Goal: Task Accomplishment & Management: Complete application form

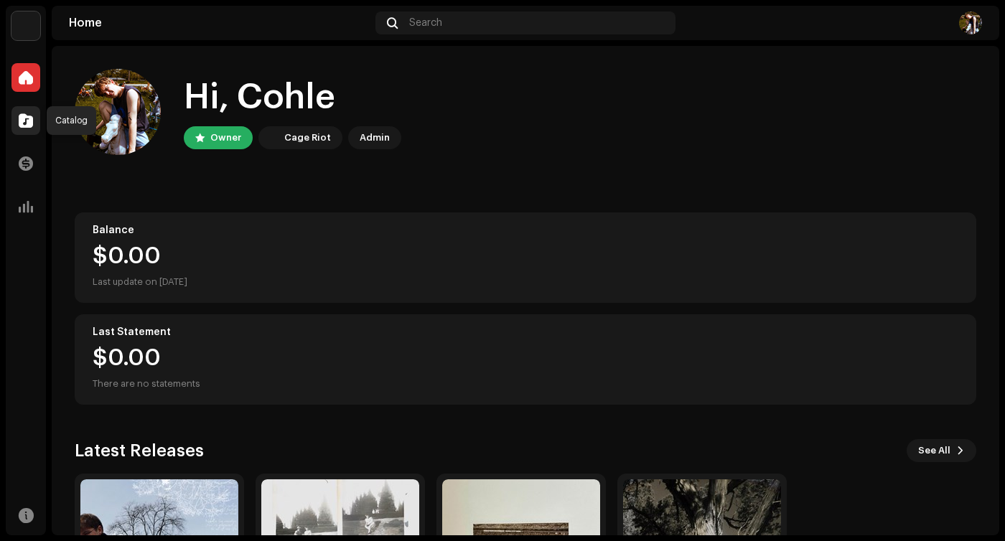
click at [27, 118] on span at bounding box center [26, 120] width 14 height 11
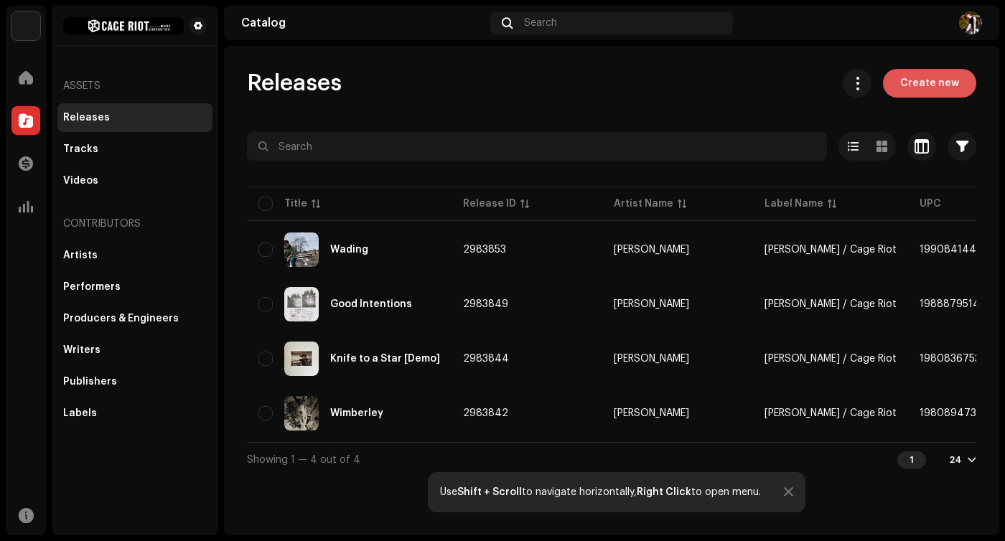
click at [913, 86] on span "Create new" at bounding box center [929, 83] width 59 height 29
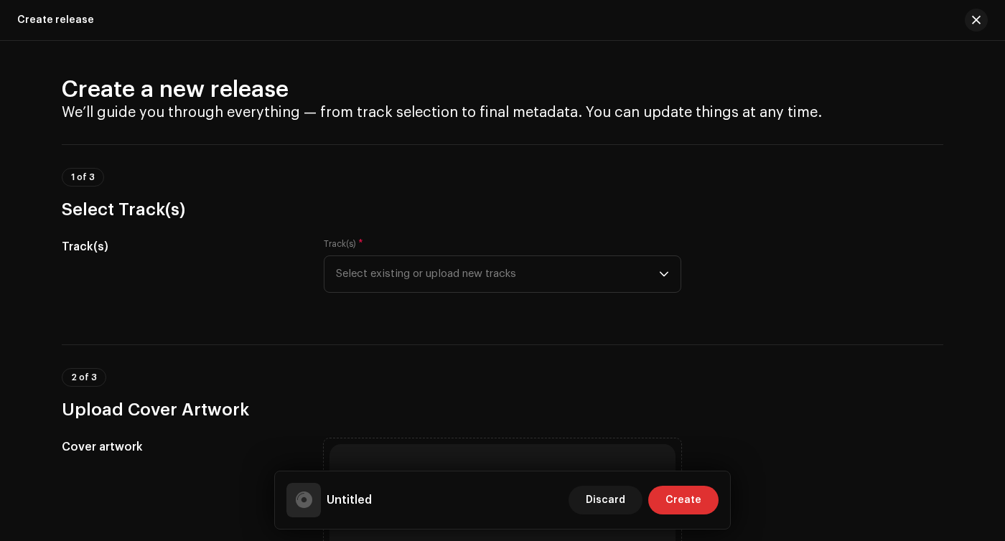
click at [516, 254] on div "Track(s) * Select existing or upload new tracks" at bounding box center [502, 265] width 357 height 55
click at [509, 265] on span "Select existing or upload new tracks" at bounding box center [497, 274] width 323 height 36
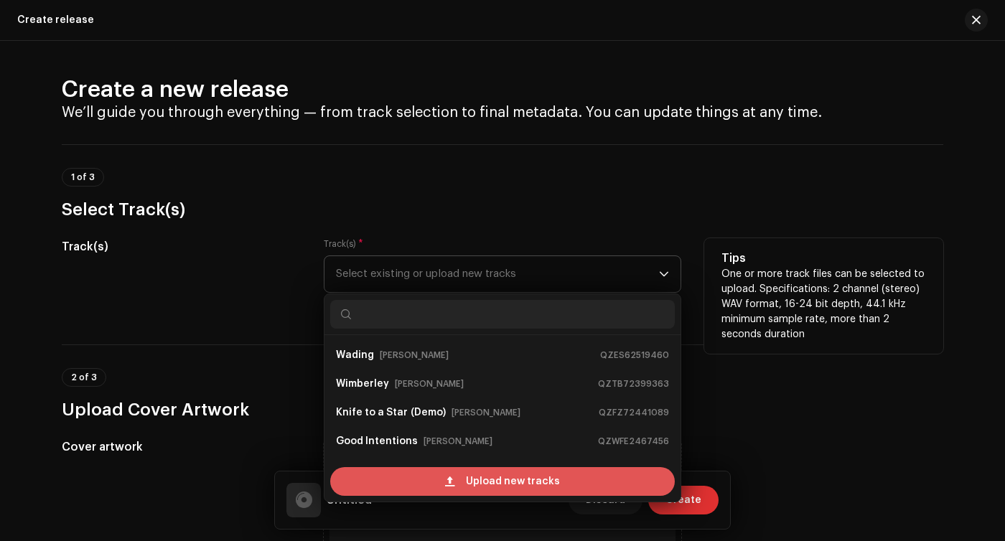
click at [446, 477] on span at bounding box center [449, 481] width 9 height 11
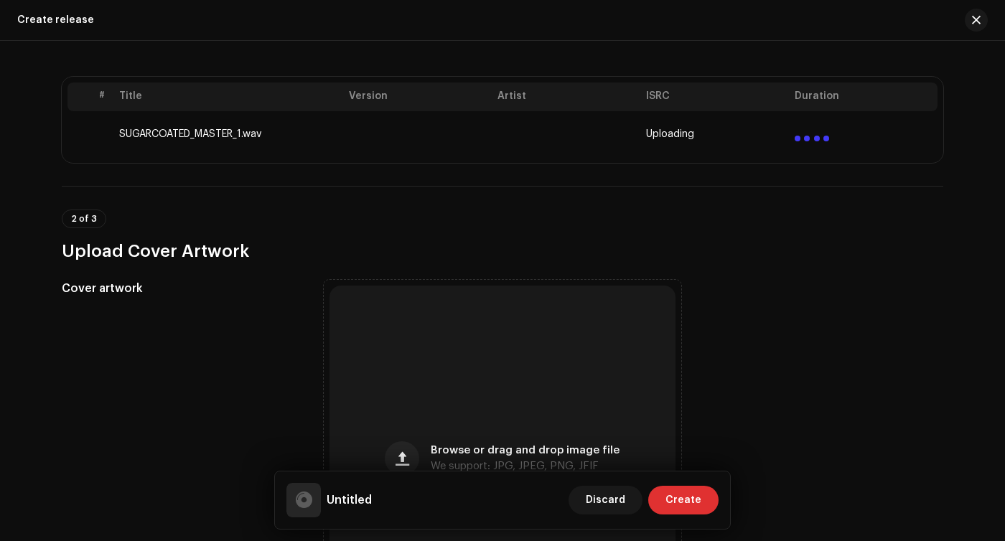
scroll to position [337, 0]
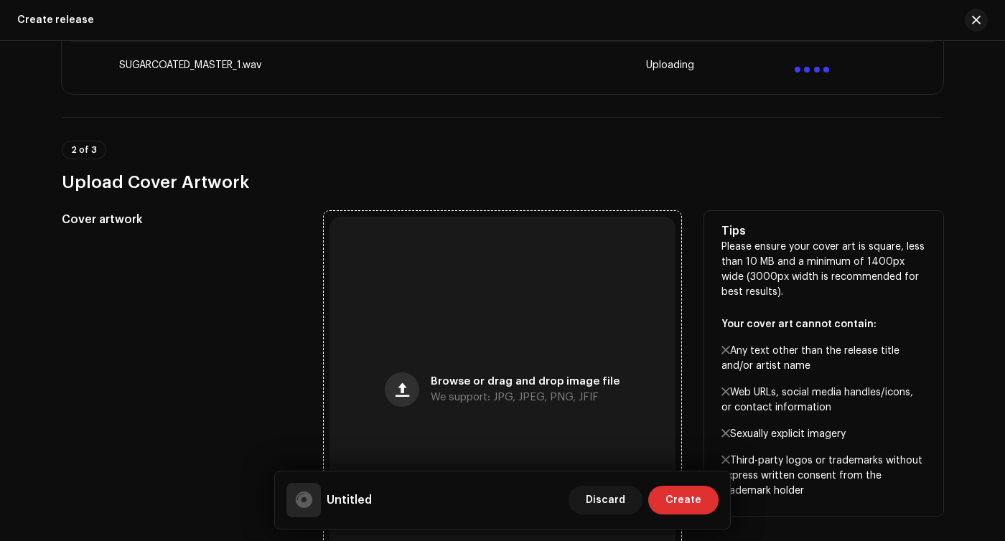
click at [410, 393] on button "button" at bounding box center [402, 389] width 34 height 34
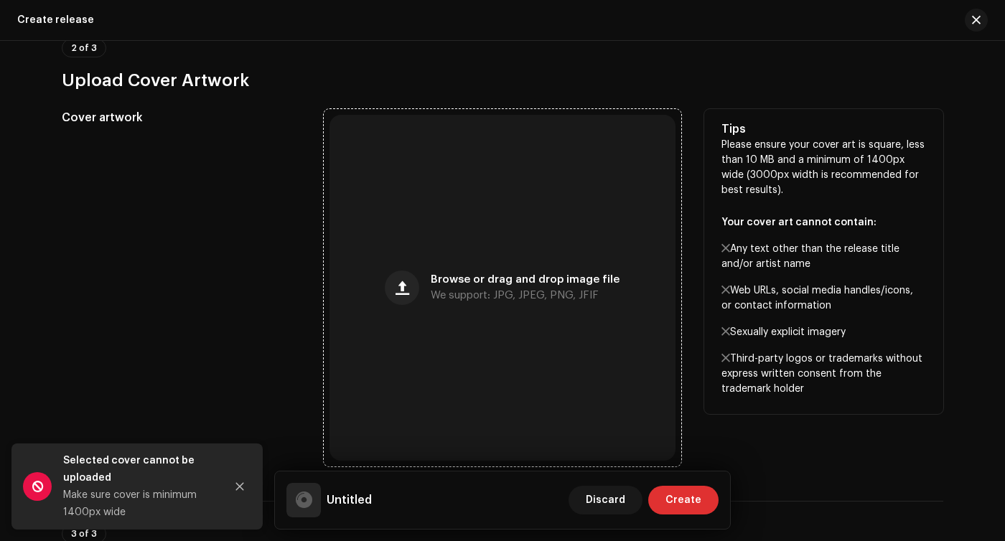
scroll to position [0, 0]
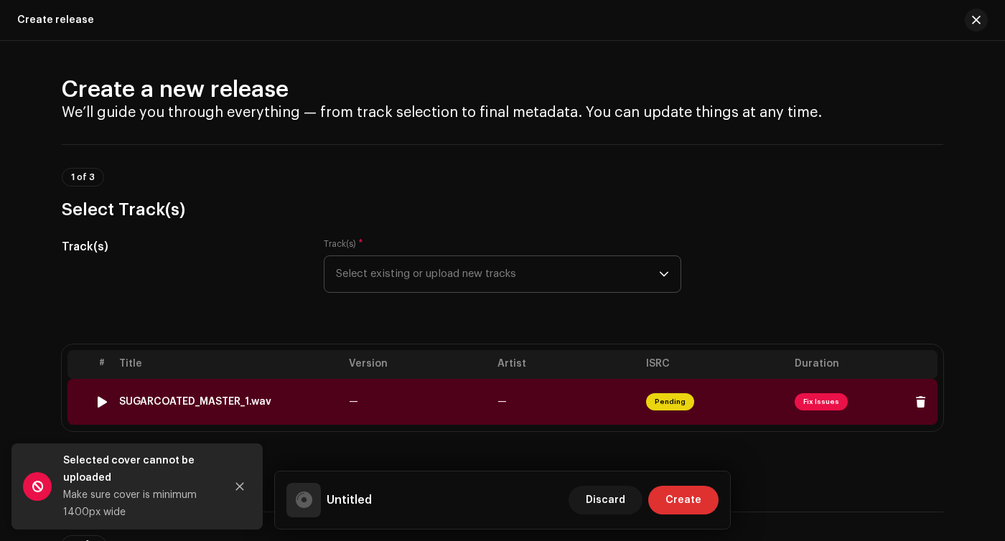
click at [466, 400] on td "—" at bounding box center [417, 402] width 149 height 46
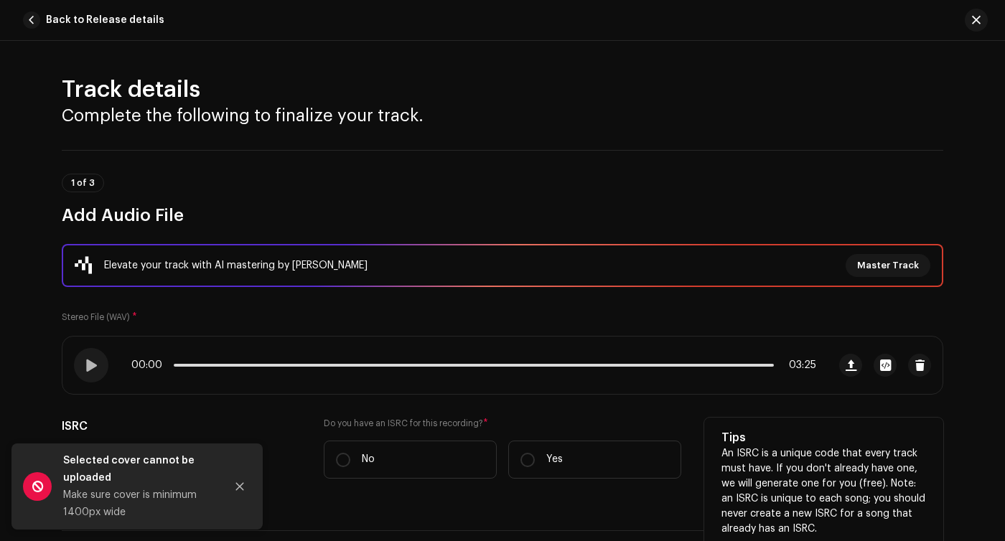
scroll to position [156, 0]
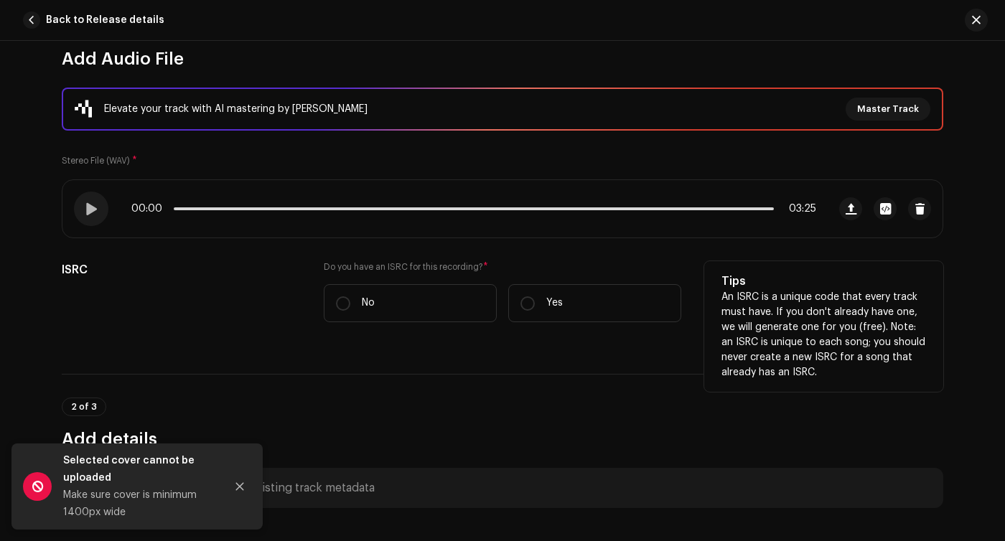
click at [522, 337] on div "Do you have an ISRC for this recording? * No Yes" at bounding box center [502, 300] width 357 height 78
click at [433, 302] on label "No" at bounding box center [410, 303] width 173 height 38
click at [350, 302] on input "No" at bounding box center [343, 303] width 14 height 14
radio input "true"
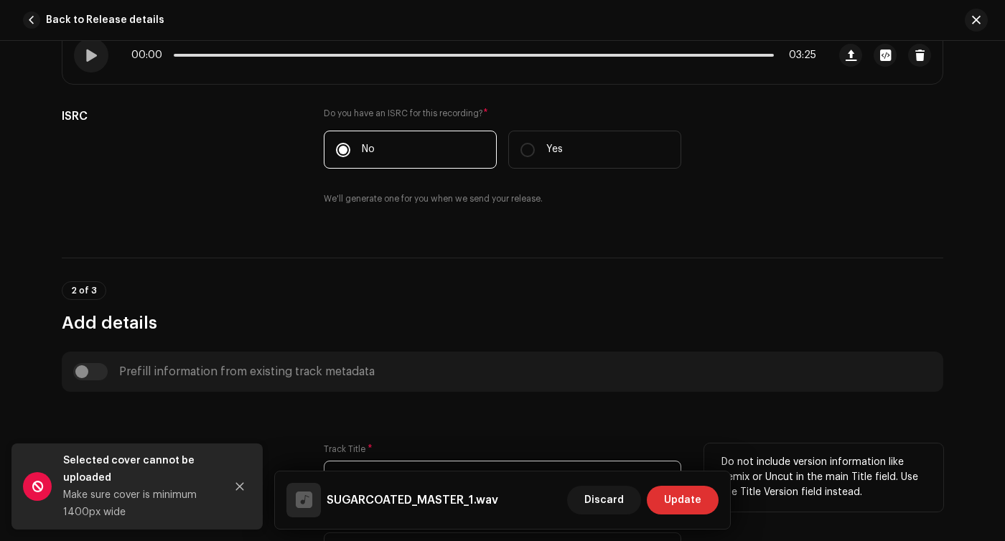
scroll to position [516, 0]
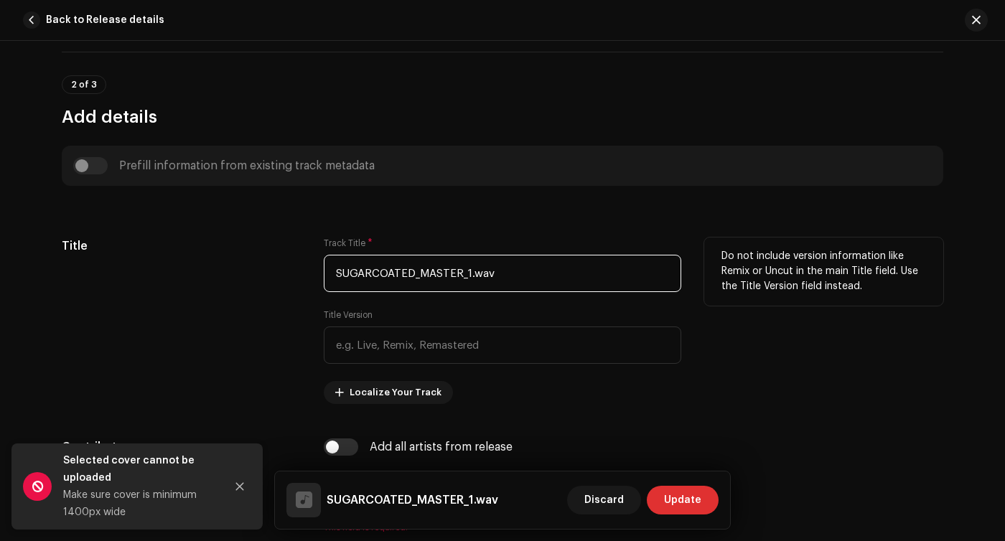
drag, startPoint x: 528, startPoint y: 273, endPoint x: 272, endPoint y: 267, distance: 256.3
click at [272, 267] on div "Title Track Title * SUGARCOATED_MASTER_1.wav Title Version Localize Your Track …" at bounding box center [502, 321] width 881 height 166
type input "S"
type input "s"
drag, startPoint x: 416, startPoint y: 279, endPoint x: 362, endPoint y: 276, distance: 53.9
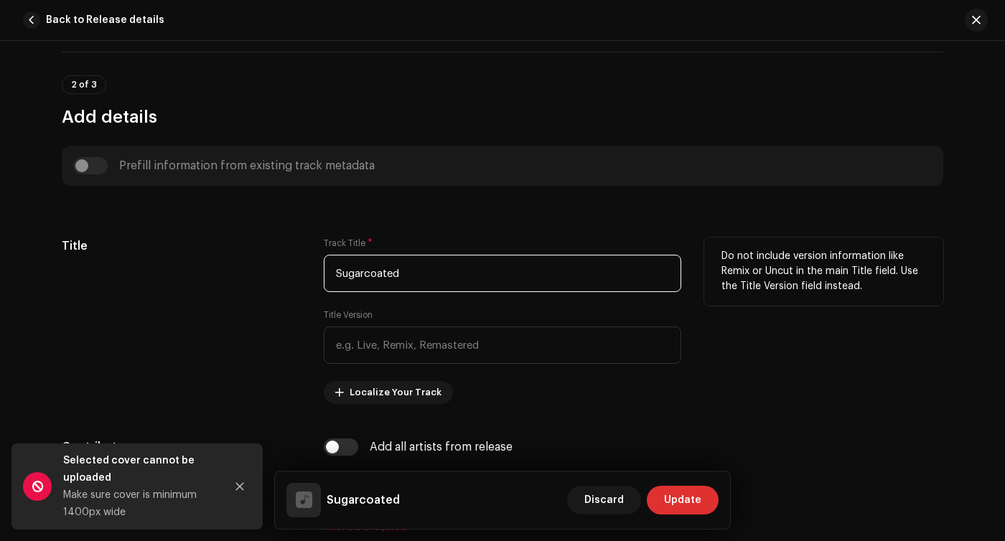
click at [362, 276] on input "Sugarcoated" at bounding box center [502, 273] width 357 height 37
type input "Sugar Coated"
click at [289, 304] on div "Title" at bounding box center [181, 321] width 239 height 166
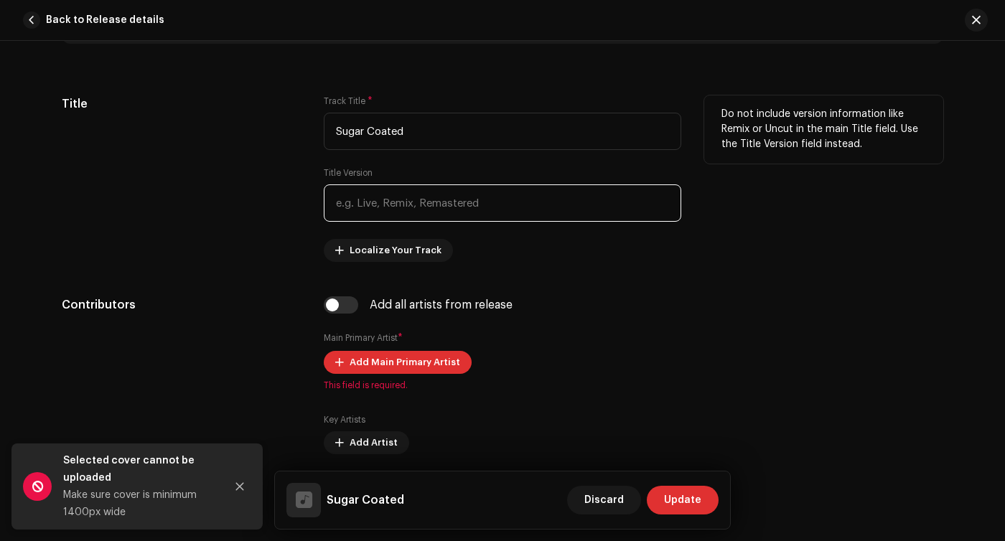
click at [376, 209] on input "text" at bounding box center [502, 202] width 357 height 37
click at [299, 205] on div "Title Track Title * Sugar Coated Title Version Localize Your Track Do not inclu…" at bounding box center [502, 178] width 881 height 166
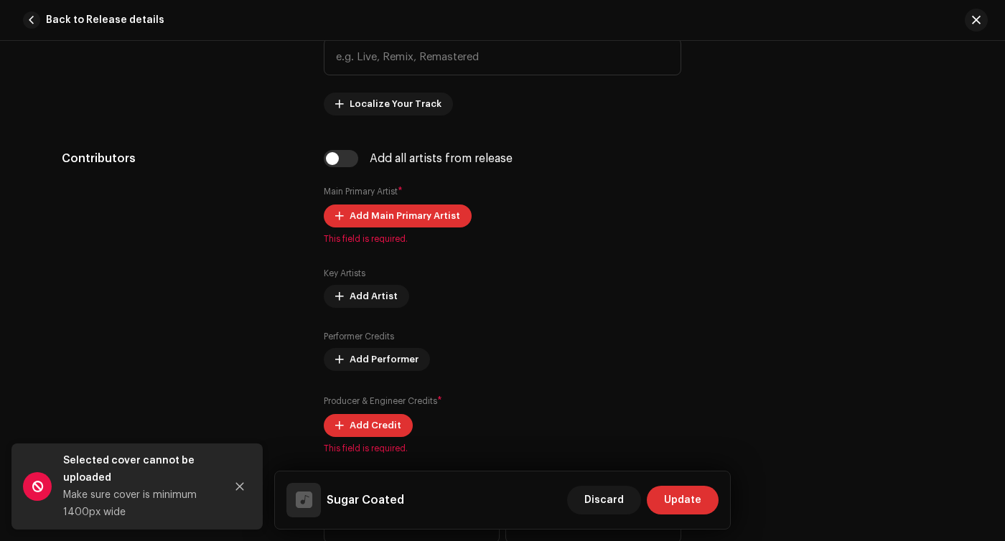
scroll to position [805, 0]
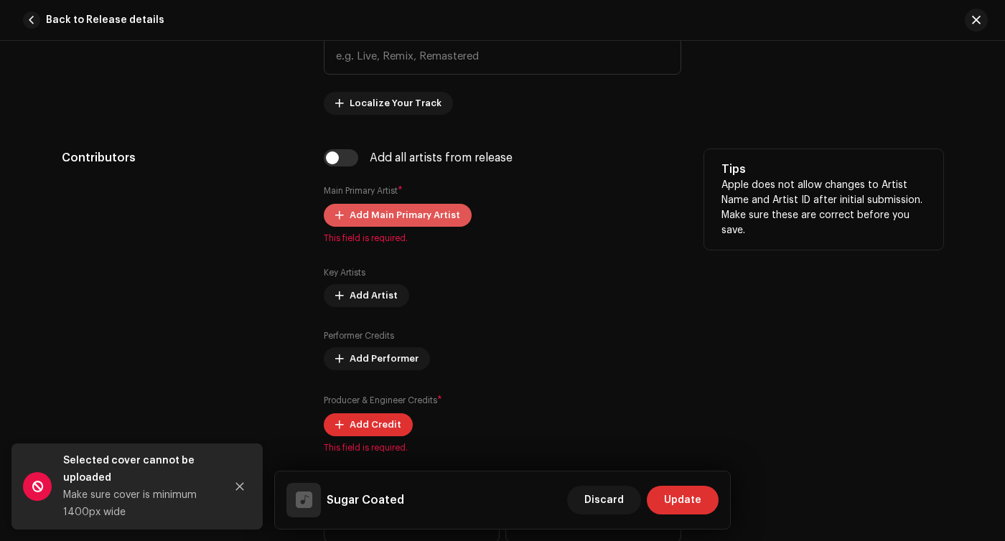
click at [399, 217] on span "Add Main Primary Artist" at bounding box center [404, 215] width 111 height 29
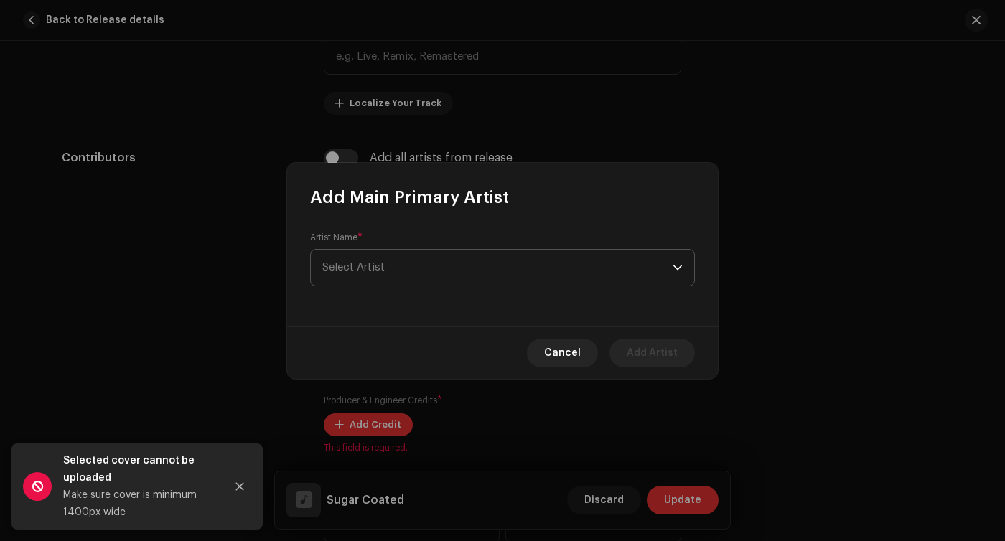
click at [400, 253] on span "Select Artist" at bounding box center [497, 268] width 350 height 36
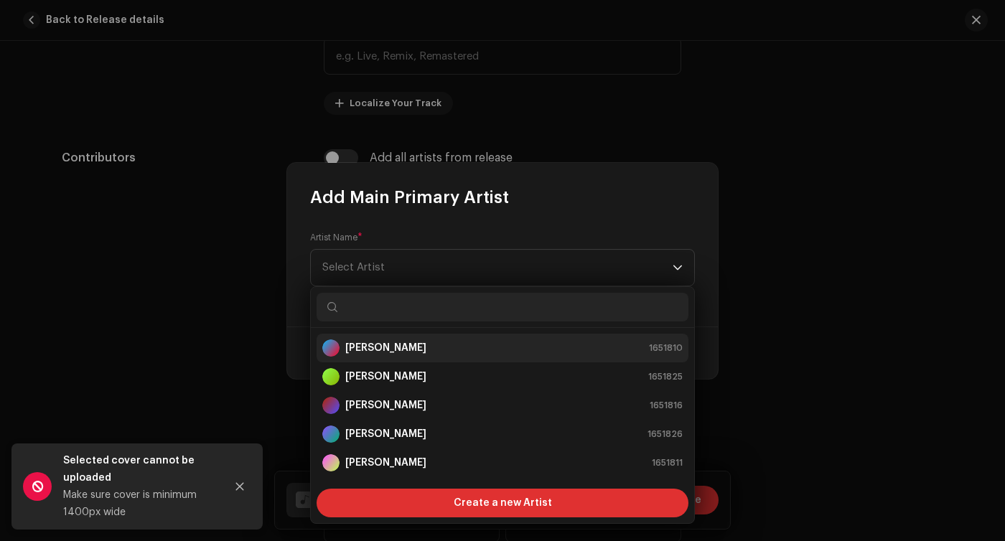
click at [382, 348] on strong "[PERSON_NAME]" at bounding box center [385, 348] width 81 height 14
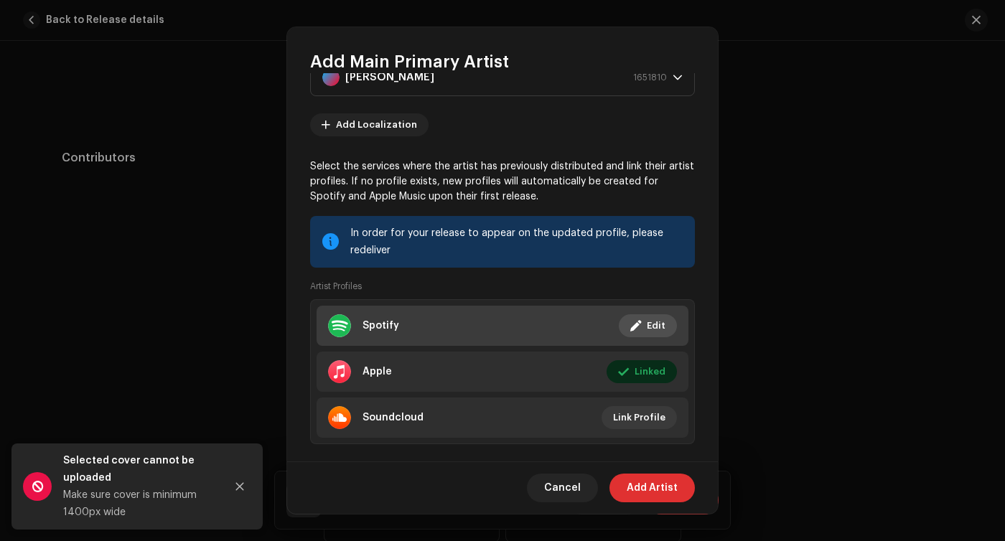
scroll to position [77, 0]
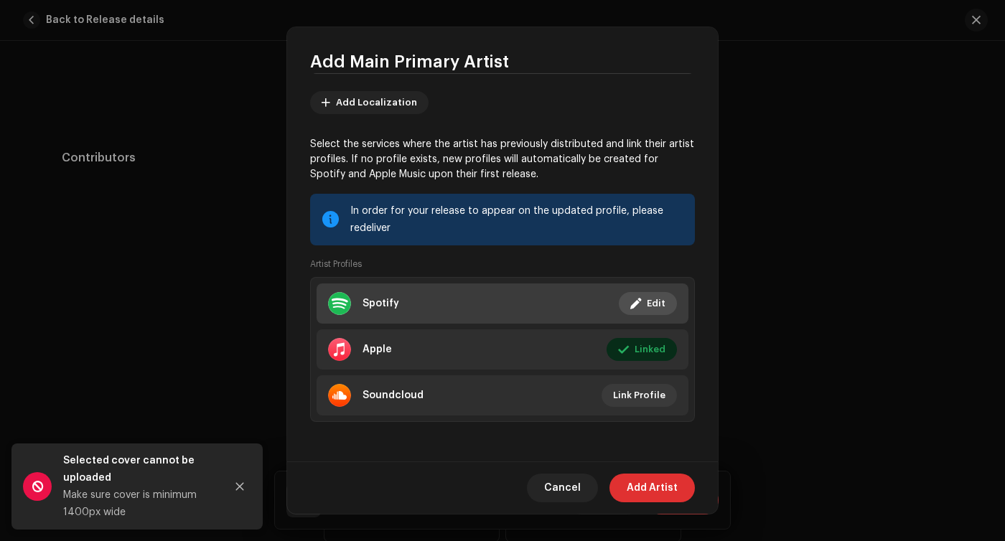
click at [630, 300] on span at bounding box center [635, 303] width 11 height 11
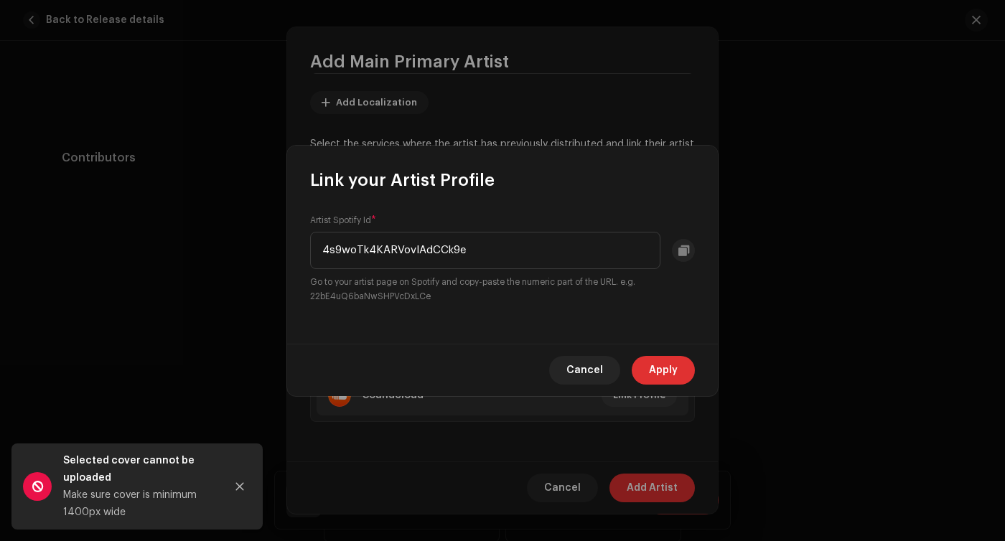
drag, startPoint x: 532, startPoint y: 258, endPoint x: 290, endPoint y: 245, distance: 242.9
click at [290, 245] on div "Artist Spotify Id * 4s9woTk4KARVovIAdCCk9e Go to your artist page on Spotify an…" at bounding box center [502, 268] width 431 height 152
click at [597, 372] on span "Cancel" at bounding box center [584, 370] width 37 height 29
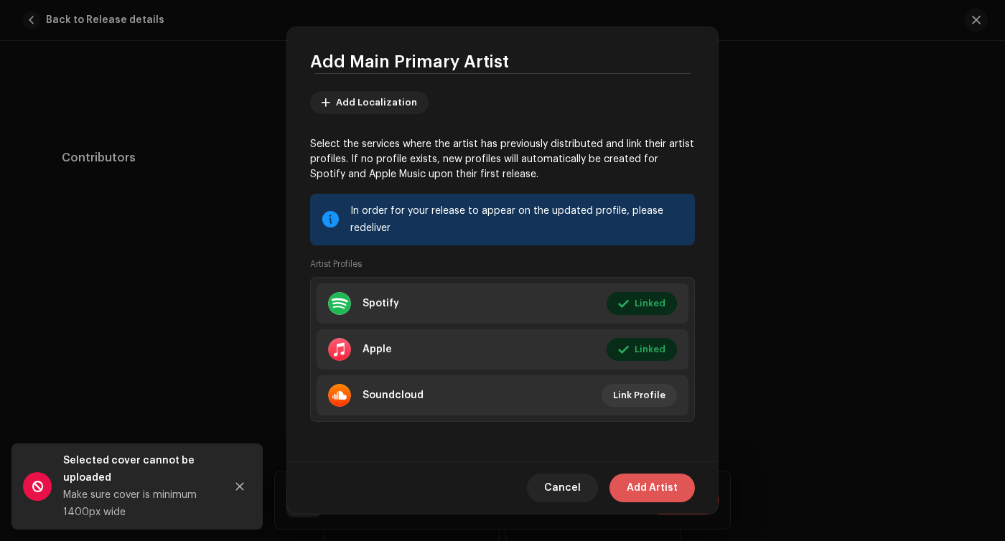
click at [648, 495] on span "Add Artist" at bounding box center [651, 488] width 51 height 29
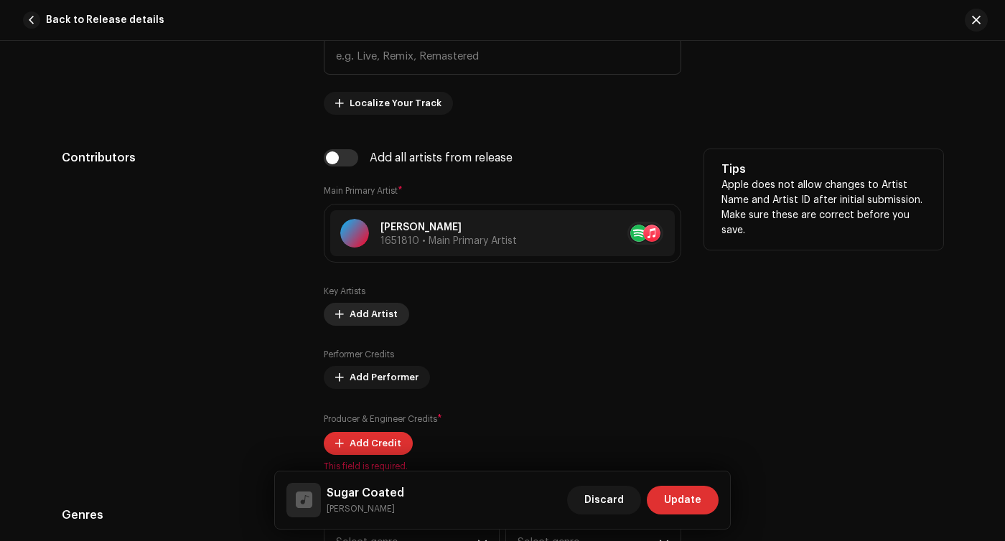
scroll to position [873, 0]
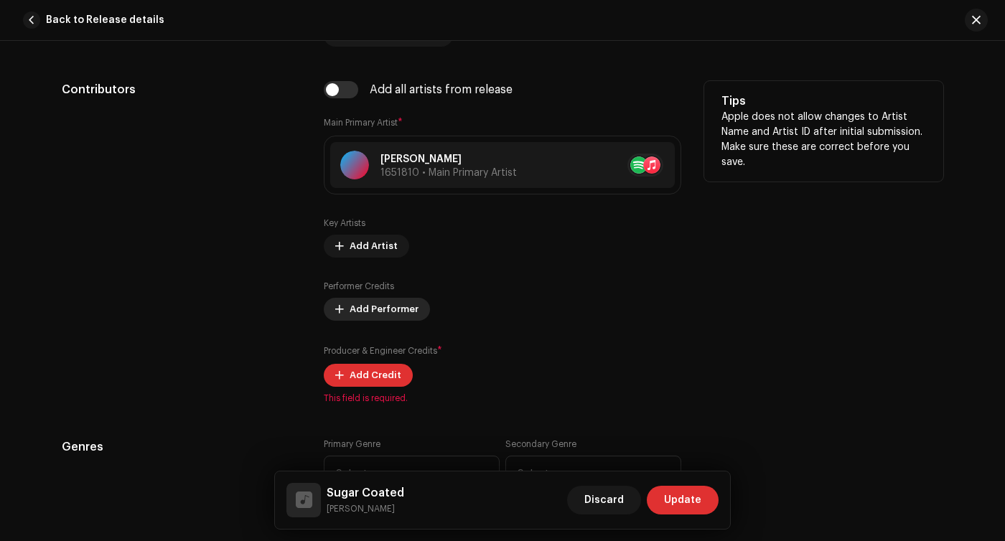
click at [367, 303] on span "Add Performer" at bounding box center [383, 309] width 69 height 29
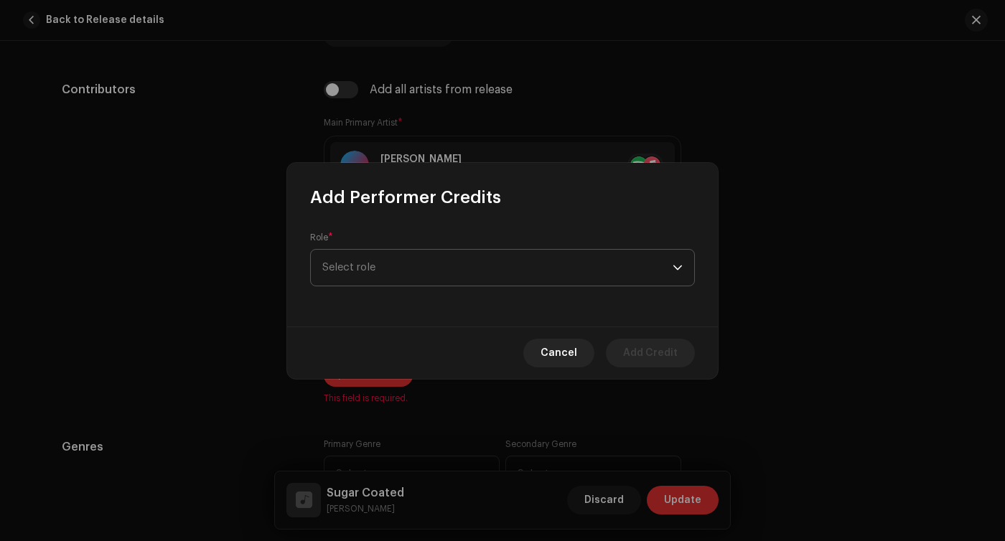
click at [368, 283] on span "Select role" at bounding box center [497, 268] width 350 height 36
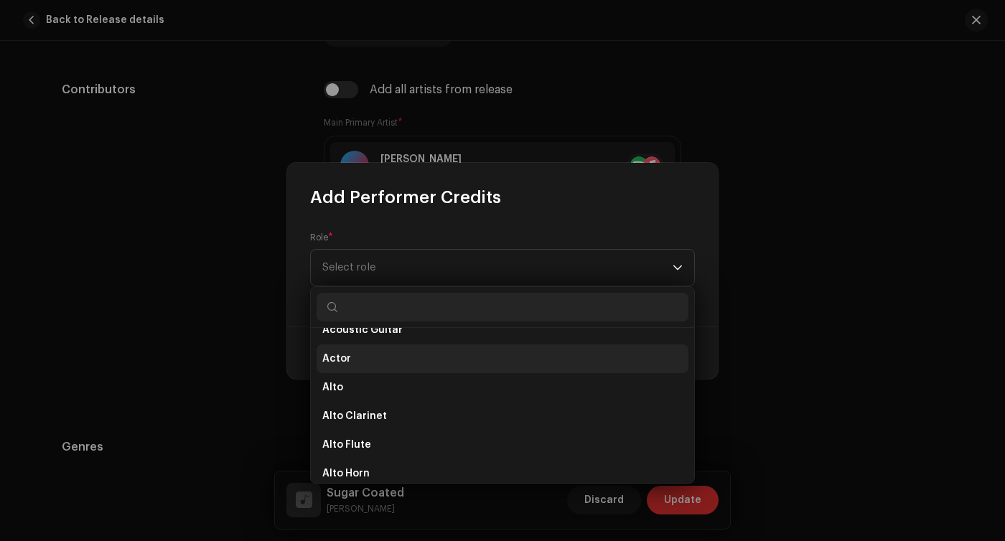
scroll to position [115, 0]
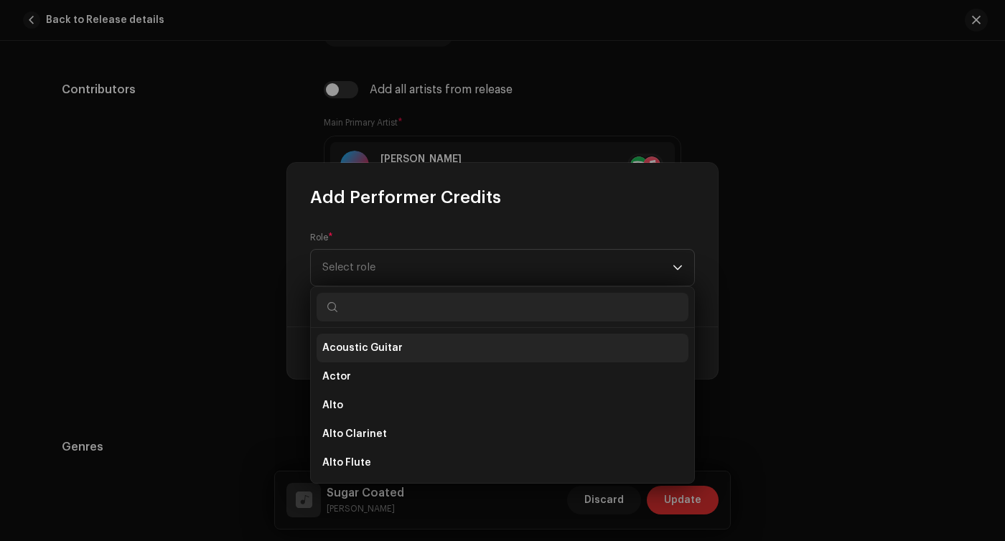
click at [357, 352] on span "Acoustic Guitar" at bounding box center [362, 348] width 80 height 14
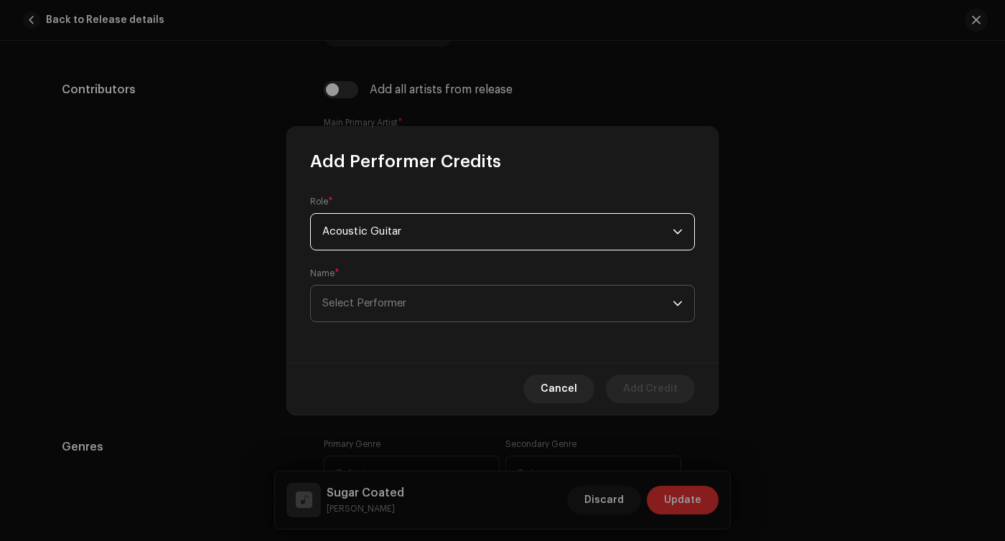
click at [403, 311] on span "Select Performer" at bounding box center [497, 304] width 350 height 36
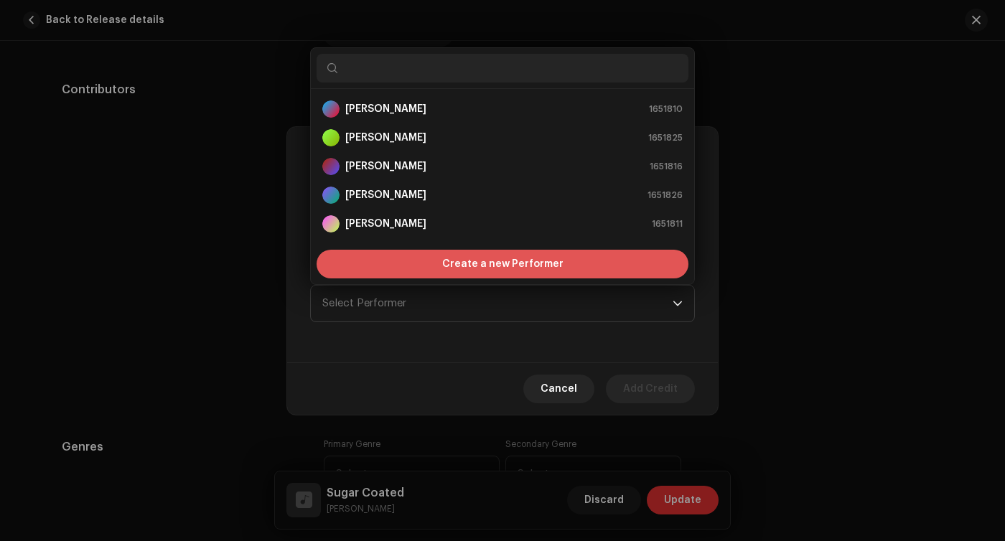
click at [454, 272] on span "Create a new Performer" at bounding box center [502, 264] width 121 height 29
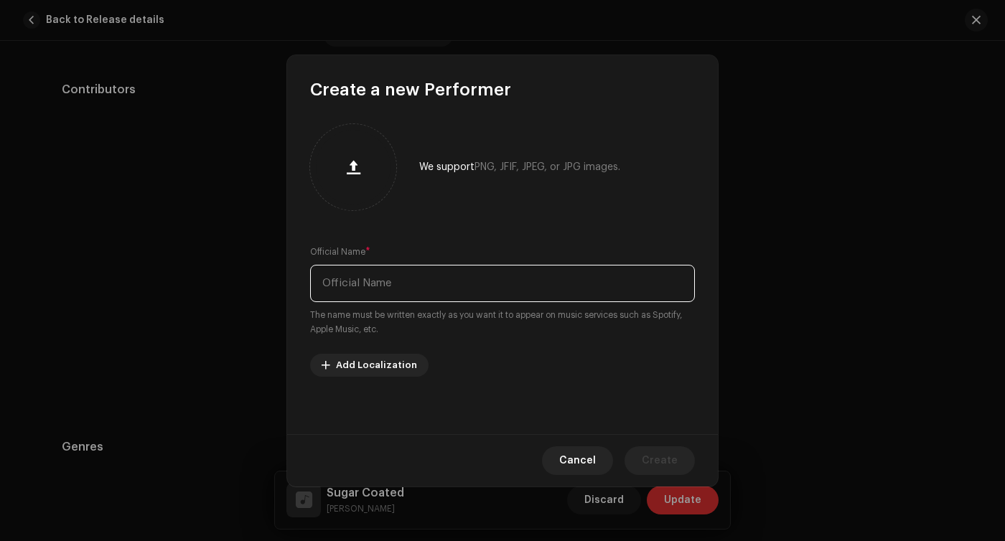
click at [441, 288] on input "text" at bounding box center [502, 283] width 385 height 37
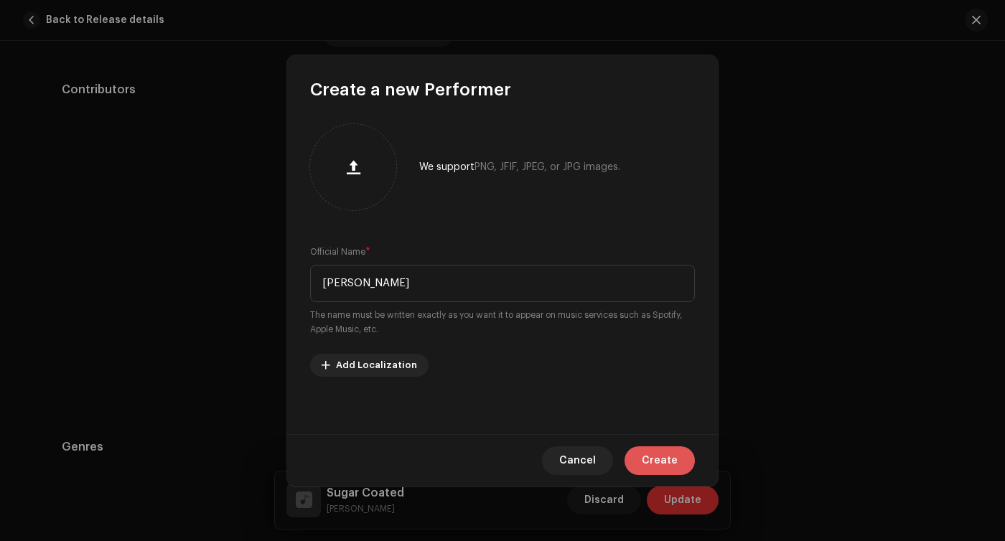
type input "[PERSON_NAME]"
click at [667, 462] on span "Create" at bounding box center [660, 460] width 36 height 29
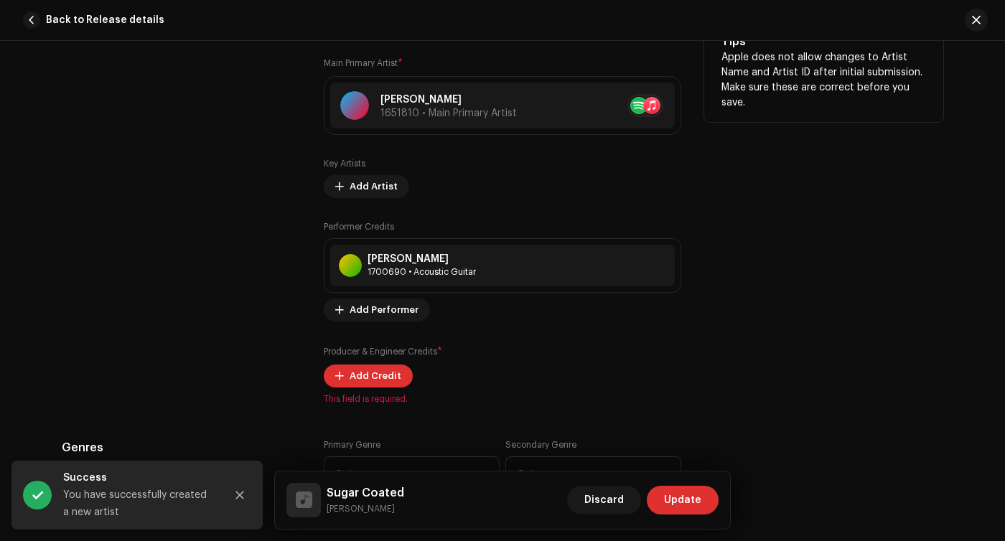
scroll to position [934, 0]
click at [380, 311] on span "Add Performer" at bounding box center [383, 308] width 69 height 29
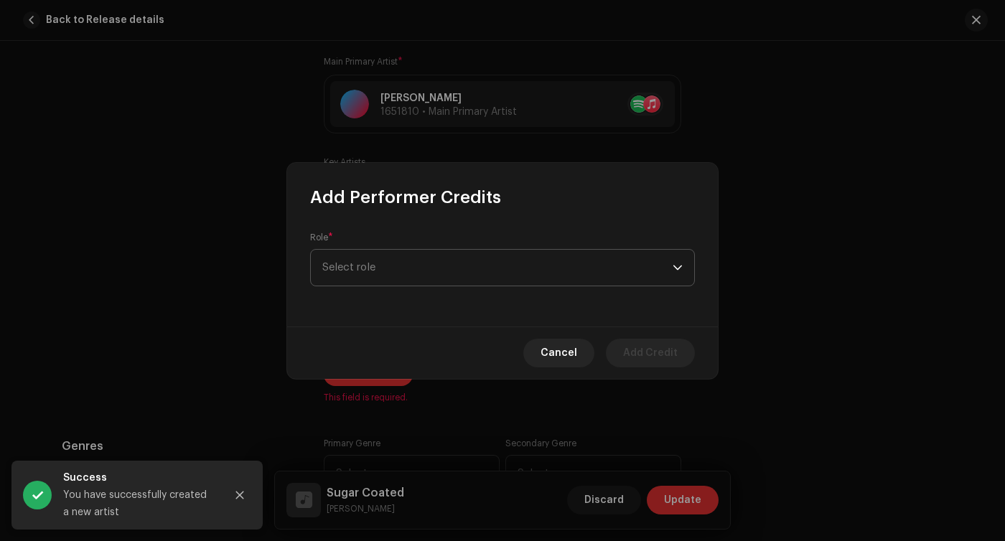
click at [411, 271] on span "Select role" at bounding box center [497, 268] width 350 height 36
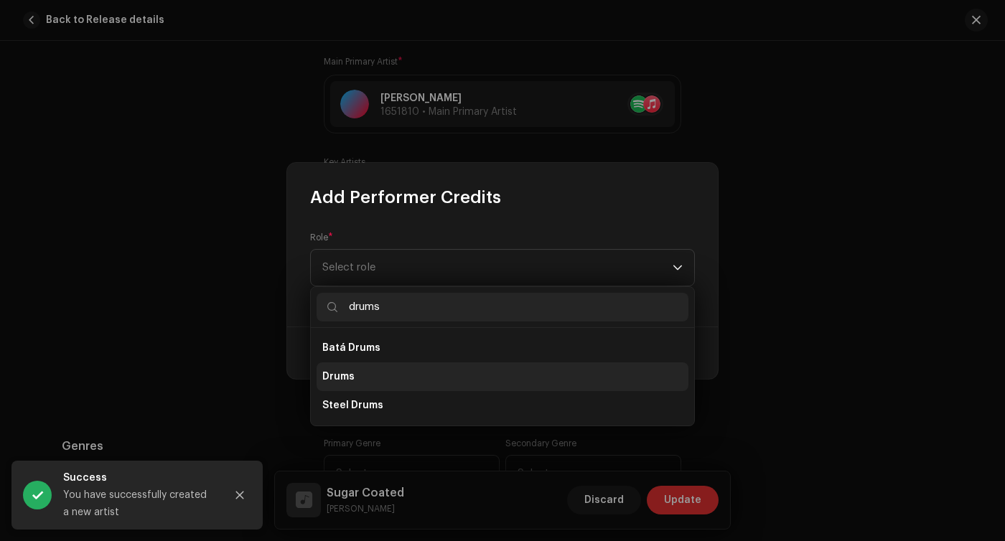
type input "drums"
click at [385, 376] on li "Drums" at bounding box center [502, 376] width 372 height 29
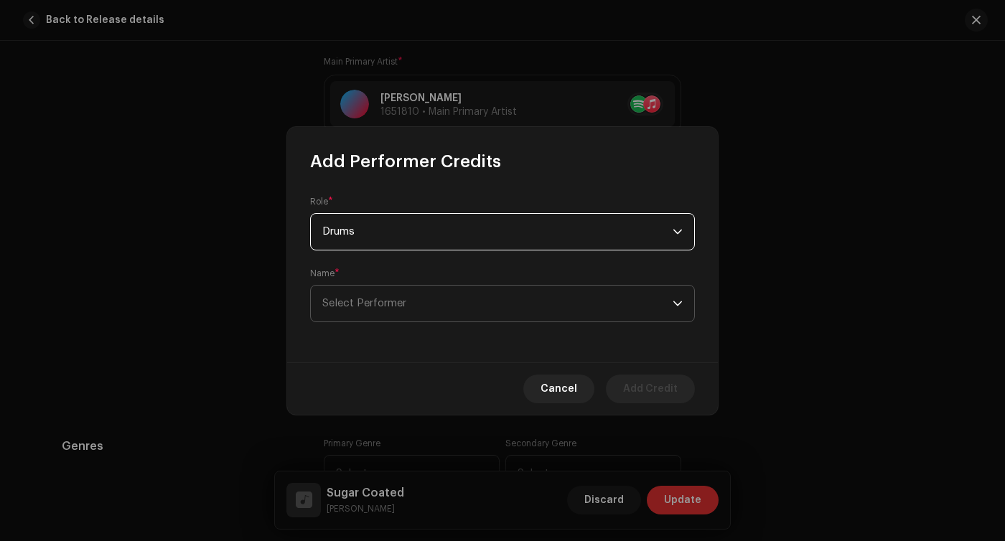
click at [509, 301] on span "Select Performer" at bounding box center [497, 304] width 350 height 36
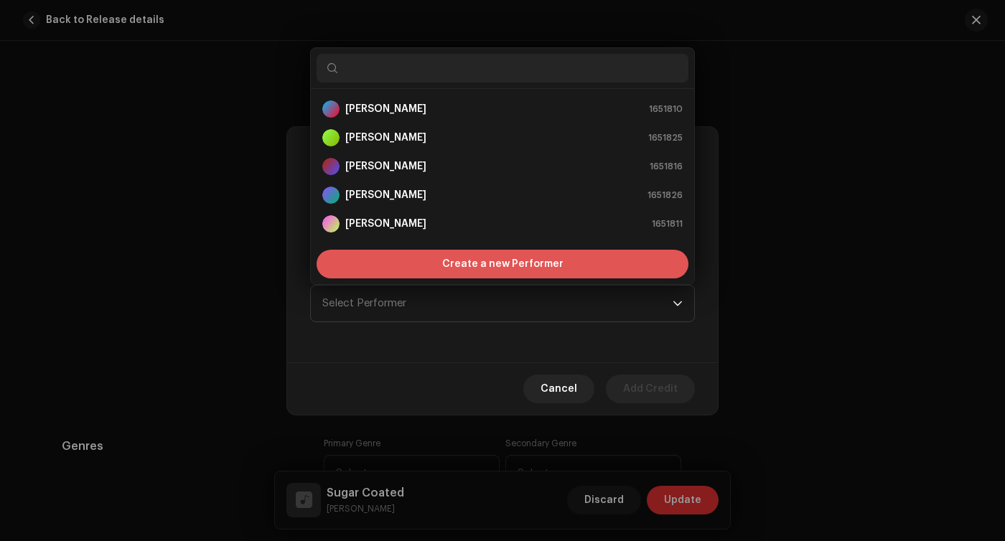
click at [481, 255] on span "Create a new Performer" at bounding box center [502, 264] width 121 height 29
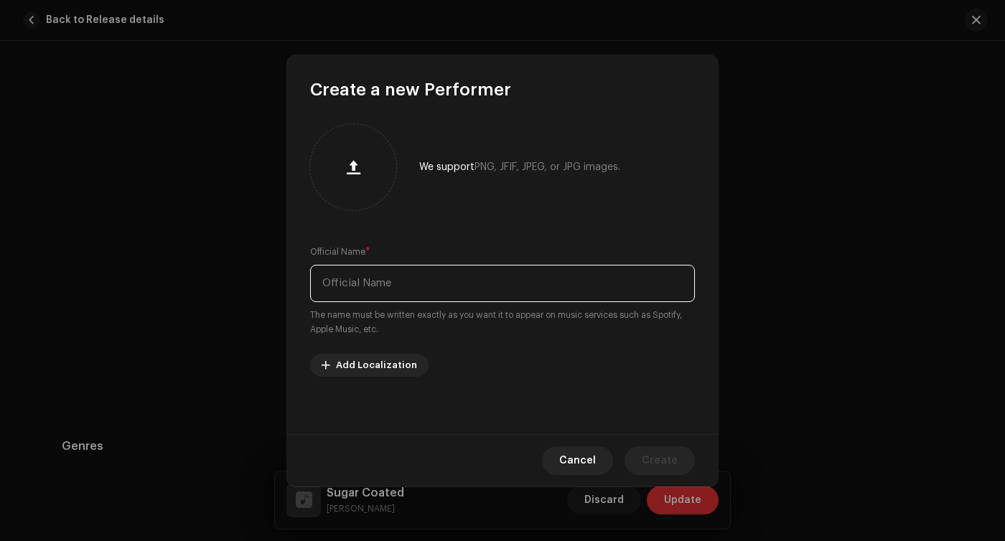
click at [464, 294] on input "text" at bounding box center [502, 283] width 385 height 37
type input "[PERSON_NAME]"
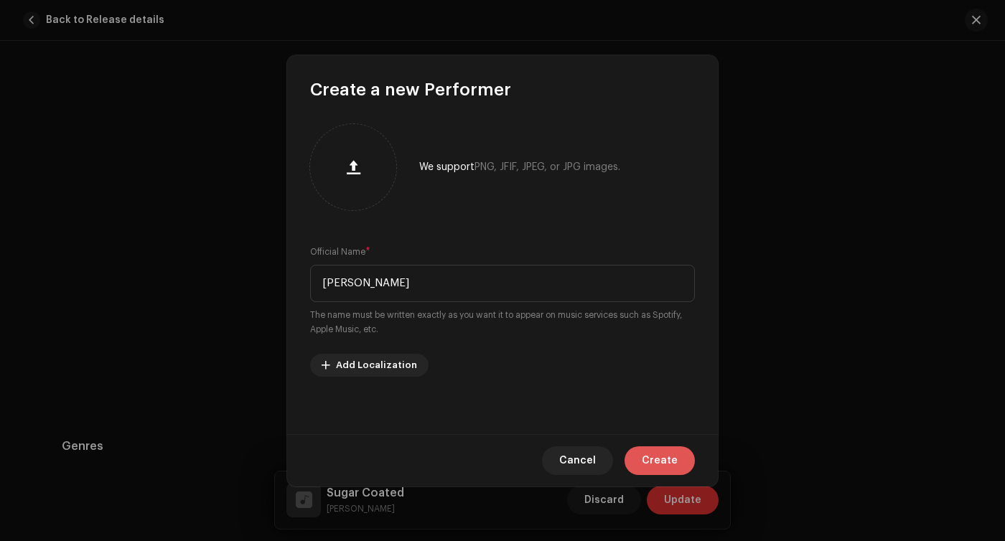
click at [665, 461] on span "Create" at bounding box center [660, 460] width 36 height 29
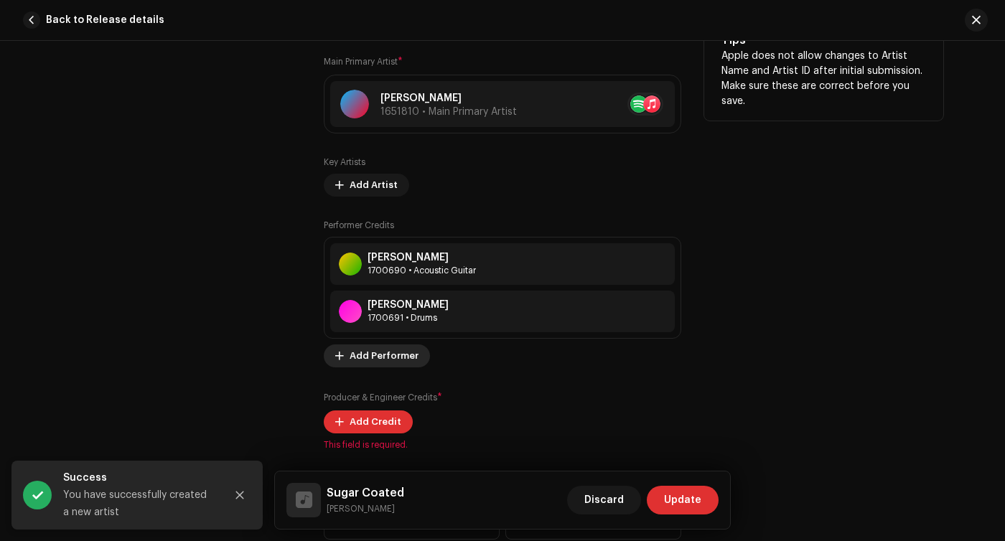
click at [392, 361] on span "Add Performer" at bounding box center [383, 356] width 69 height 29
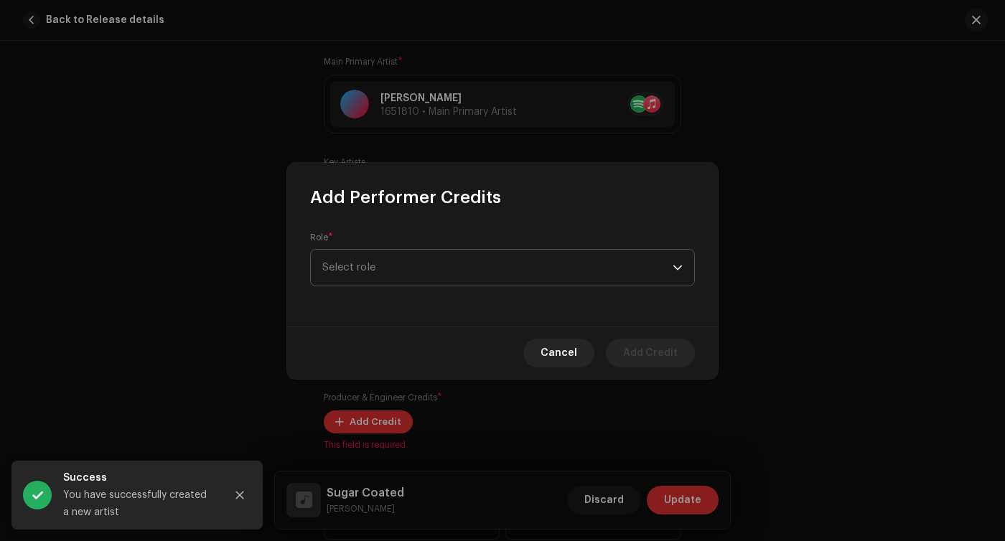
click at [443, 275] on span "Select role" at bounding box center [497, 268] width 350 height 36
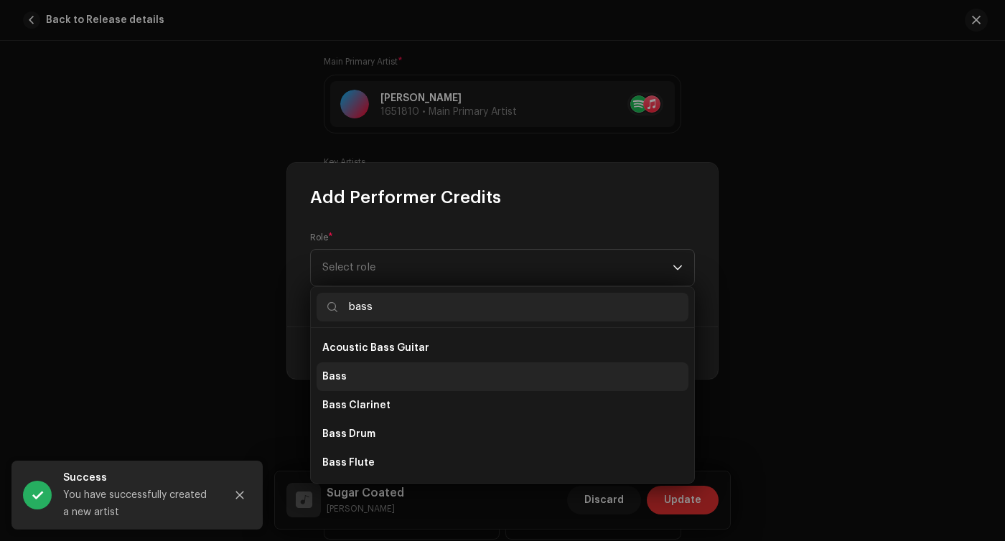
type input "bass"
click at [411, 372] on li "Bass" at bounding box center [502, 376] width 372 height 29
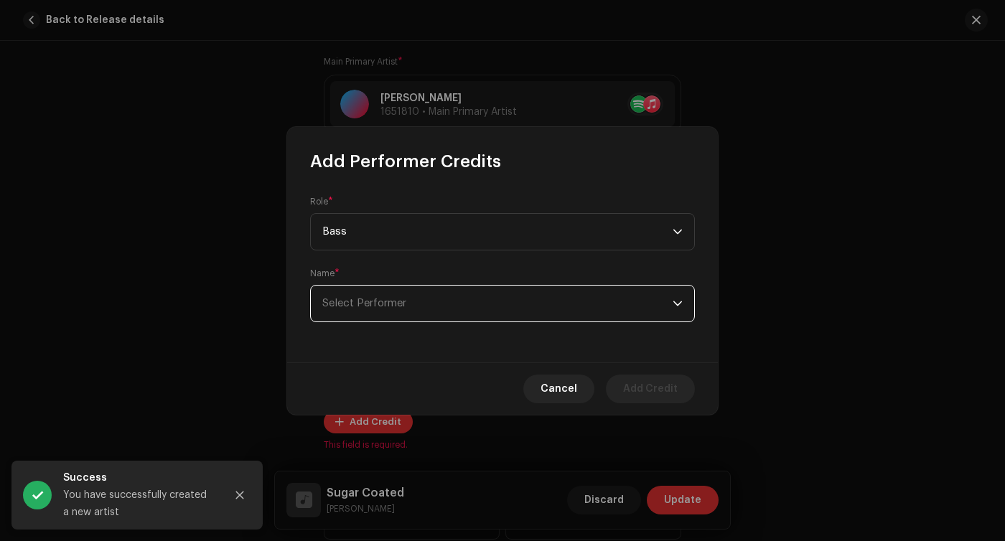
click at [454, 310] on span "Select Performer" at bounding box center [497, 304] width 350 height 36
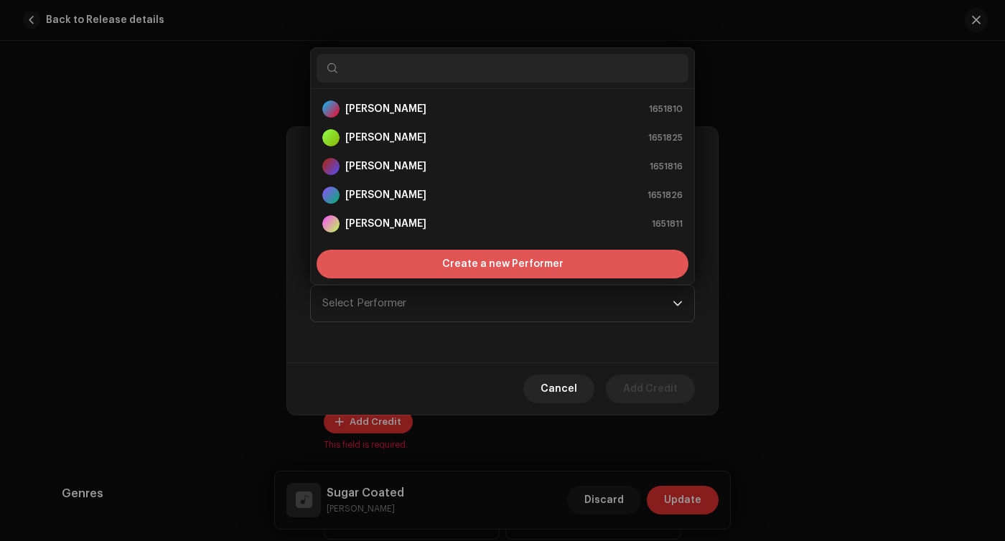
click at [462, 268] on span "Create a new Performer" at bounding box center [502, 264] width 121 height 29
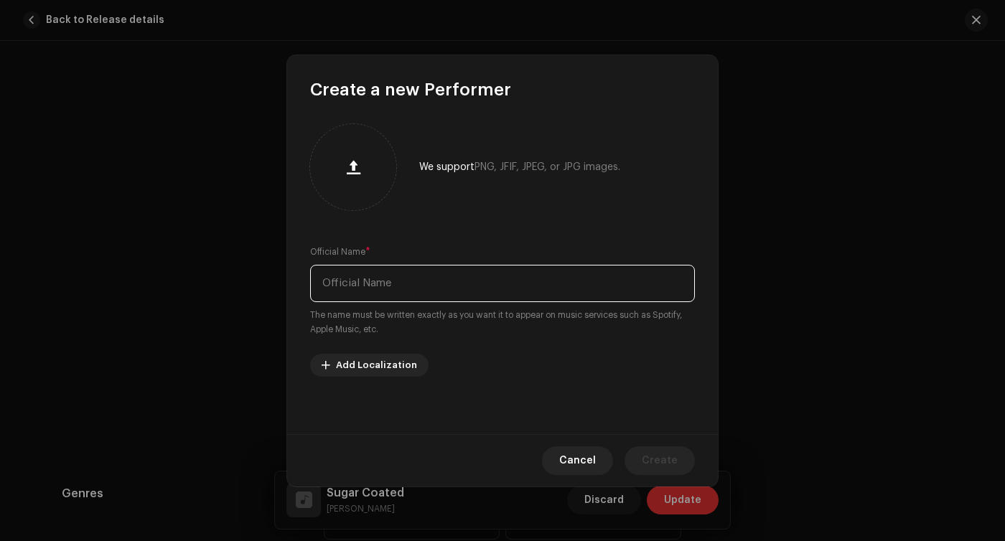
click at [454, 291] on input "text" at bounding box center [502, 283] width 385 height 37
type input "[PERSON_NAME]"
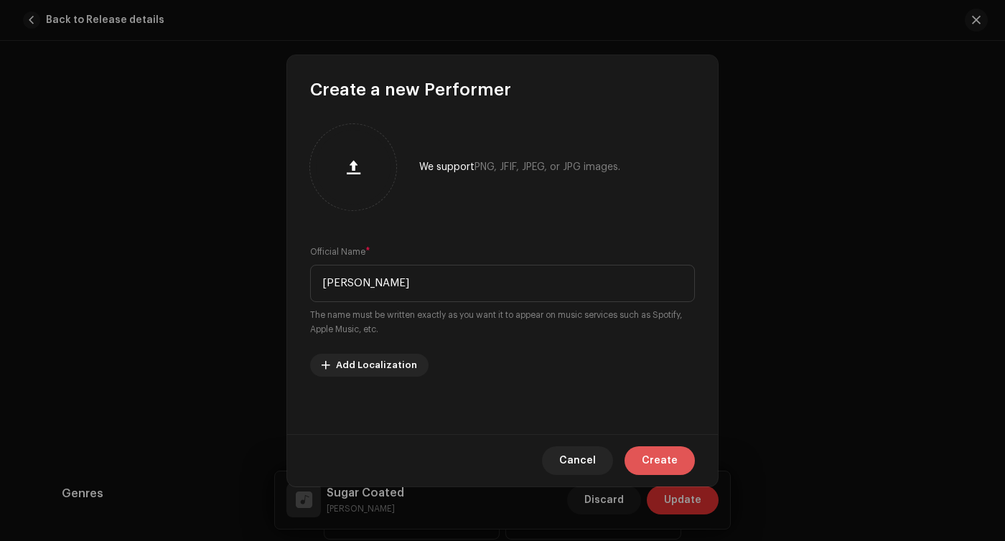
click at [654, 467] on span "Create" at bounding box center [660, 460] width 36 height 29
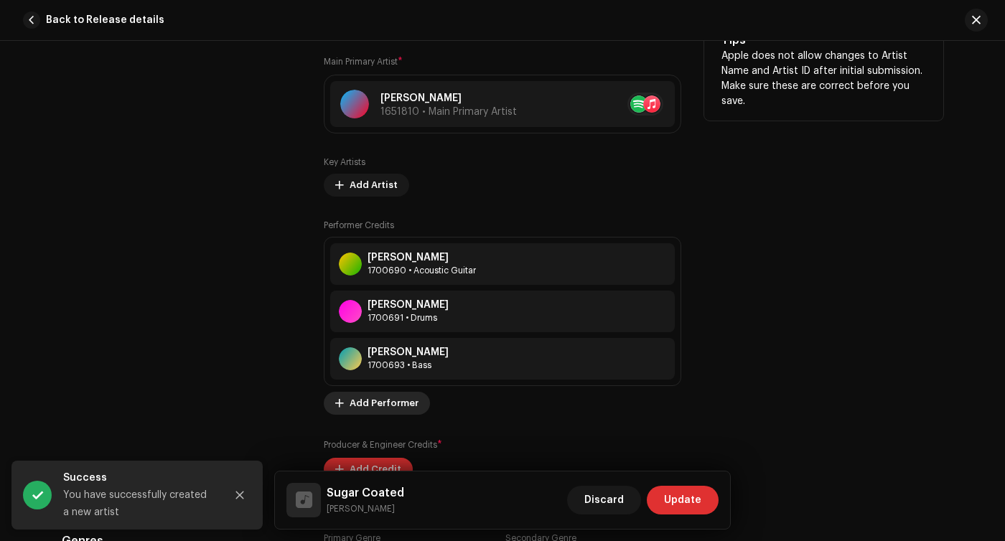
click at [370, 407] on span "Add Performer" at bounding box center [383, 403] width 69 height 29
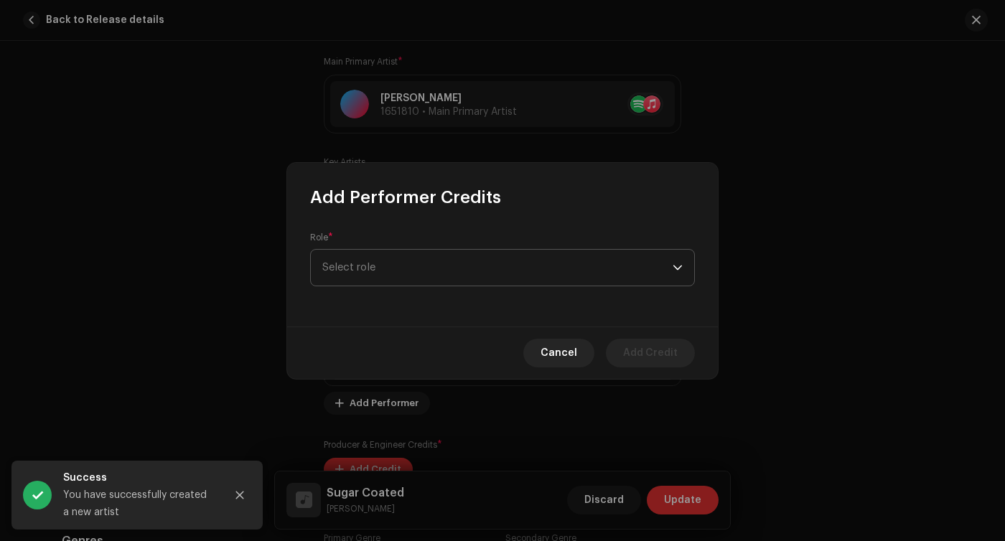
click at [437, 254] on span "Select role" at bounding box center [497, 268] width 350 height 36
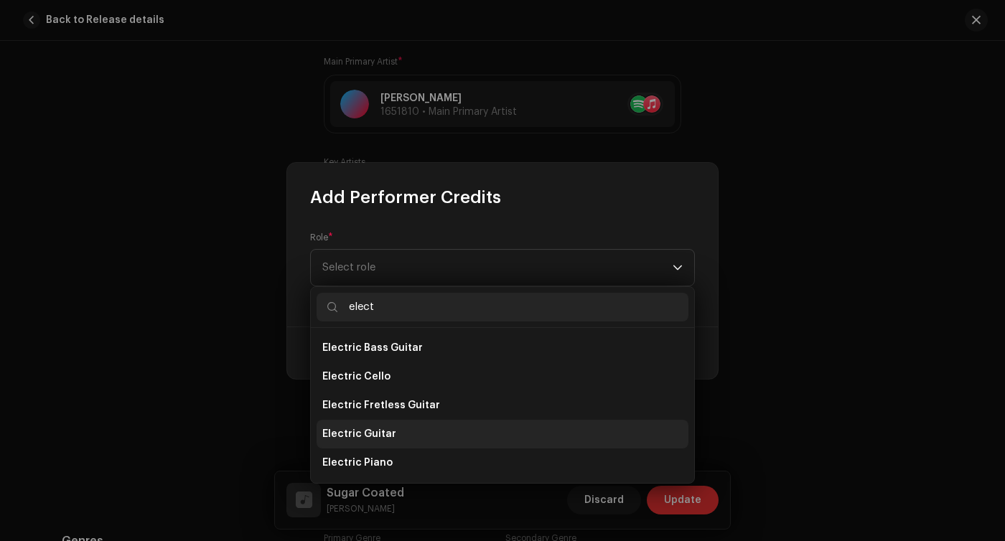
type input "elect"
click at [378, 430] on span "Electric Guitar" at bounding box center [359, 434] width 74 height 14
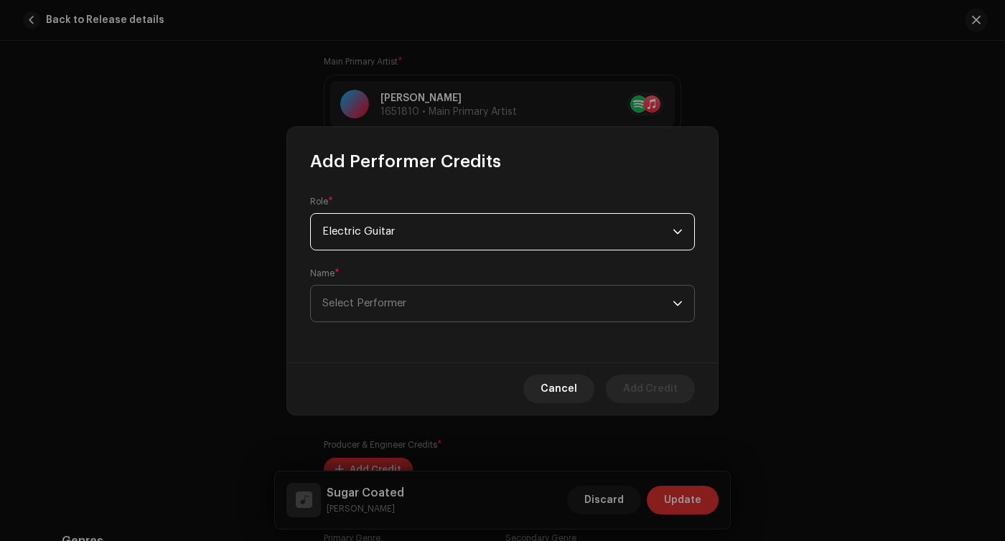
click at [553, 309] on span "Select Performer" at bounding box center [497, 304] width 350 height 36
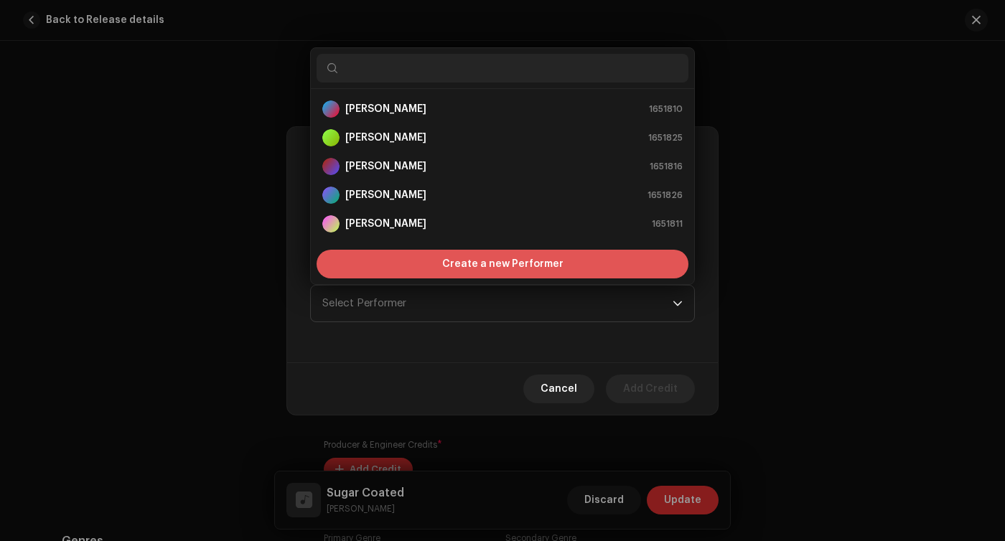
click at [529, 258] on span "Create a new Performer" at bounding box center [502, 264] width 121 height 29
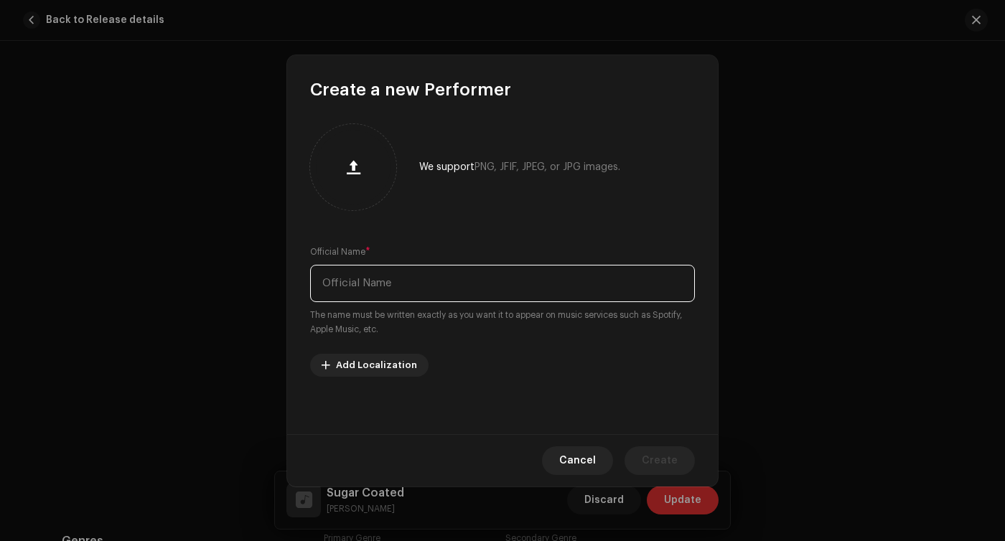
click at [500, 279] on input "text" at bounding box center [502, 283] width 385 height 37
type input "[PERSON_NAME]"
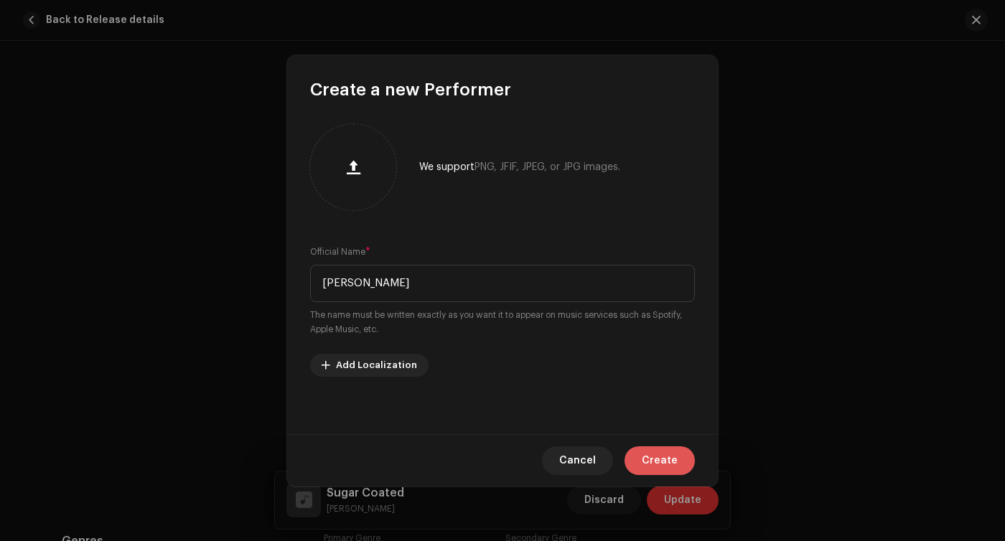
click at [664, 469] on span "Create" at bounding box center [660, 460] width 36 height 29
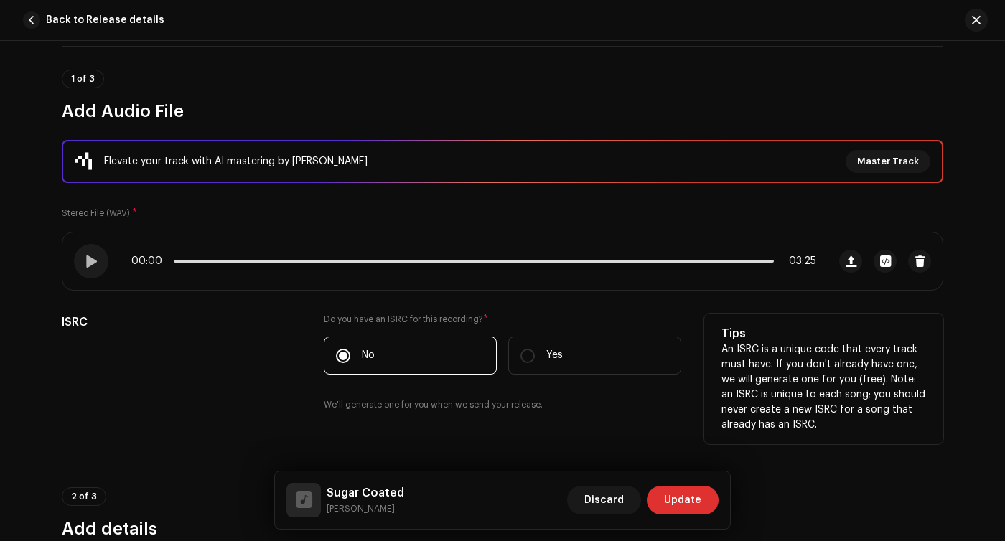
scroll to position [103, 0]
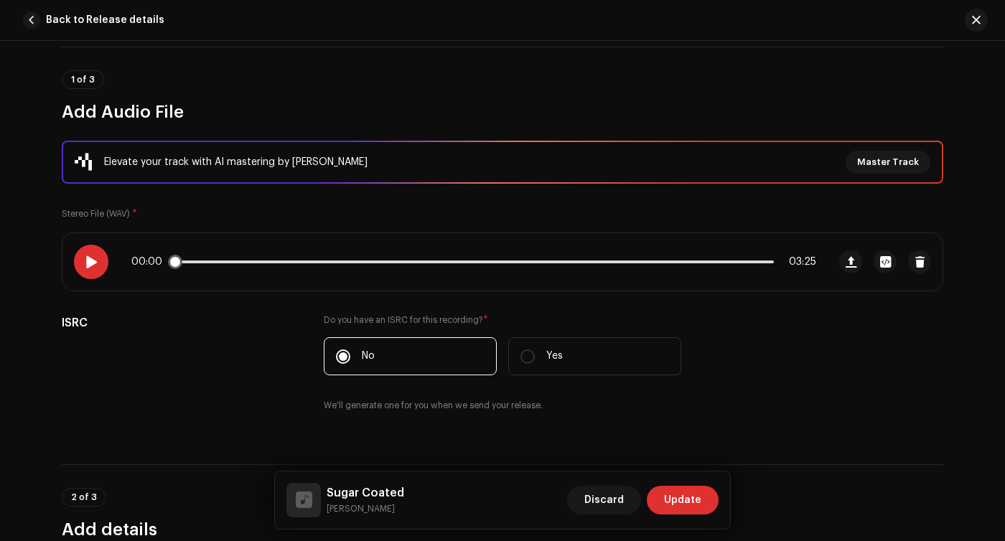
click at [85, 260] on span at bounding box center [91, 261] width 12 height 11
click at [321, 260] on div "00:09 03:25" at bounding box center [473, 261] width 685 height 11
click at [321, 262] on p-slider at bounding box center [474, 261] width 600 height 3
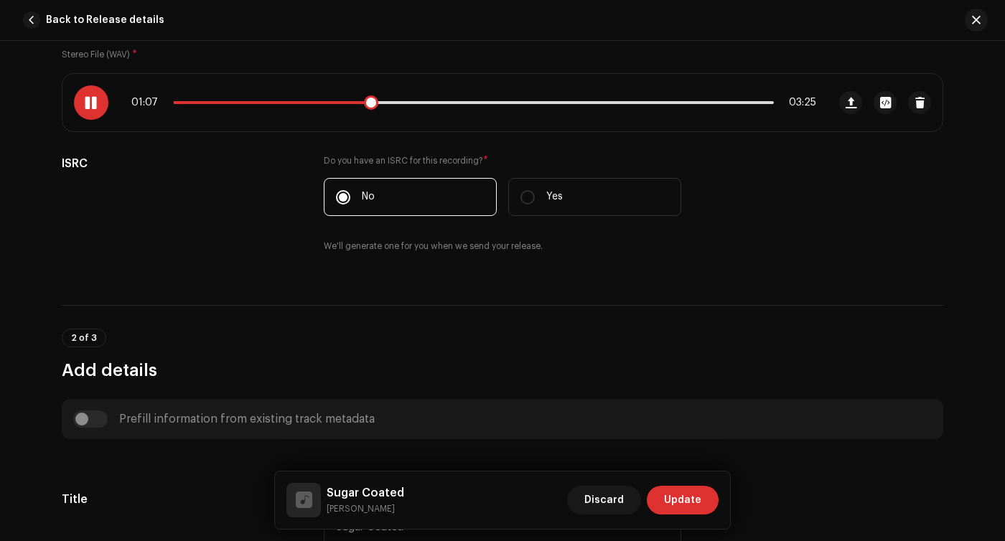
scroll to position [266, 0]
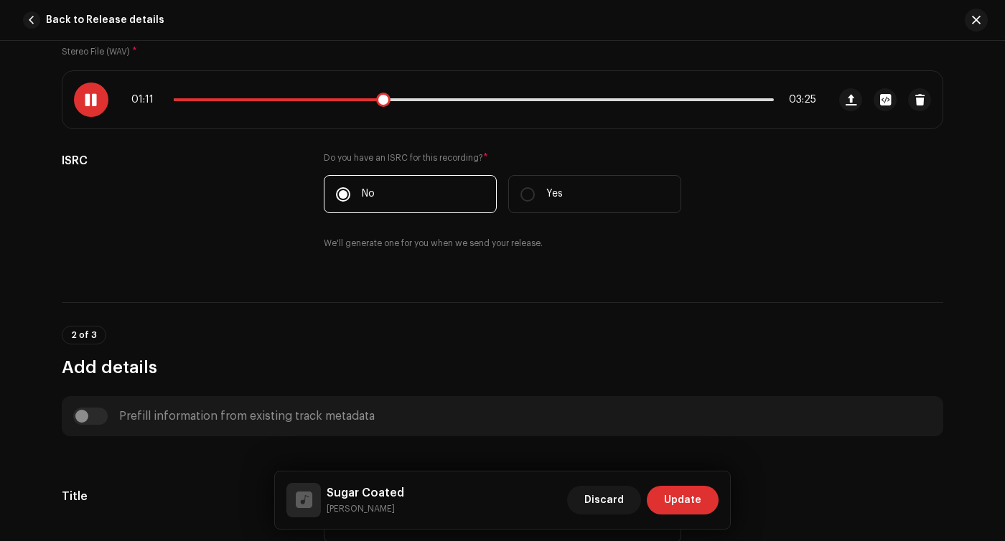
click at [86, 98] on span at bounding box center [91, 99] width 12 height 11
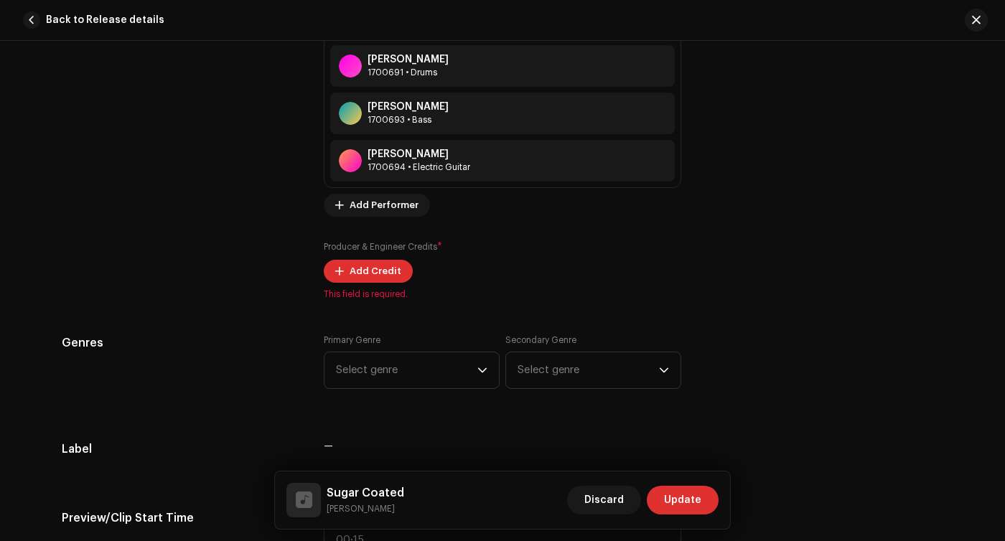
scroll to position [1245, 0]
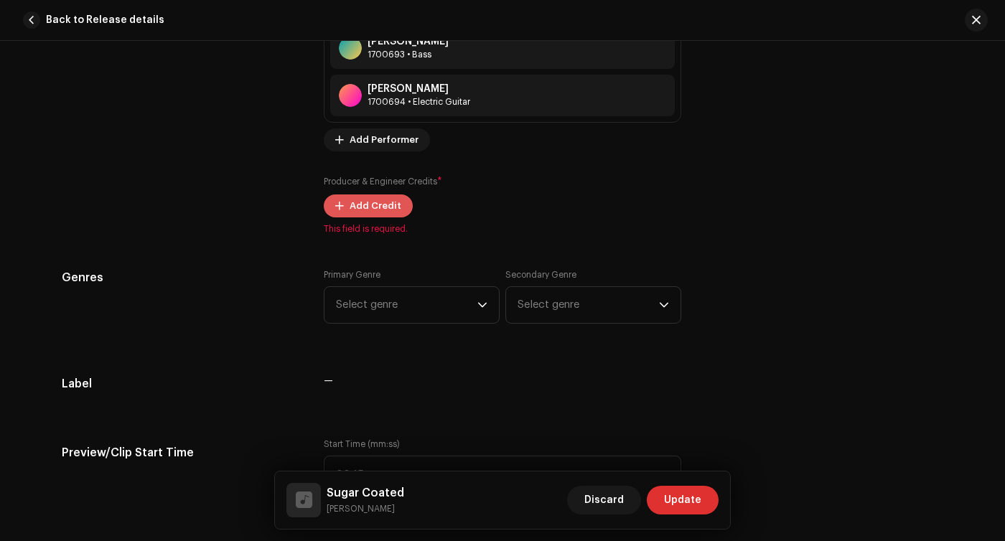
click at [360, 216] on span "Add Credit" at bounding box center [375, 206] width 52 height 29
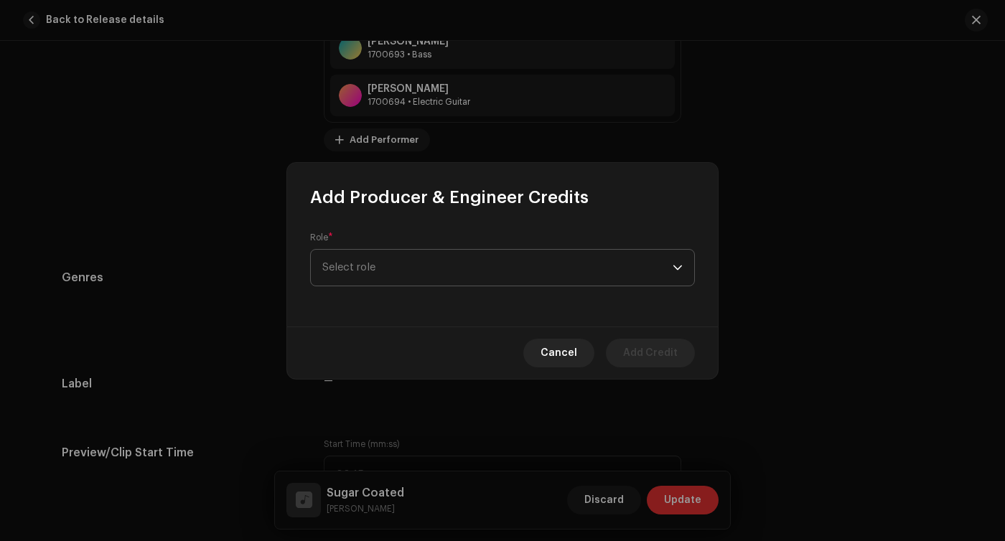
click at [372, 253] on span "Select role" at bounding box center [497, 268] width 350 height 36
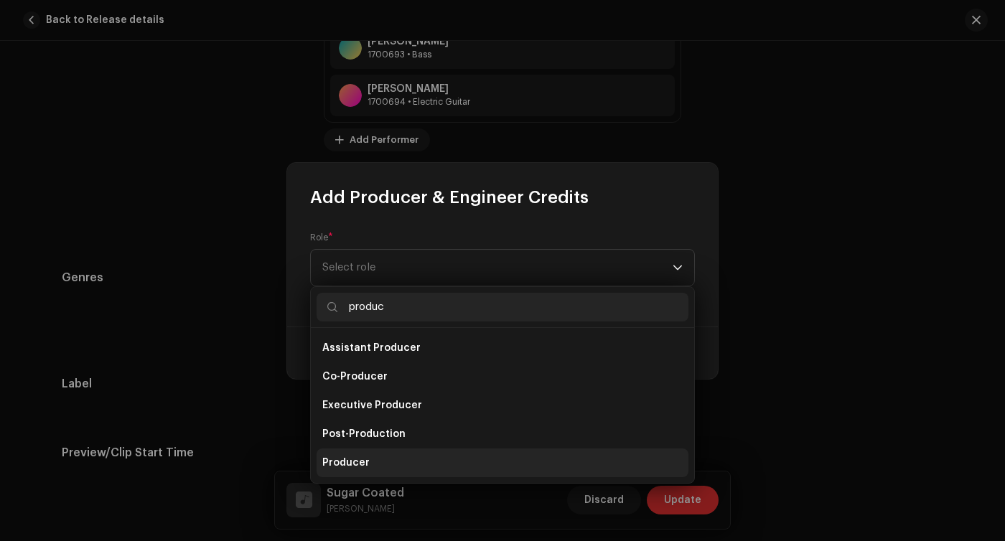
type input "produc"
click at [370, 465] on li "Producer" at bounding box center [502, 463] width 372 height 29
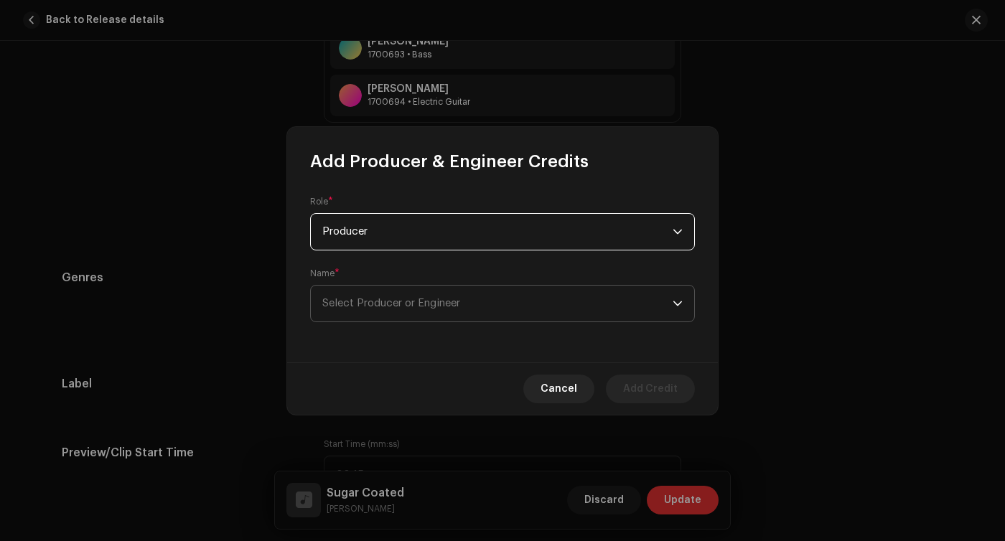
click at [457, 314] on span "Select Producer or Engineer" at bounding box center [497, 304] width 350 height 36
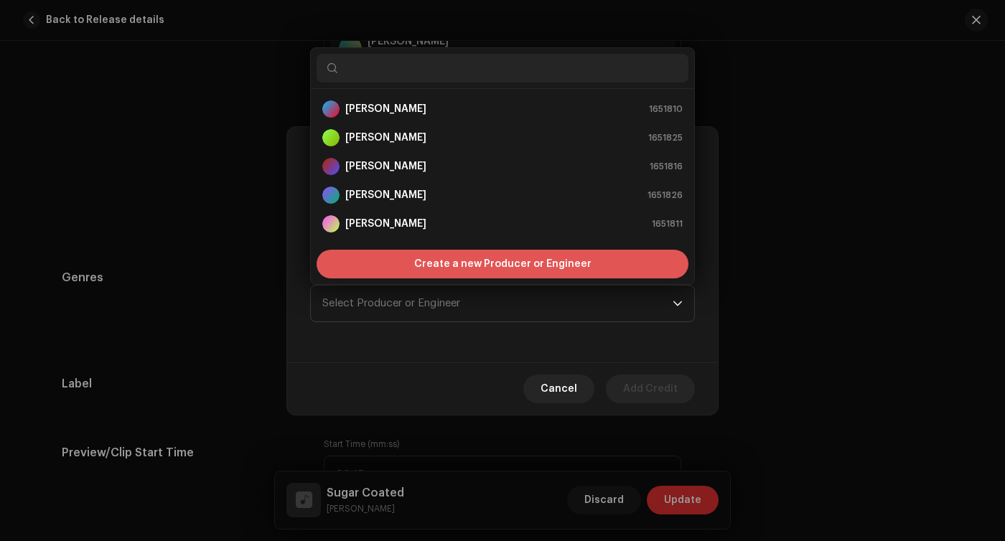
click at [409, 273] on div "Create a new Producer or Engineer" at bounding box center [502, 264] width 372 height 29
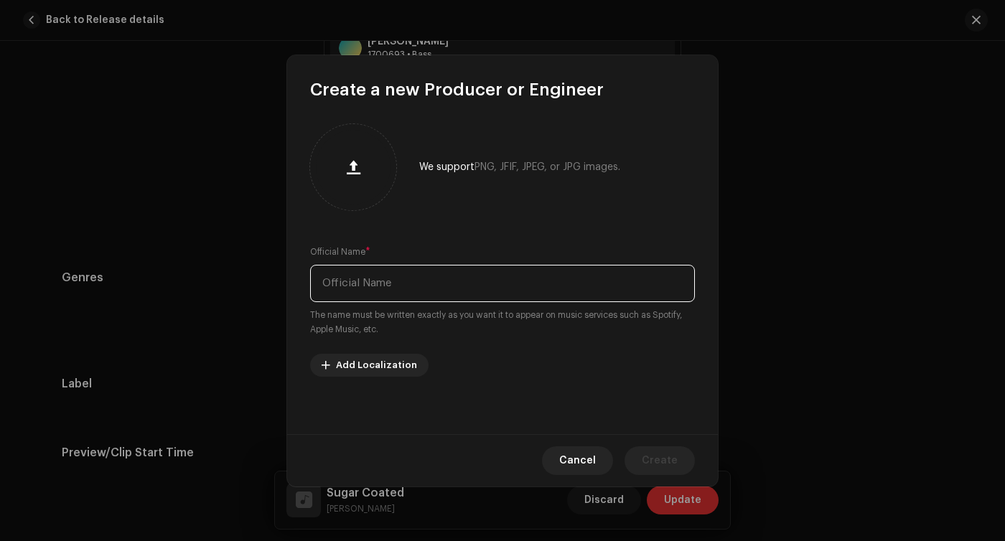
click at [413, 293] on input "text" at bounding box center [502, 283] width 385 height 37
type input "[PERSON_NAME]"
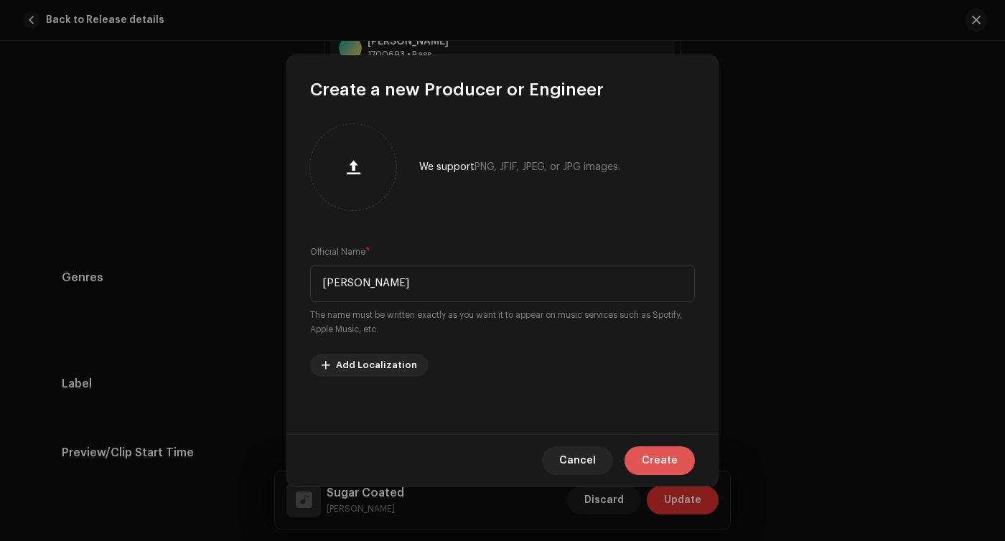
click at [680, 464] on button "Create" at bounding box center [659, 460] width 70 height 29
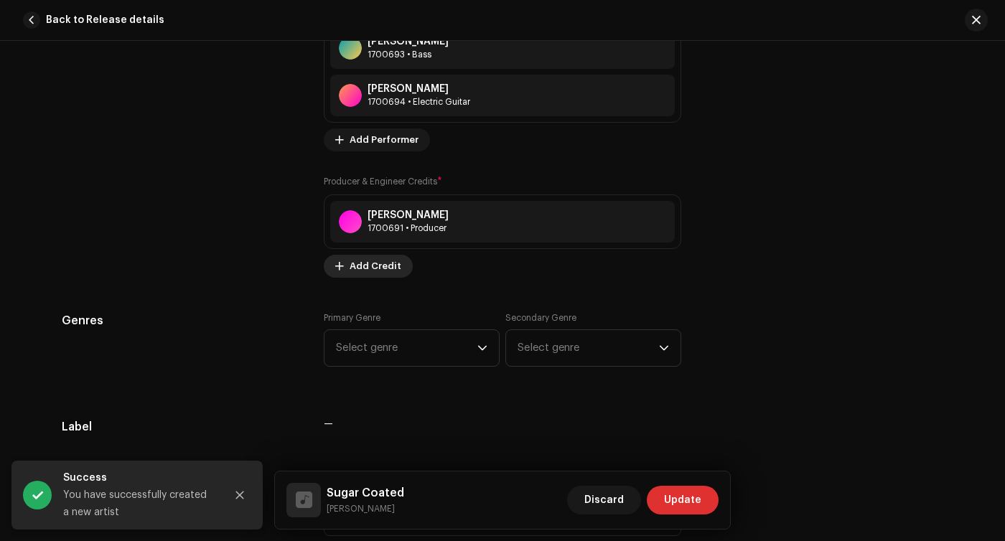
click at [365, 268] on span "Add Credit" at bounding box center [375, 266] width 52 height 29
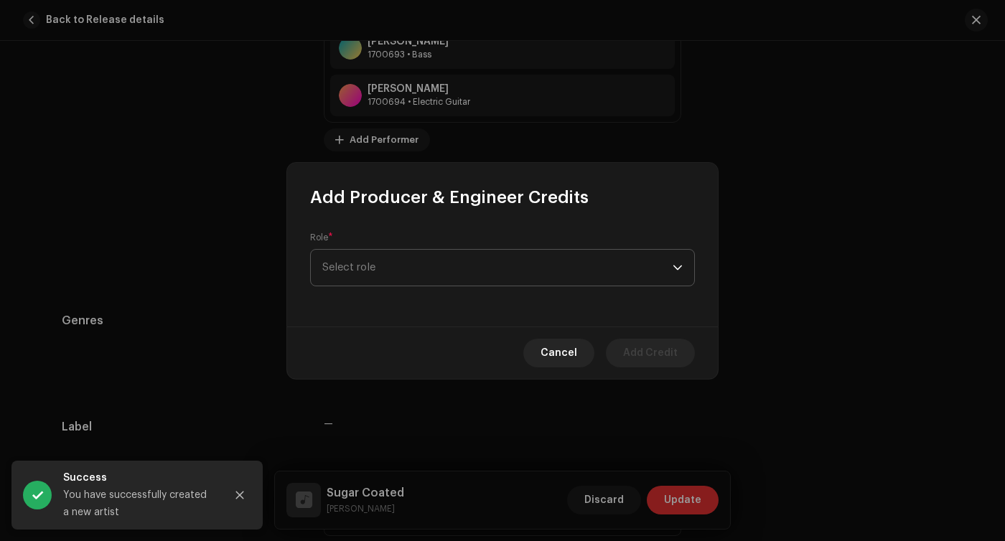
click at [380, 266] on span "Select role" at bounding box center [497, 268] width 350 height 36
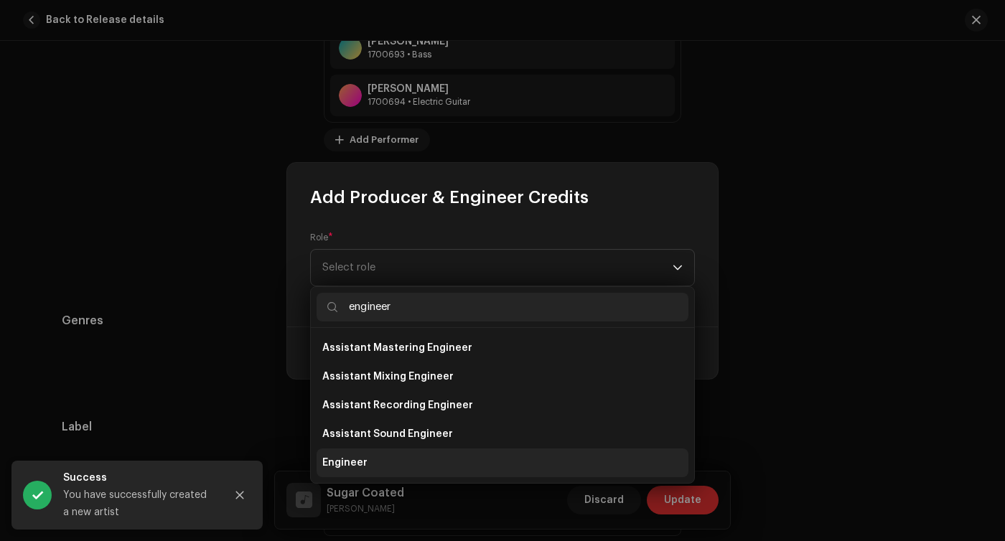
type input "engineer"
click at [371, 461] on li "Engineer" at bounding box center [502, 463] width 372 height 29
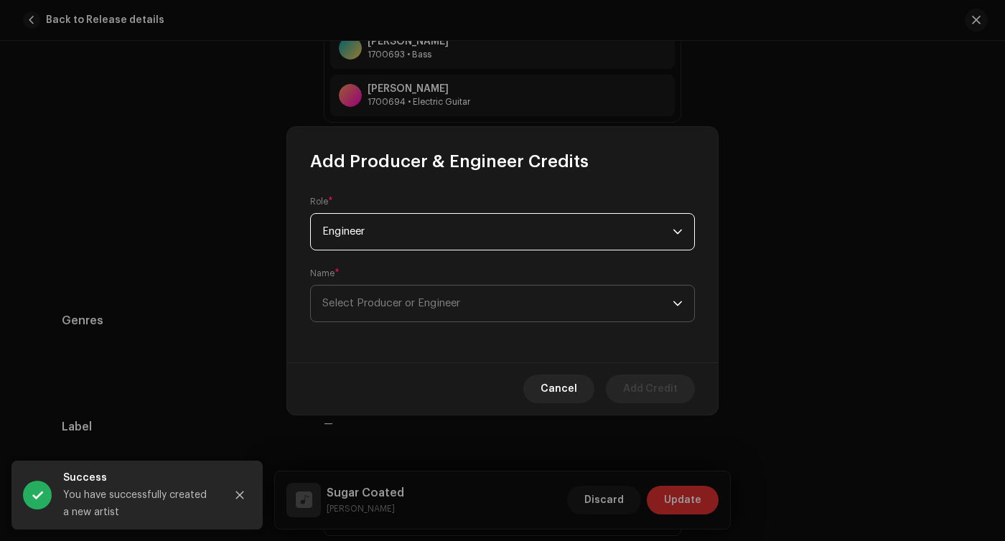
click at [418, 306] on span "Select Producer or Engineer" at bounding box center [391, 303] width 138 height 11
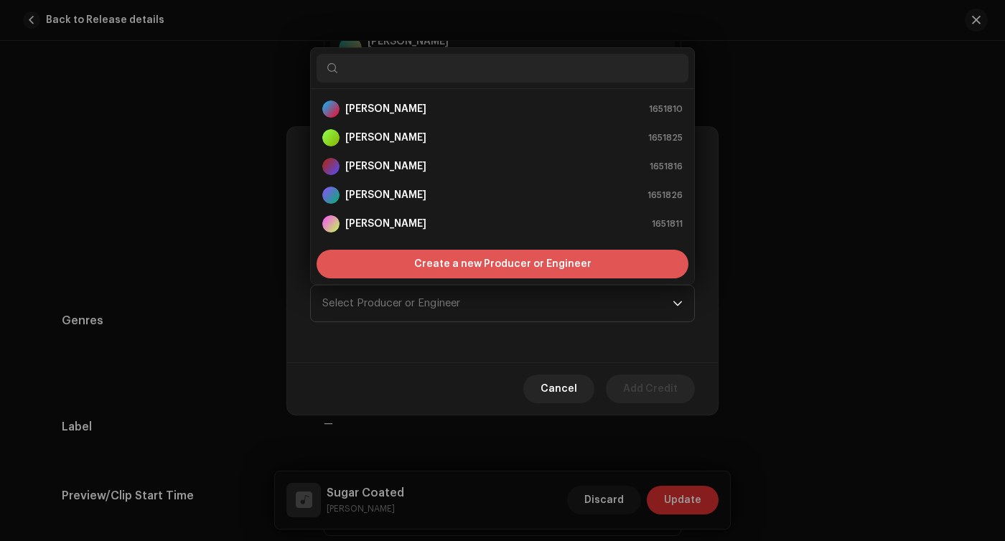
click at [433, 263] on span "Create a new Producer or Engineer" at bounding box center [502, 264] width 177 height 29
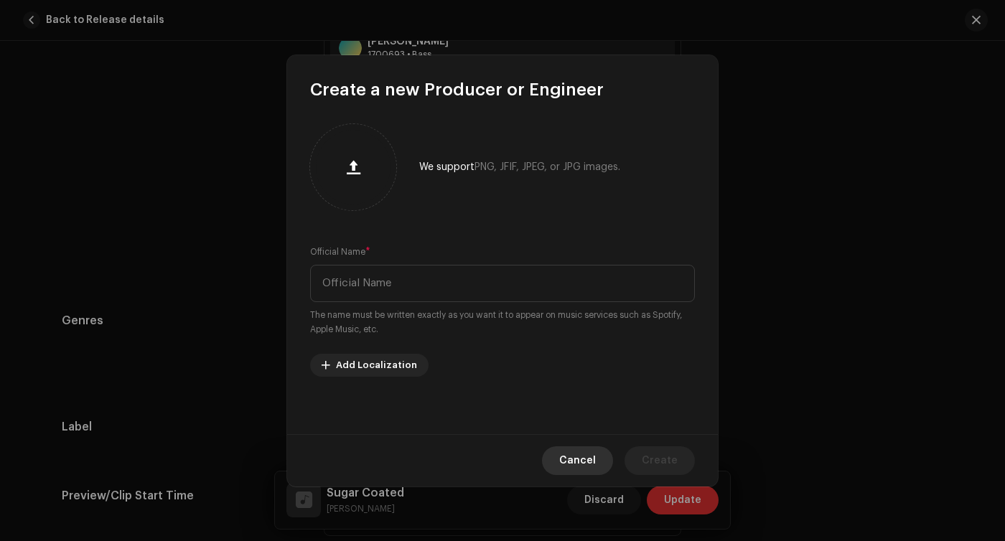
click at [580, 458] on span "Cancel" at bounding box center [577, 460] width 37 height 29
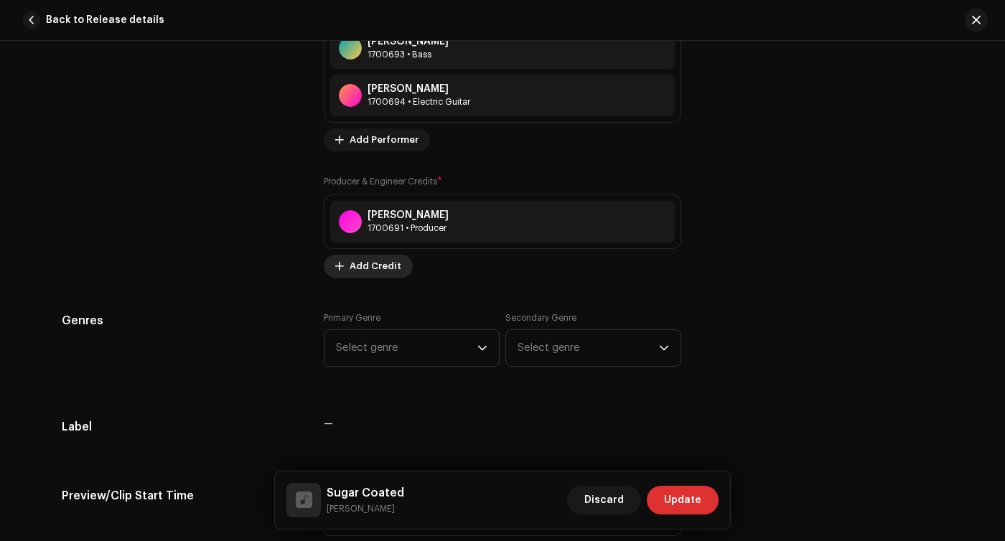
click at [354, 262] on span "Add Credit" at bounding box center [375, 266] width 52 height 29
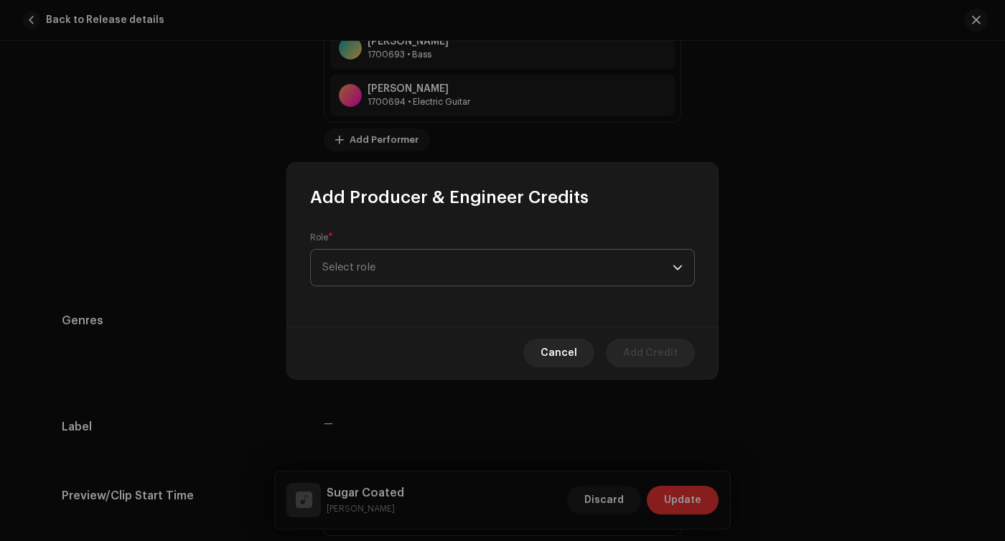
click at [375, 258] on span "Select role" at bounding box center [497, 268] width 350 height 36
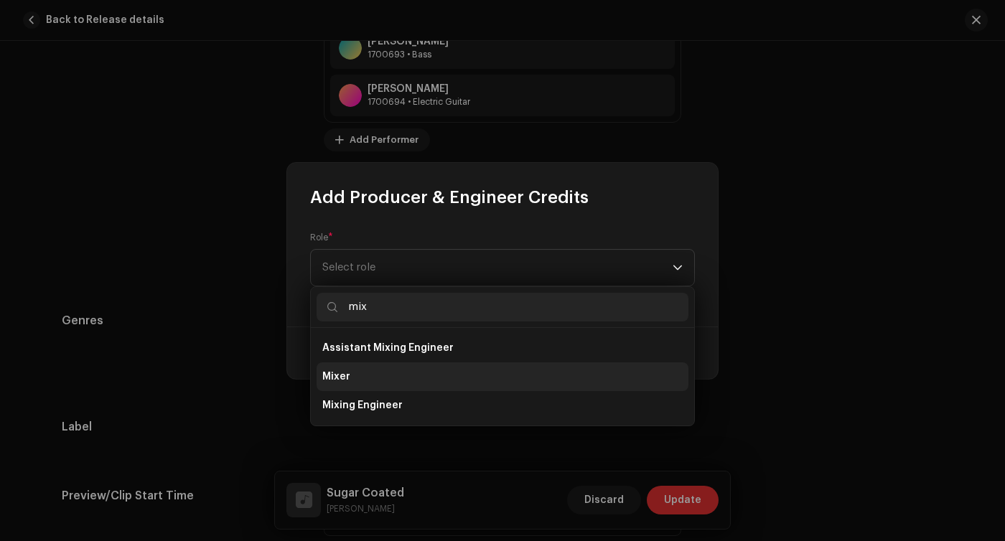
type input "mix"
click at [352, 369] on li "Mixer" at bounding box center [502, 376] width 372 height 29
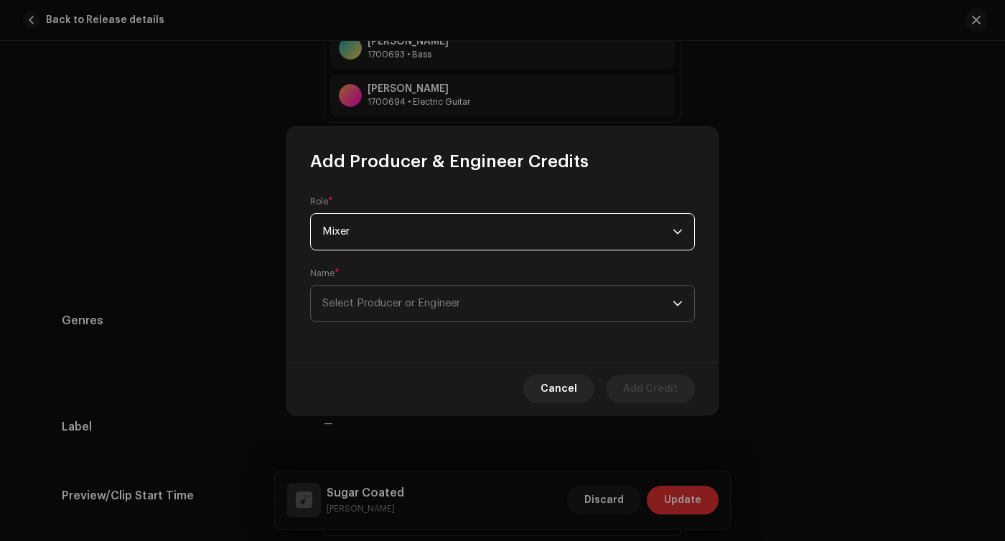
click at [393, 311] on span "Select Producer or Engineer" at bounding box center [497, 304] width 350 height 36
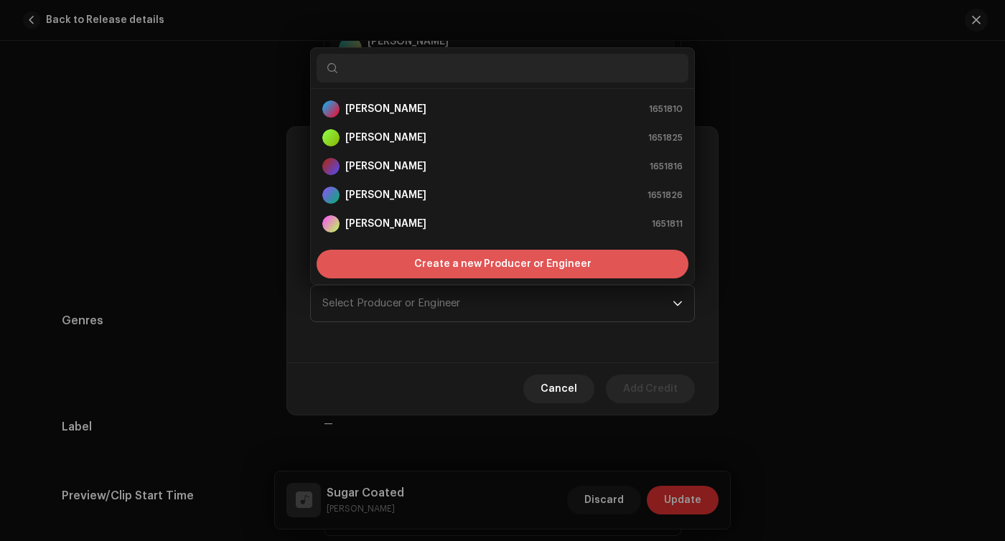
click at [436, 259] on span "Create a new Producer or Engineer" at bounding box center [502, 264] width 177 height 29
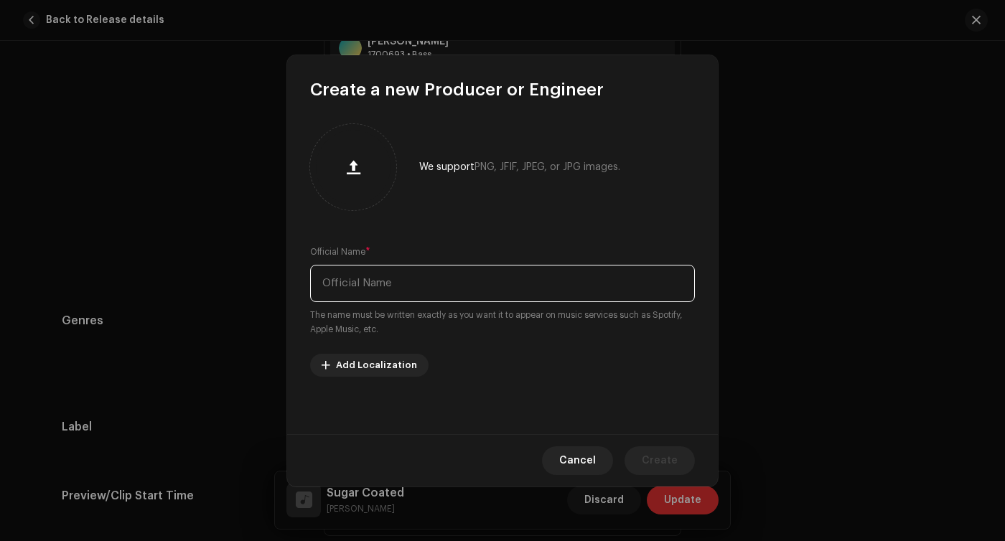
click at [429, 274] on input "text" at bounding box center [502, 283] width 385 height 37
type input "[PERSON_NAME]"
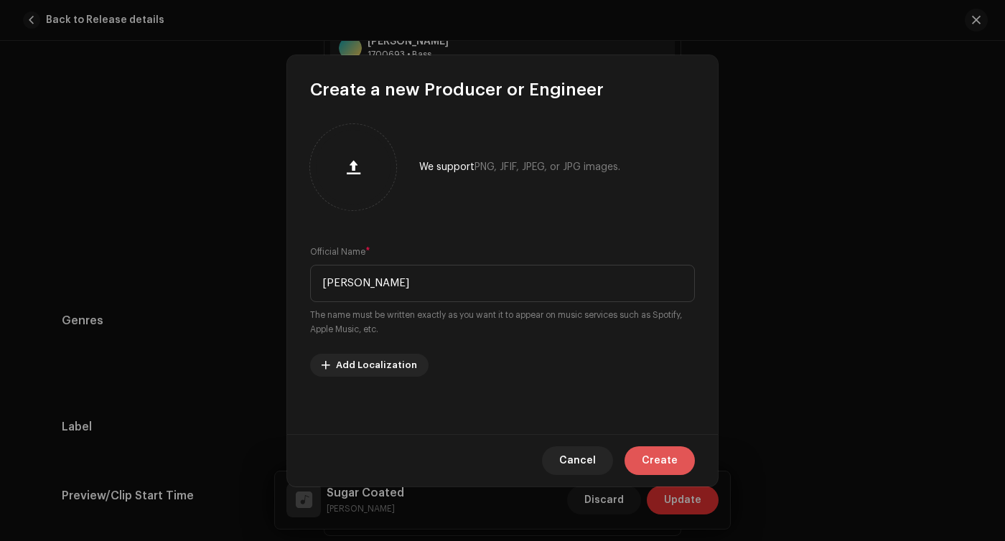
click at [657, 467] on span "Create" at bounding box center [660, 460] width 36 height 29
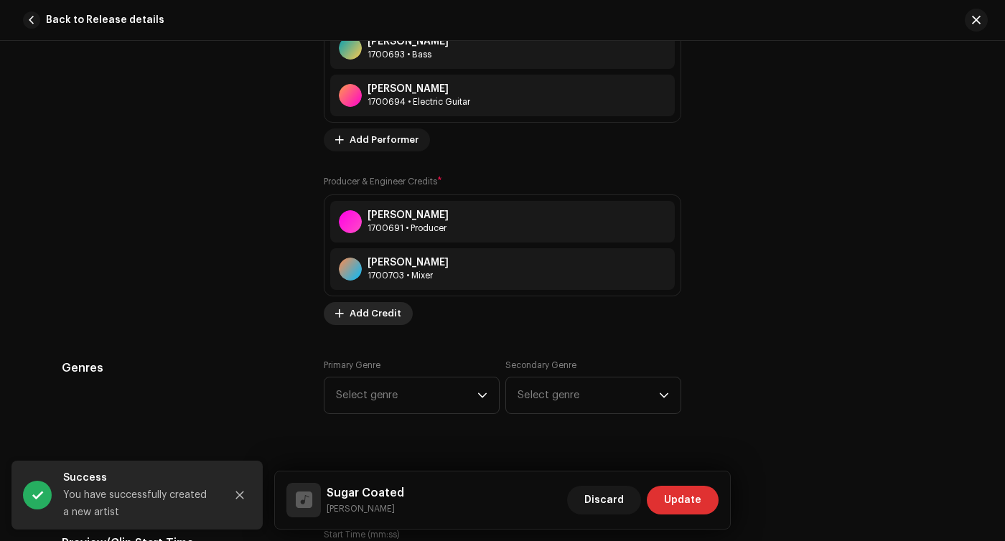
click at [339, 308] on button "Add Credit" at bounding box center [368, 313] width 89 height 23
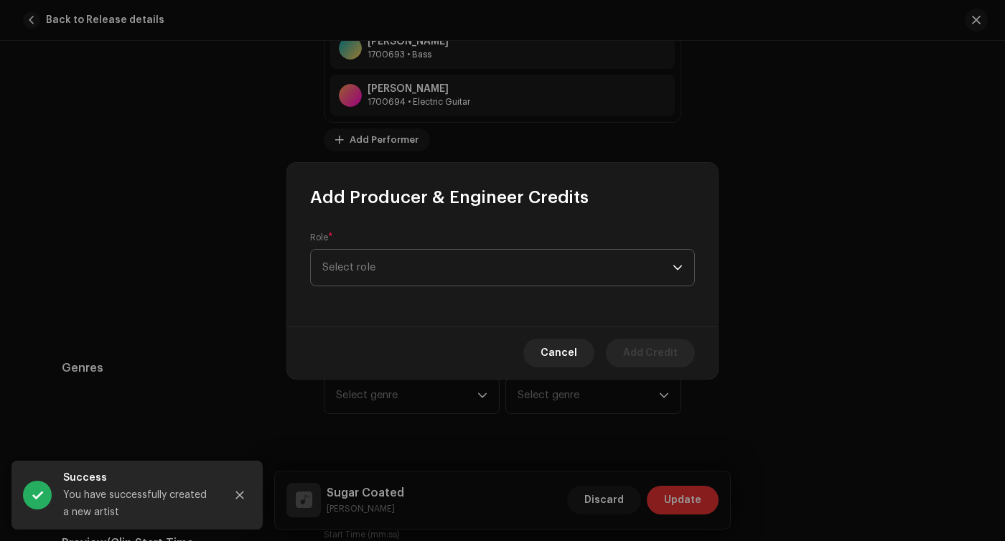
click at [385, 257] on span "Select role" at bounding box center [497, 268] width 350 height 36
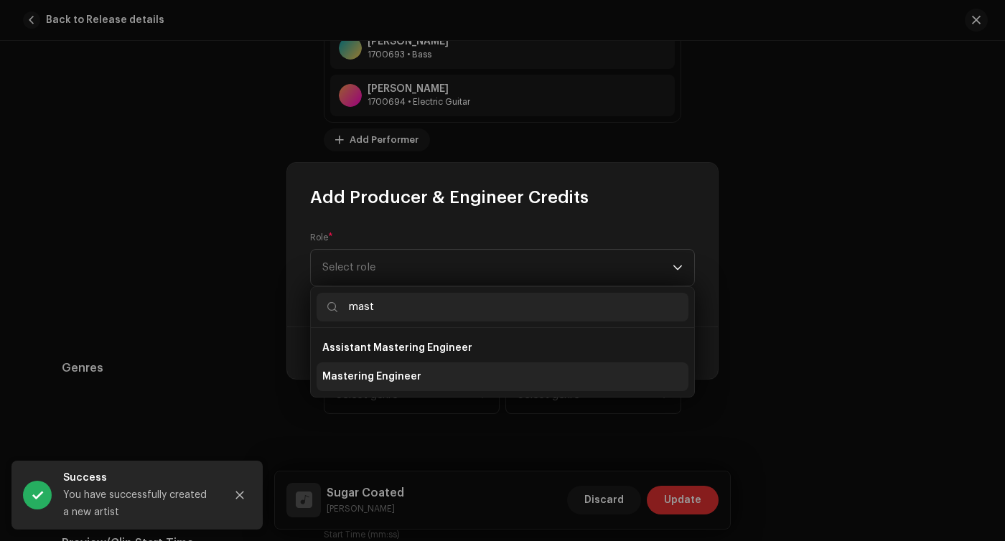
type input "mast"
click at [381, 365] on li "Mastering Engineer" at bounding box center [502, 376] width 372 height 29
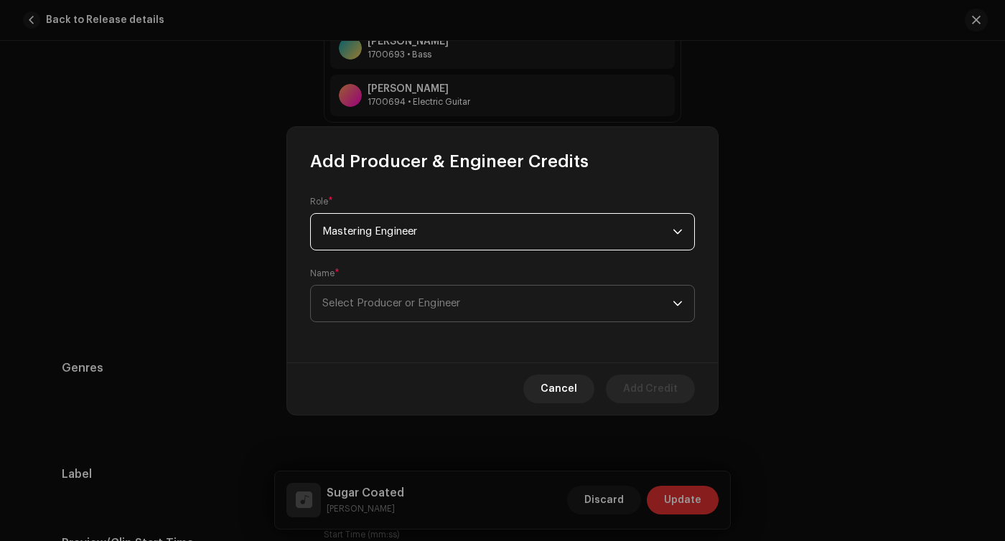
click at [553, 309] on span "Select Producer or Engineer" at bounding box center [497, 304] width 350 height 36
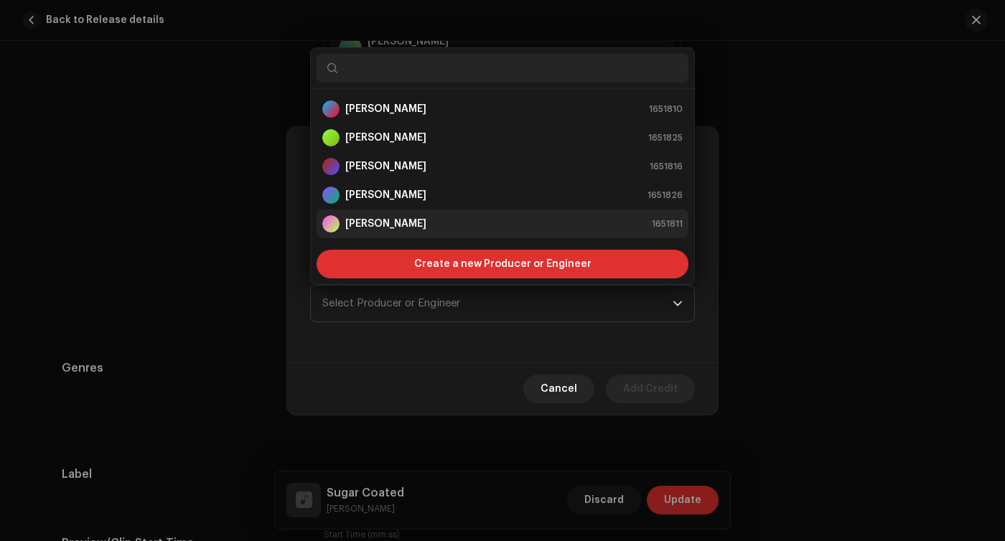
click at [497, 221] on div "[PERSON_NAME] 1651811" at bounding box center [502, 223] width 360 height 17
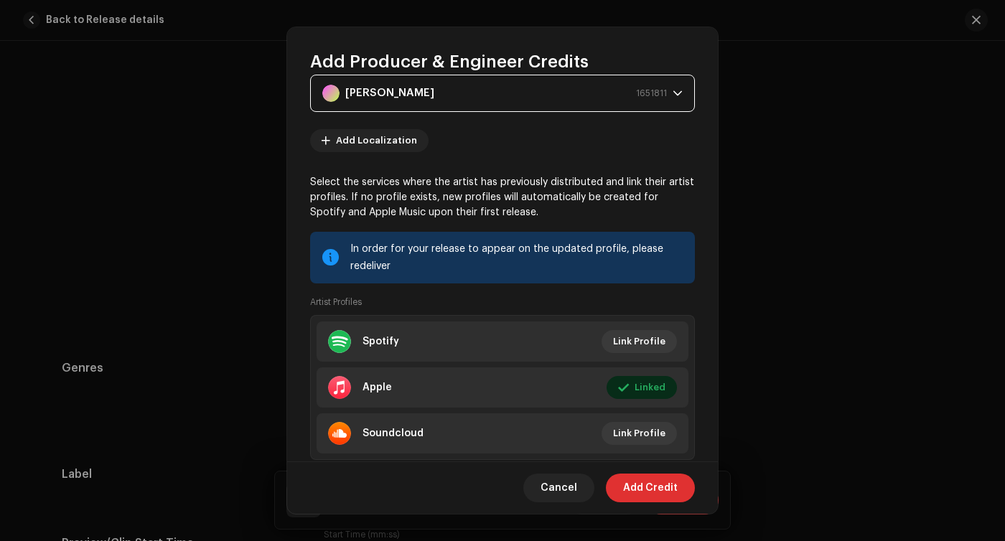
scroll to position [113, 0]
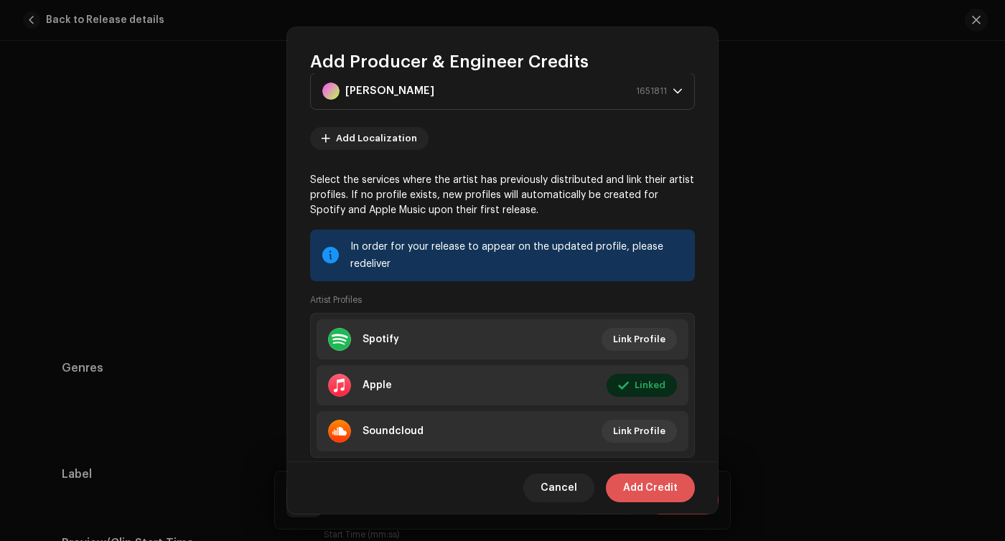
click at [626, 480] on span "Add Credit" at bounding box center [650, 488] width 55 height 29
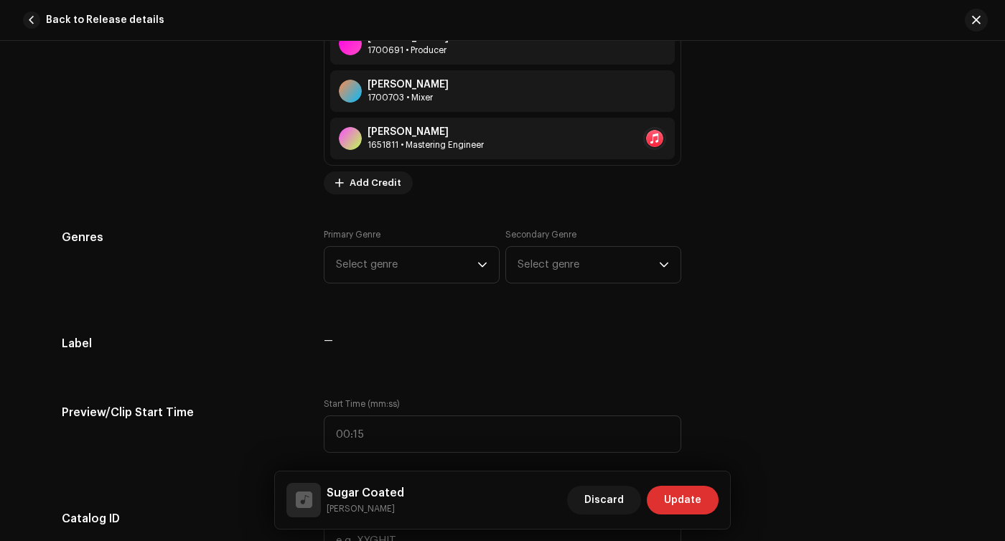
scroll to position [1442, 0]
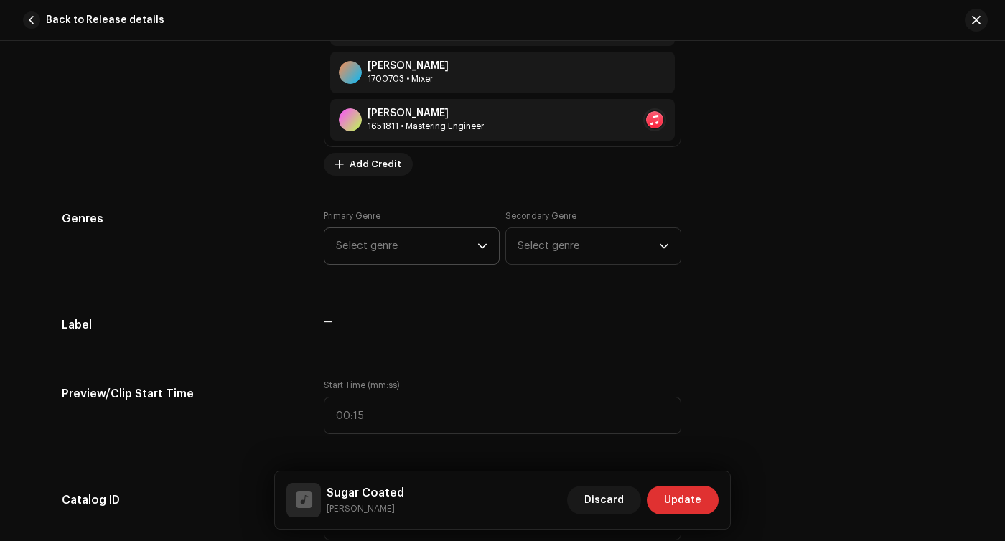
click at [447, 254] on span "Select genre" at bounding box center [406, 246] width 141 height 36
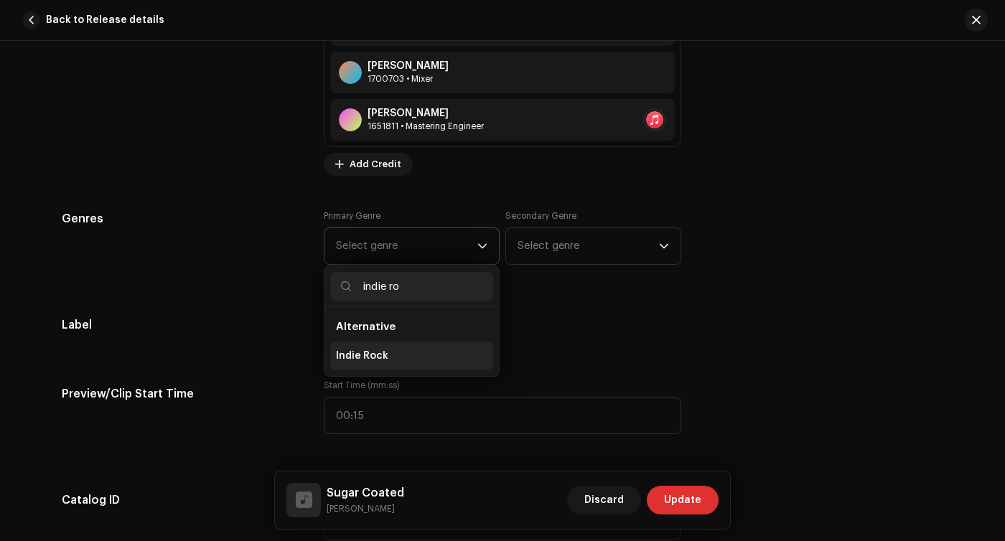
type input "indie ro"
click at [373, 360] on span "Indie Rock" at bounding box center [362, 356] width 52 height 14
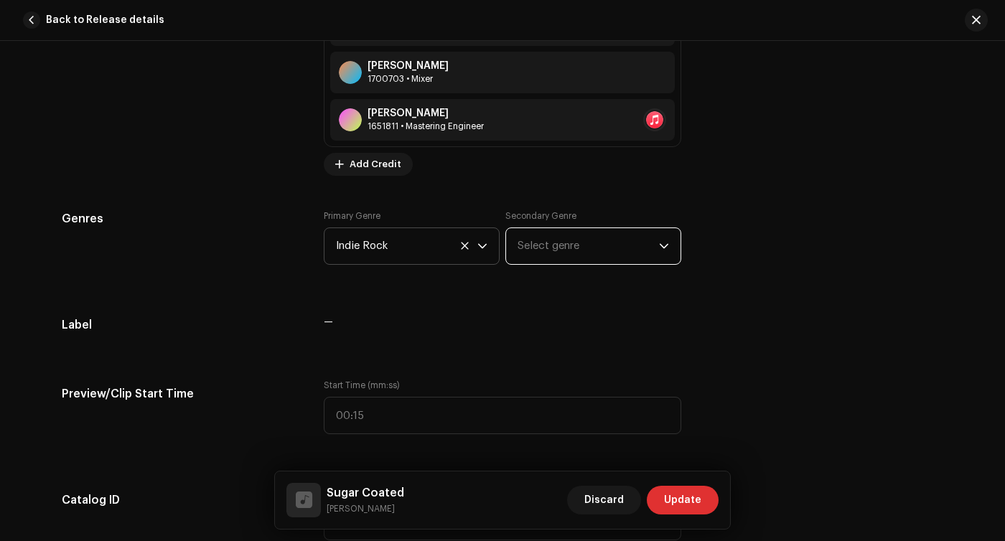
click at [598, 248] on span "Select genre" at bounding box center [587, 246] width 141 height 36
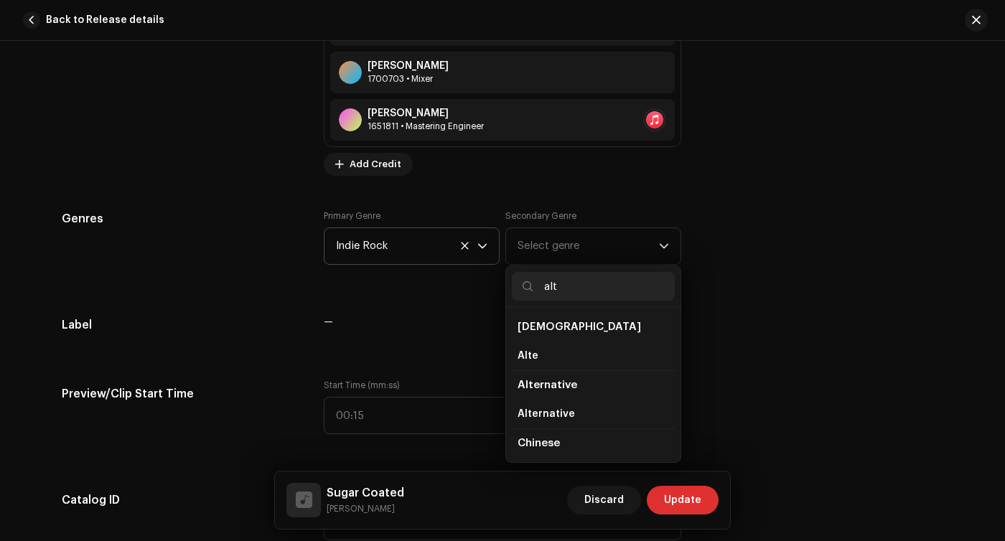
type input "alt"
click at [460, 246] on icon at bounding box center [464, 245] width 9 height 9
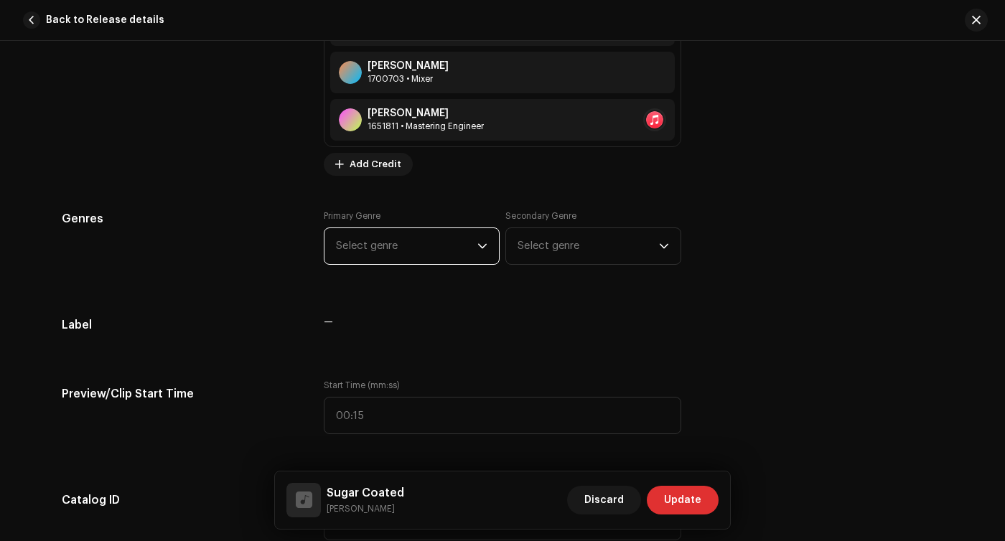
click at [434, 250] on span "Select genre" at bounding box center [406, 246] width 141 height 36
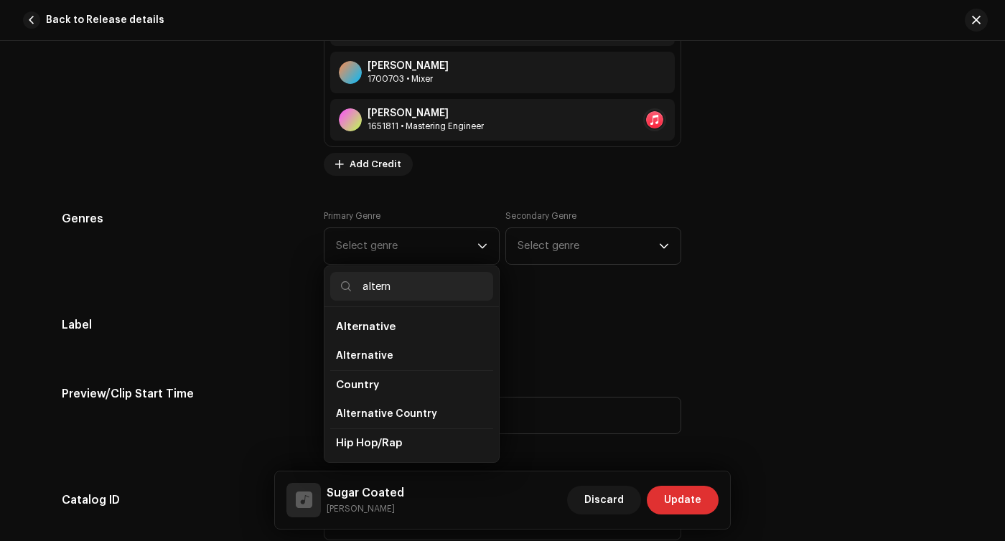
type input "altern"
click at [398, 336] on li "Alternative" at bounding box center [411, 327] width 163 height 29
click at [407, 329] on li "Alternative" at bounding box center [411, 327] width 163 height 29
click at [362, 329] on span "Alternative" at bounding box center [366, 326] width 60 height 11
click at [372, 324] on span "Alternative" at bounding box center [366, 326] width 60 height 11
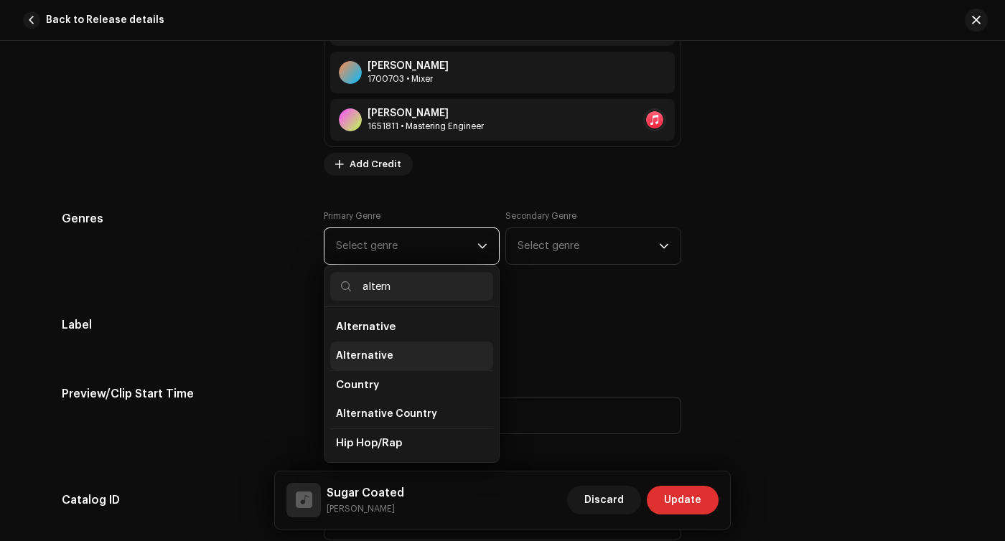
click at [364, 354] on span "Alternative" at bounding box center [364, 356] width 57 height 14
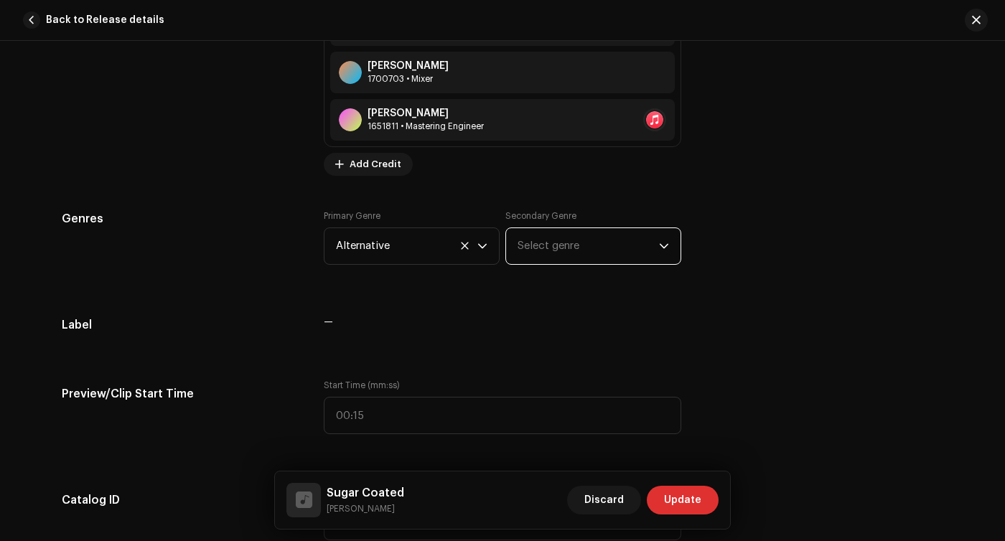
click at [555, 254] on span "Select genre" at bounding box center [587, 246] width 141 height 36
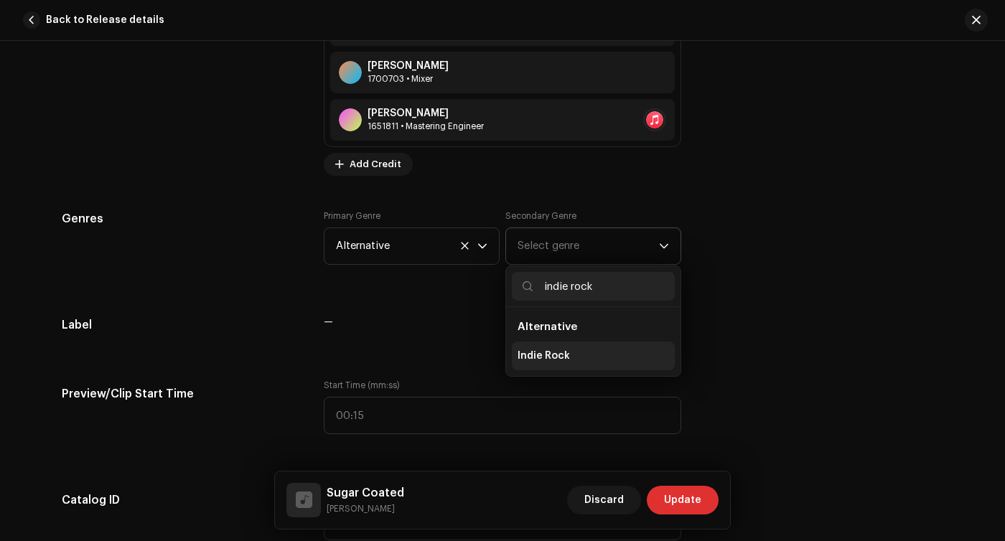
type input "indie rock"
click at [535, 362] on span "Indie Rock" at bounding box center [543, 356] width 52 height 14
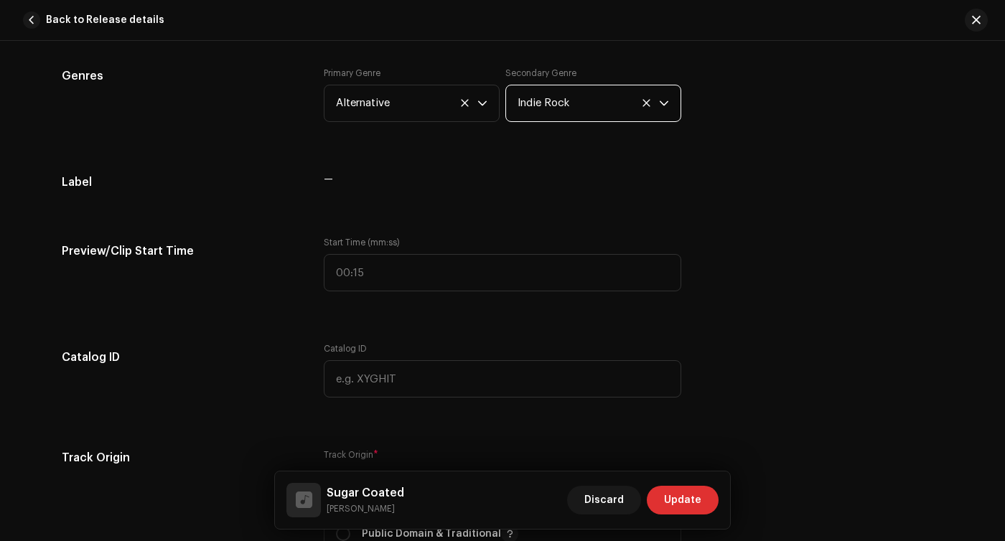
scroll to position [1630, 0]
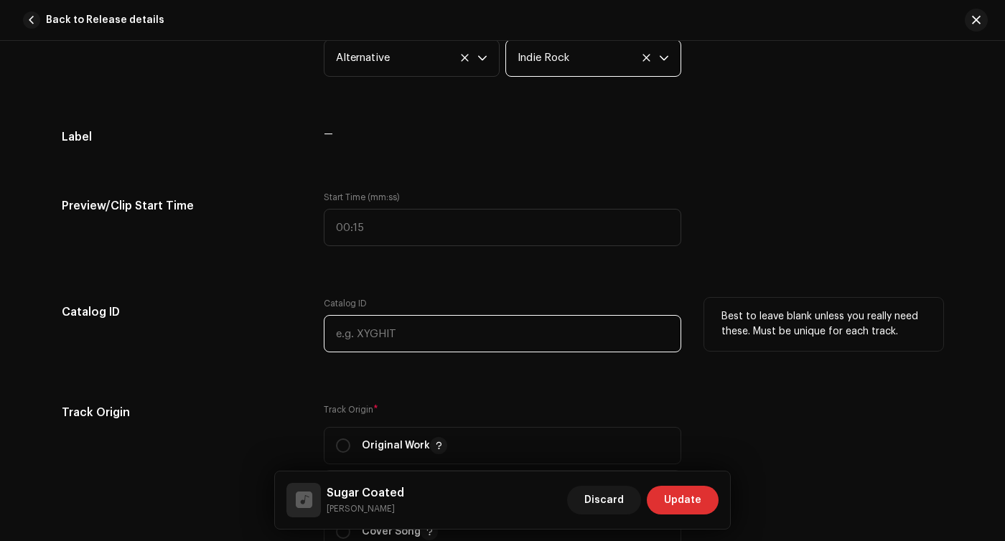
click at [428, 341] on input "text" at bounding box center [502, 333] width 357 height 37
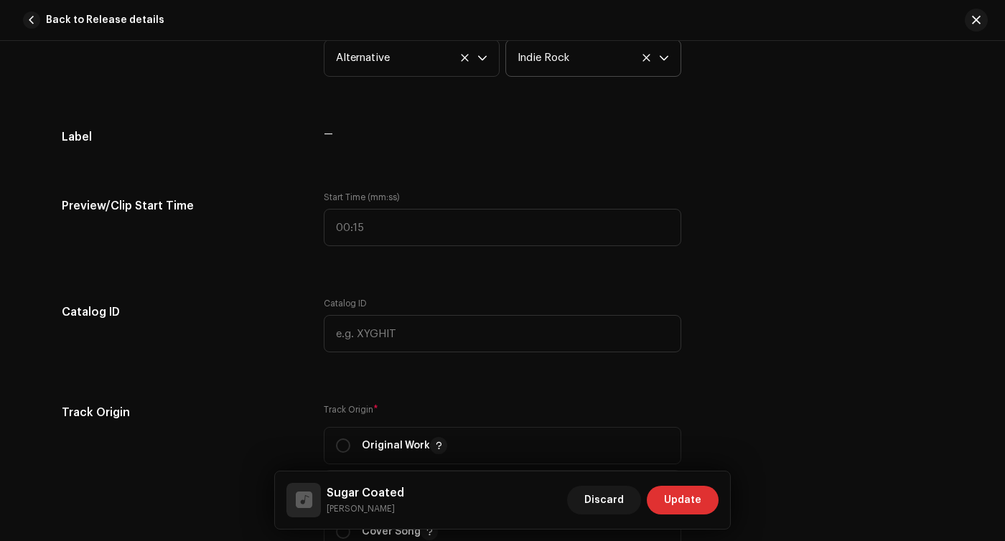
click at [449, 283] on div "Track details Complete the following to finalize your track. 1 of 3 Add Audio F…" at bounding box center [502, 152] width 927 height 3412
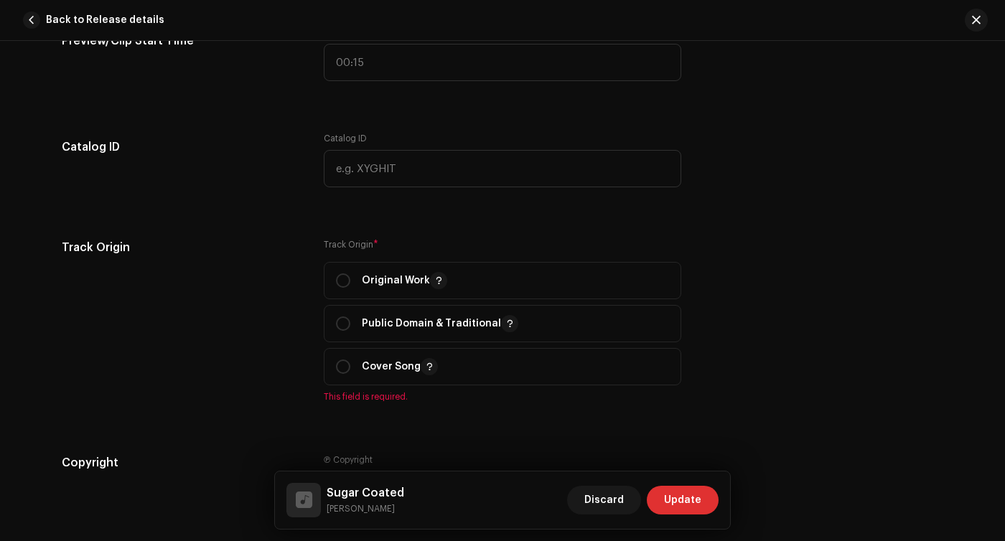
scroll to position [1815, 0]
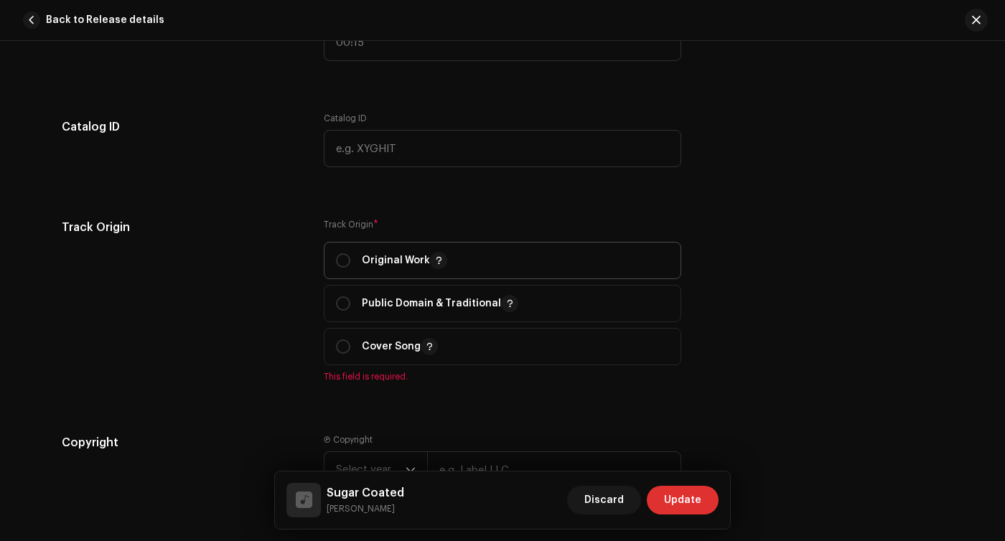
click at [385, 267] on p "Original Work" at bounding box center [404, 260] width 85 height 17
radio input "true"
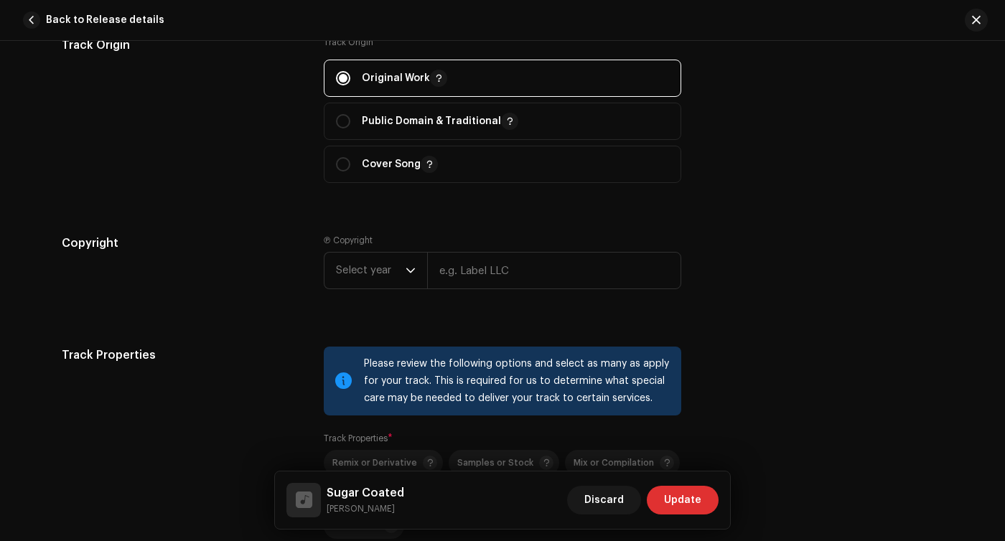
scroll to position [1996, 0]
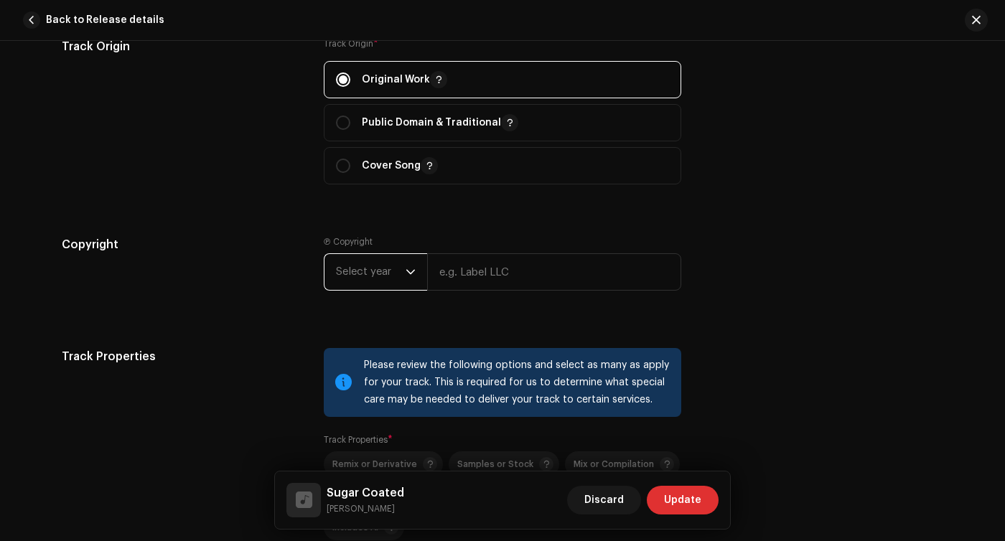
click at [389, 271] on span "Select year" at bounding box center [371, 272] width 70 height 36
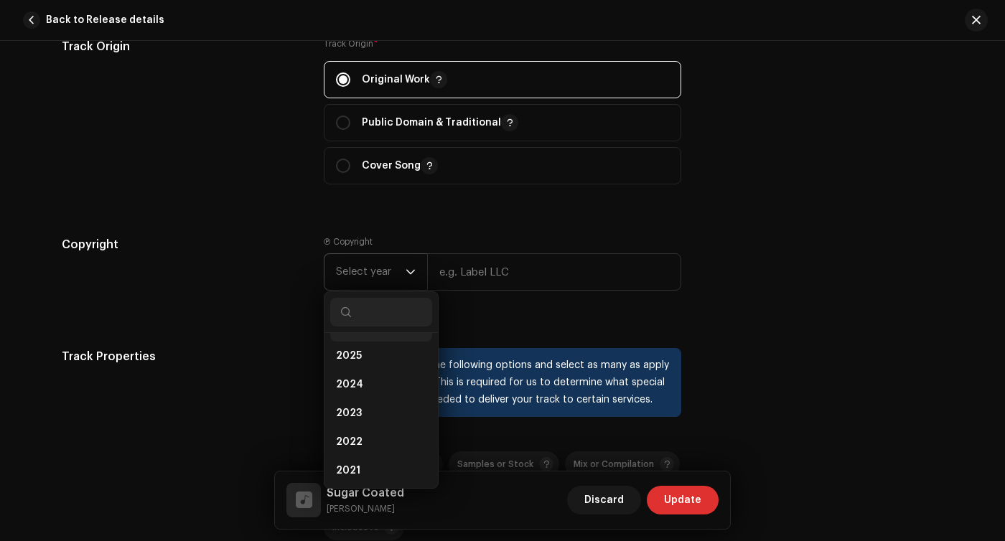
scroll to position [6, 0]
click at [366, 377] on li "2025" at bounding box center [381, 376] width 102 height 29
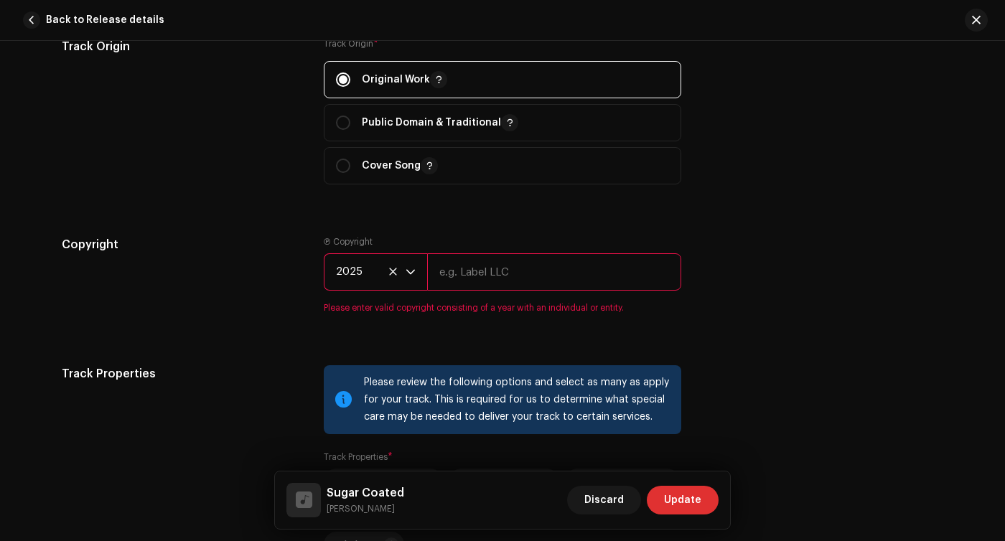
click at [476, 271] on input "text" at bounding box center [554, 271] width 254 height 37
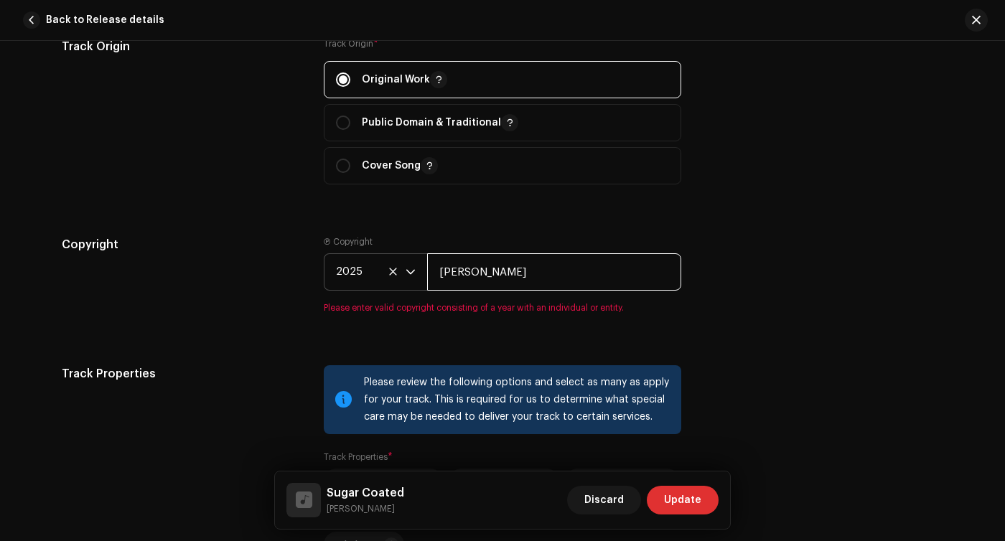
type input "[PERSON_NAME]"
click at [304, 268] on div "Copyright Ⓟ Copyright 2025 [PERSON_NAME] Please enter valid copyright consistin…" at bounding box center [502, 283] width 881 height 95
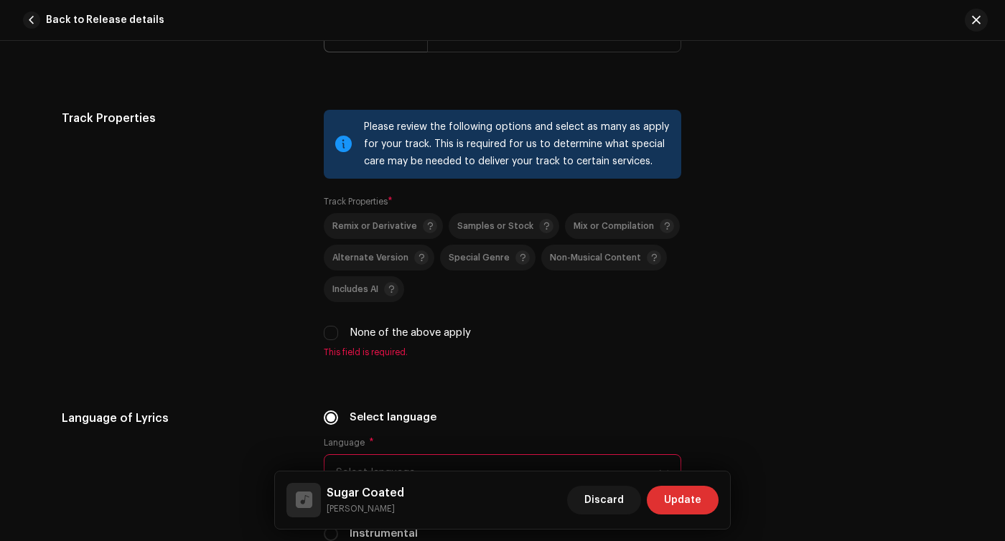
scroll to position [2237, 0]
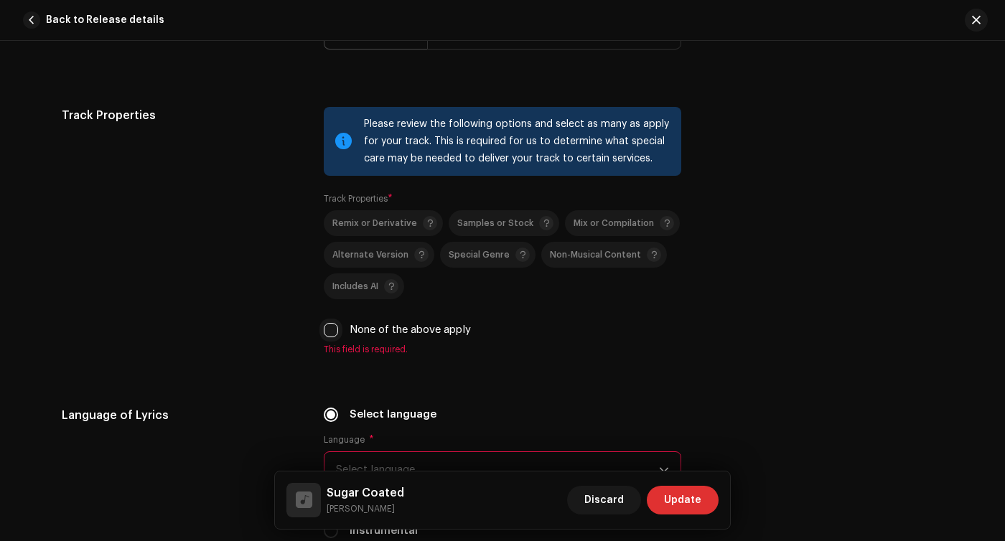
click at [331, 333] on input "None of the above apply" at bounding box center [331, 330] width 14 height 14
checkbox input "true"
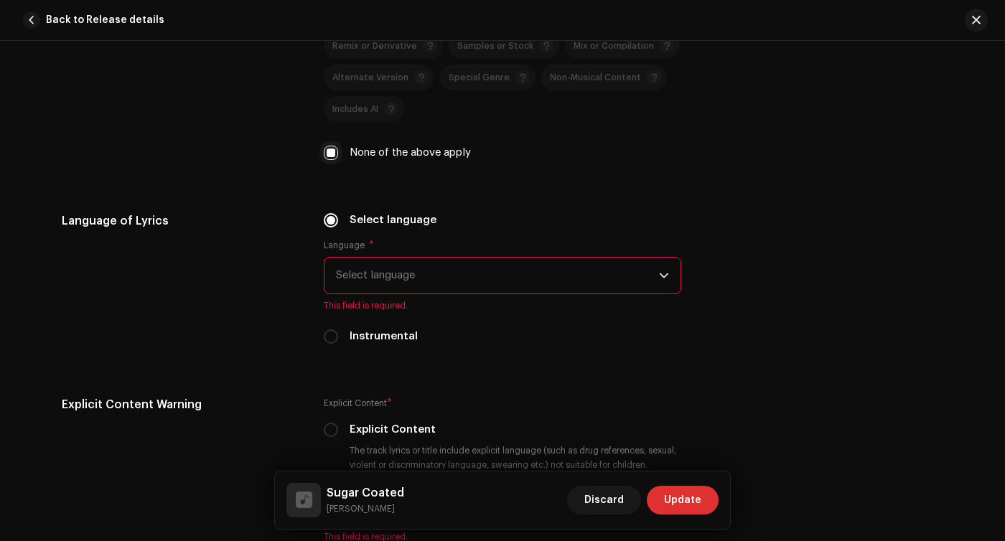
scroll to position [2415, 0]
click at [387, 277] on span "Select language" at bounding box center [497, 275] width 323 height 36
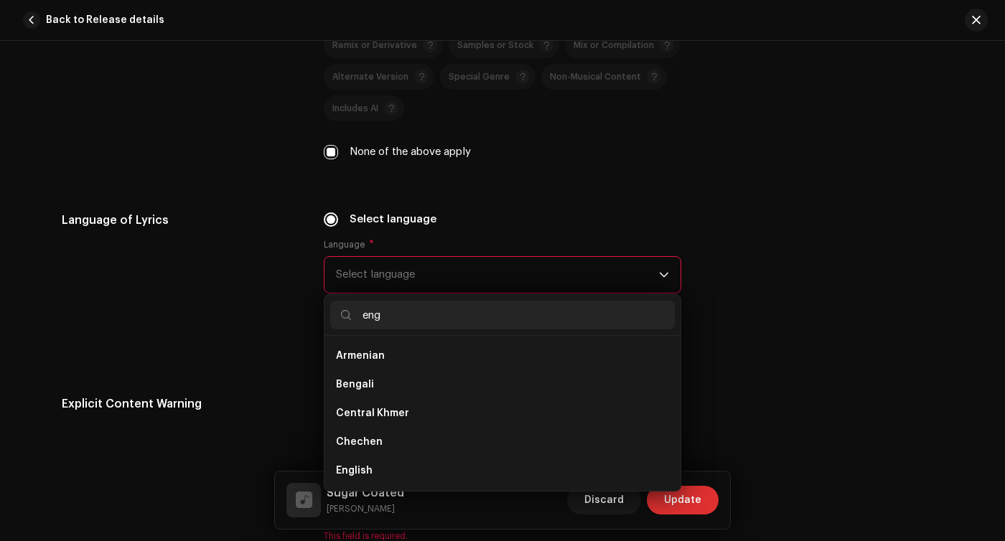
scroll to position [0, 0]
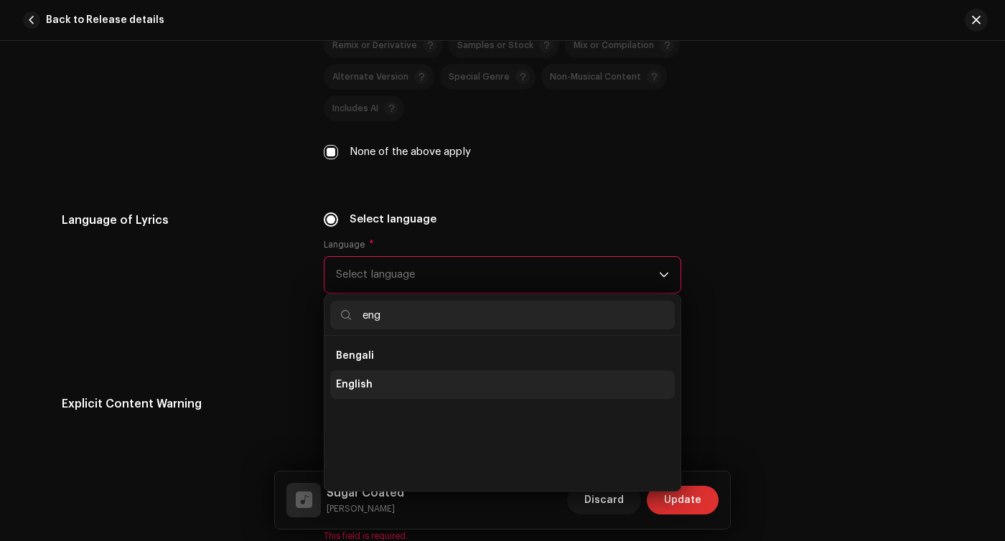
type input "eng"
click at [358, 387] on span "English" at bounding box center [354, 384] width 37 height 14
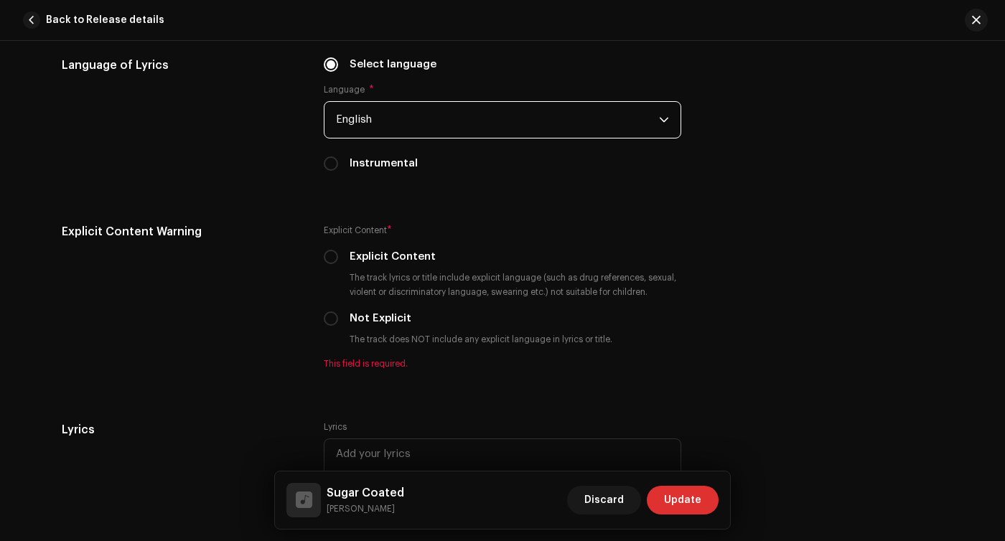
scroll to position [2573, 0]
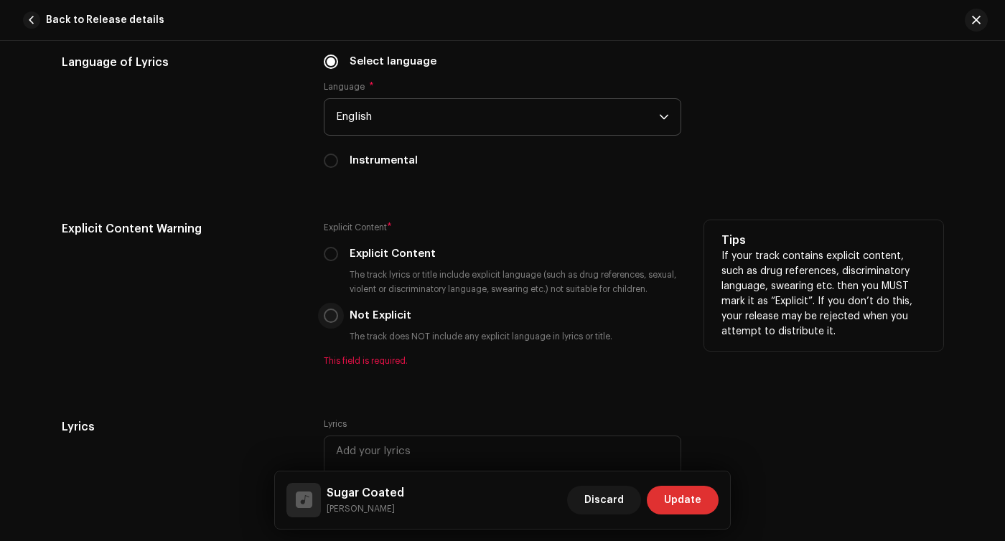
click at [332, 323] on p-radiobutton at bounding box center [331, 316] width 14 height 14
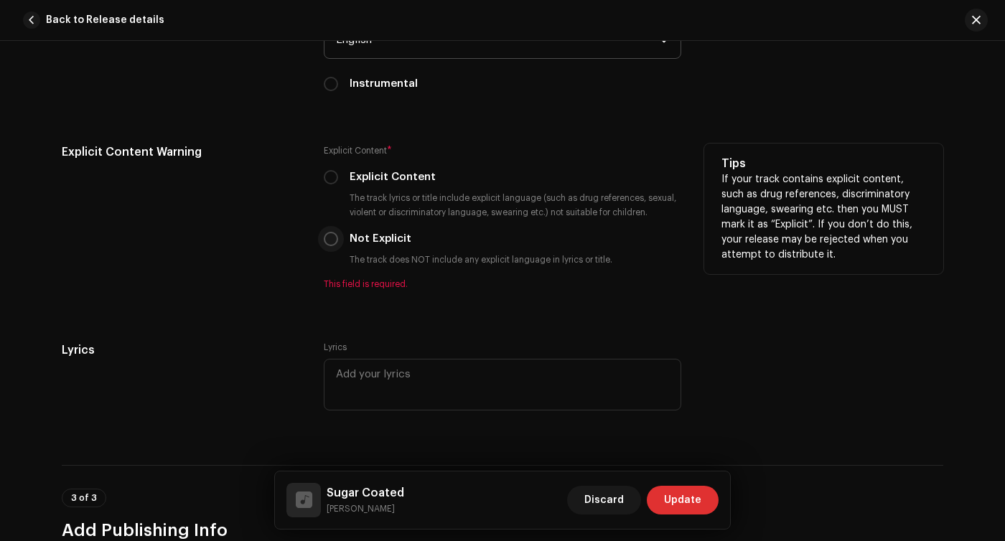
click at [327, 240] on input "Not Explicit" at bounding box center [331, 239] width 14 height 14
radio input "true"
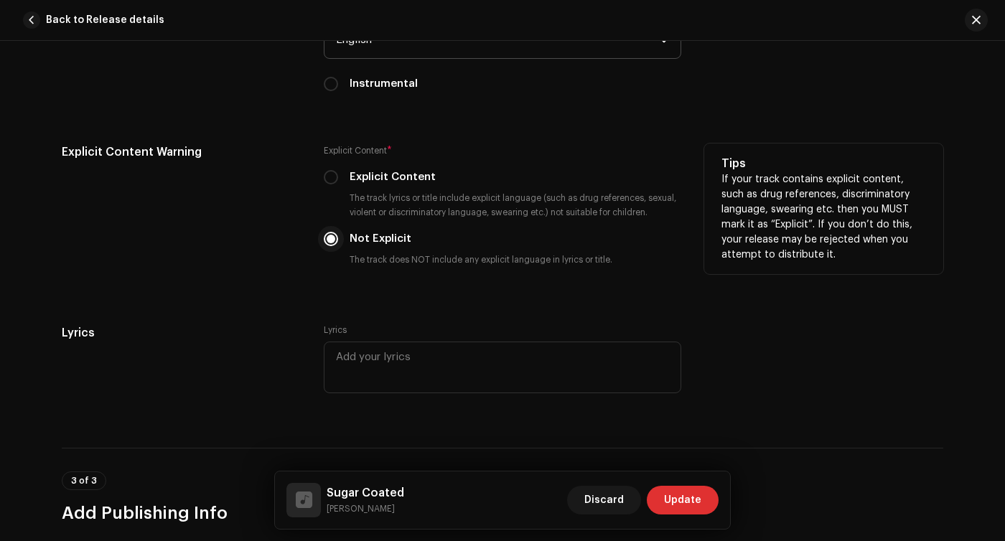
scroll to position [2711, 0]
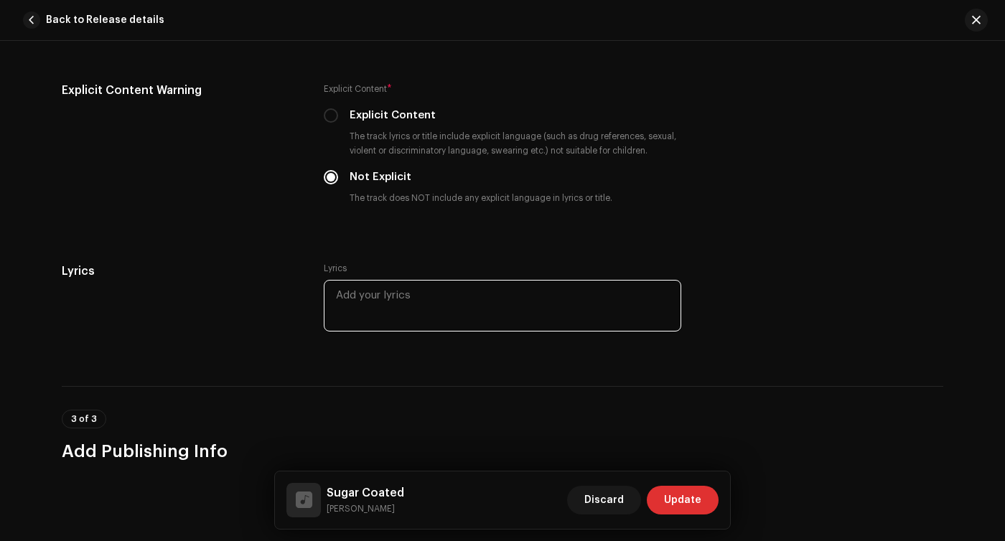
click at [371, 299] on textarea at bounding box center [502, 306] width 357 height 52
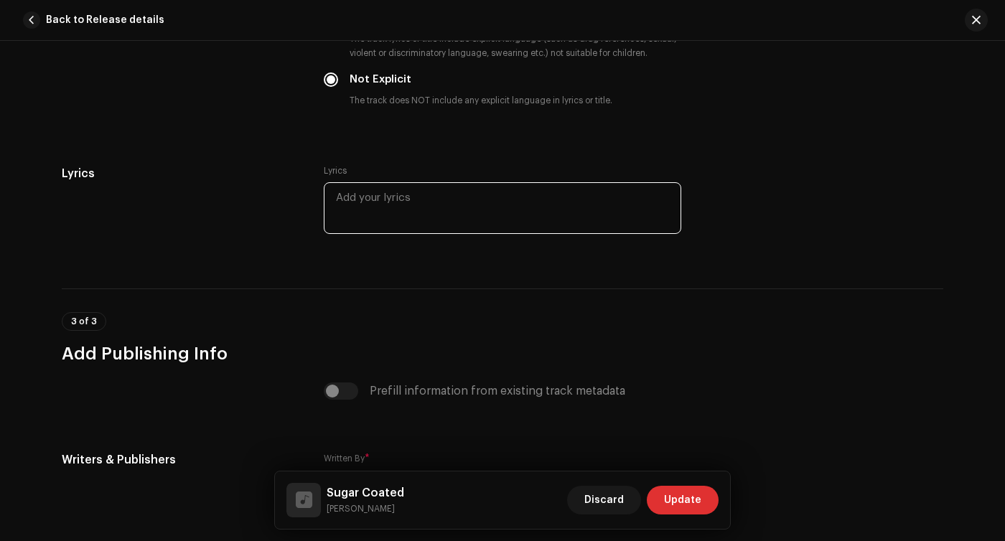
scroll to position [2812, 0]
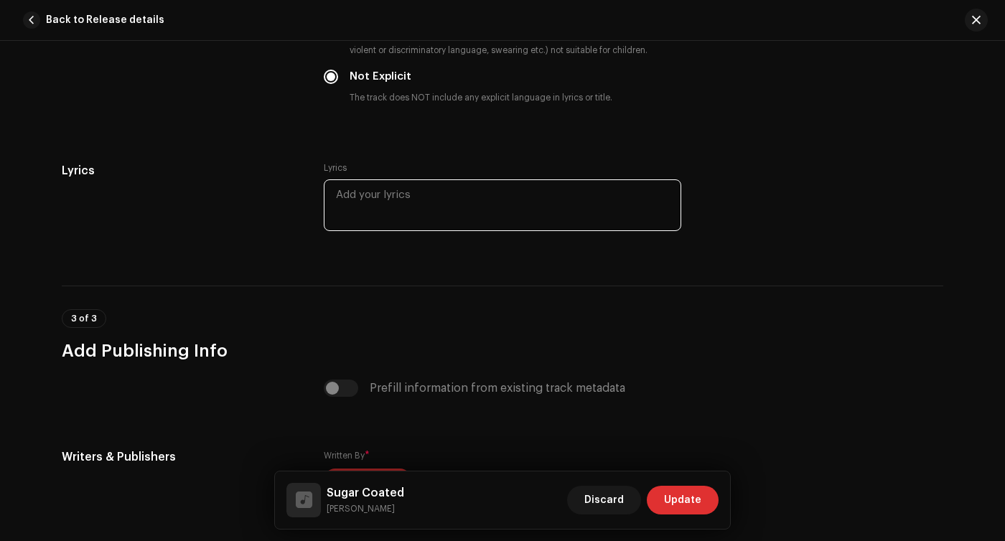
click at [465, 192] on textarea at bounding box center [502, 205] width 357 height 52
paste textarea "I’m blue in the face like my father when he went back on his word I’m hot to th…"
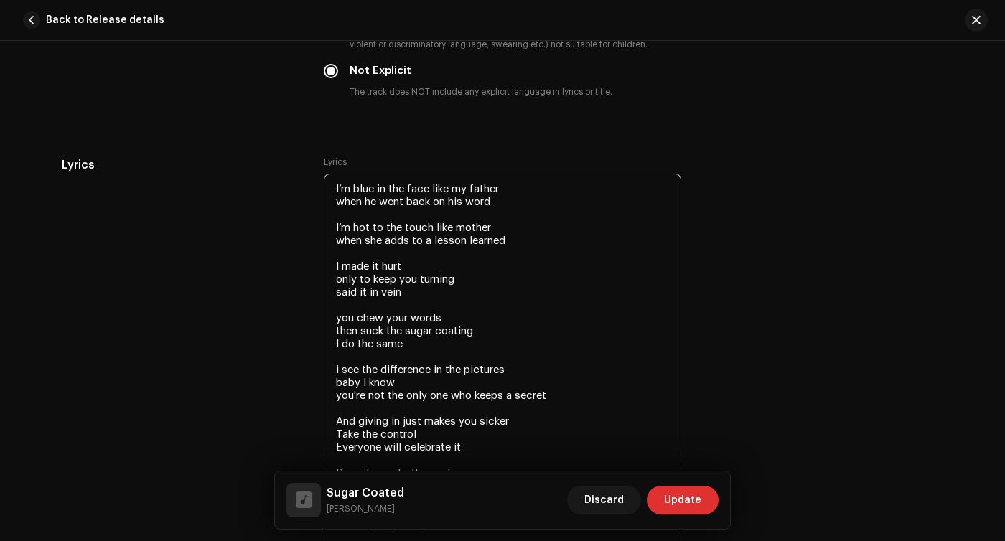
scroll to position [2786, 0]
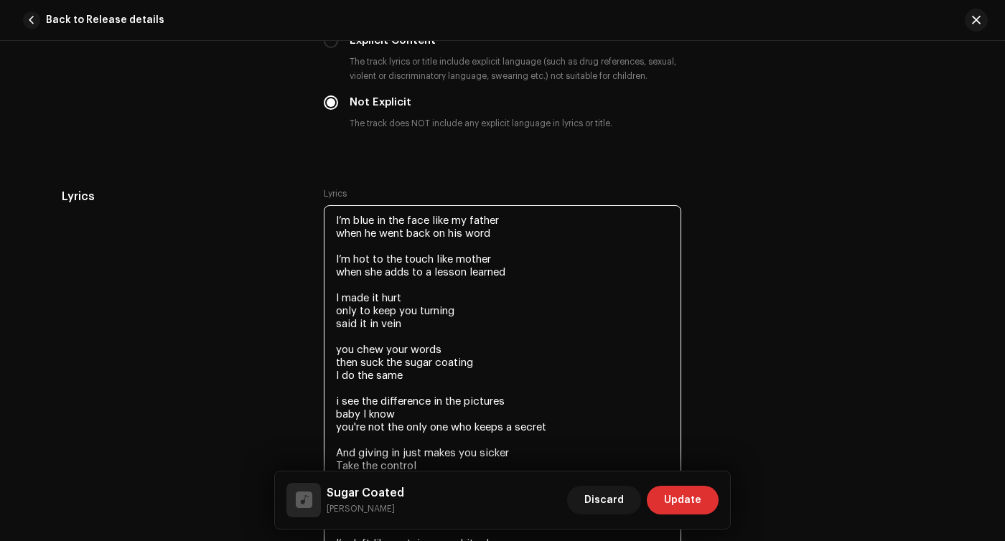
click at [351, 236] on textarea "I’m blue in the face like my father when he went back on his word I’m hot to th…" at bounding box center [502, 536] width 357 height 663
click at [391, 327] on textarea "I’m blue in the face like my father When he went back on his word I’m hot to th…" at bounding box center [502, 536] width 357 height 663
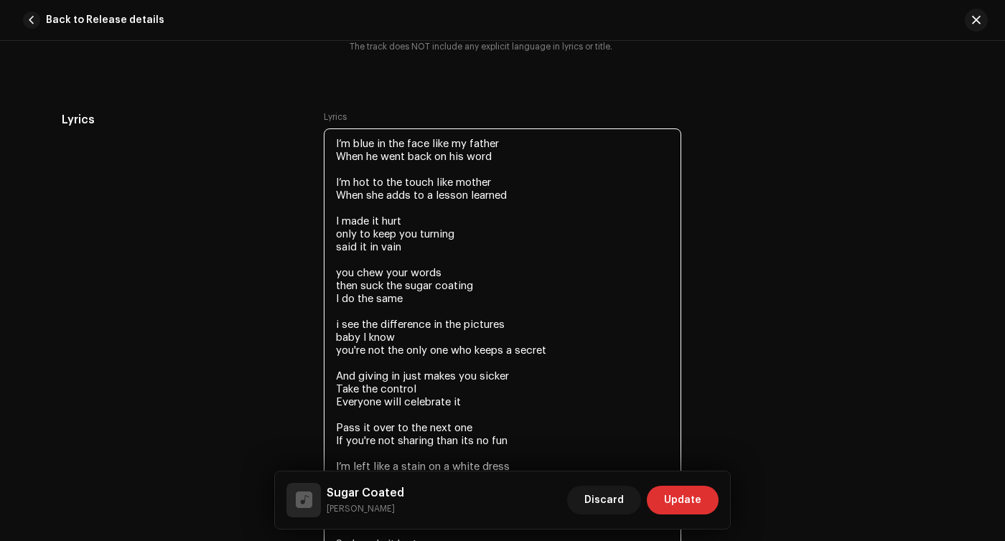
scroll to position [2884, 0]
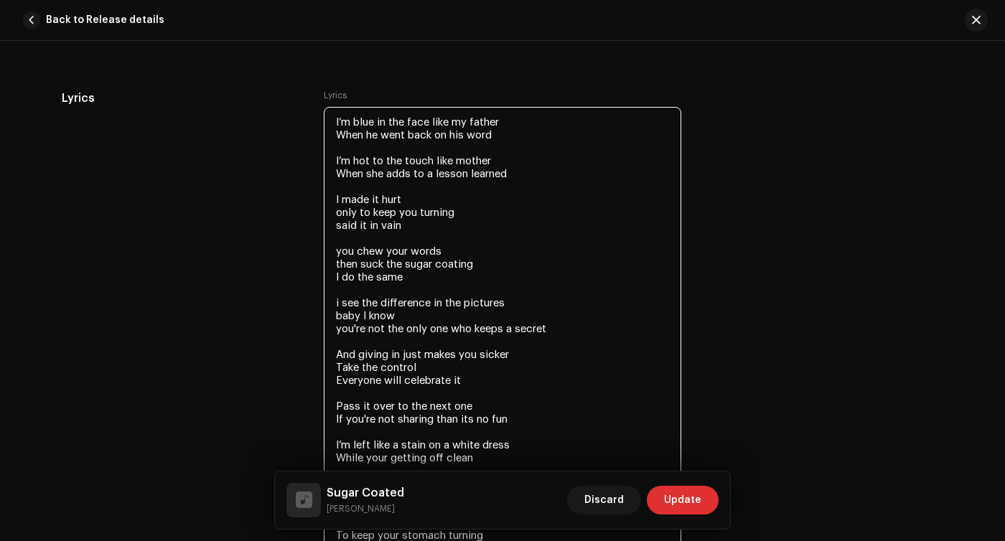
click at [339, 250] on textarea "I’m blue in the face like my father When he went back on his word I’m hot to th…" at bounding box center [502, 432] width 357 height 650
click at [344, 268] on textarea "I’m blue in the face like my father When he went back on his word I’m hot to th…" at bounding box center [502, 432] width 357 height 650
click at [334, 309] on textarea "I’m blue in the face like my father When he went back on his word I’m hot to th…" at bounding box center [502, 432] width 357 height 650
click at [342, 337] on textarea "I’m blue in the face like my father When he went back on his word I’m hot to th…" at bounding box center [502, 432] width 357 height 650
click at [415, 366] on textarea "I’m blue in the face like my father When he went back on his word I’m hot to th…" at bounding box center [502, 432] width 357 height 650
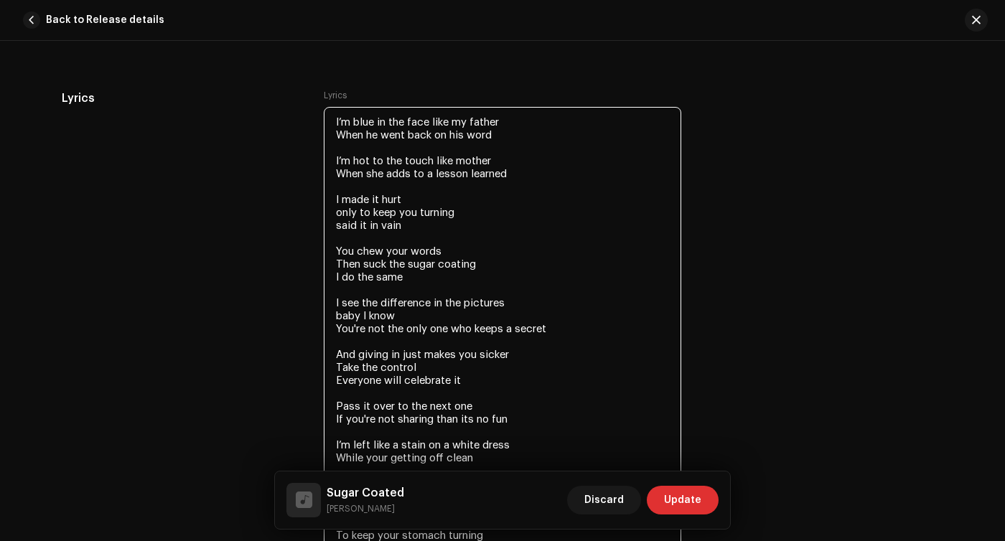
click at [415, 350] on textarea "I’m blue in the face like my father When he went back on his word I’m hot to th…" at bounding box center [502, 432] width 357 height 650
click at [371, 367] on textarea "I’m blue in the face like my father When he went back on his word I’m hot to th…" at bounding box center [502, 432] width 357 height 650
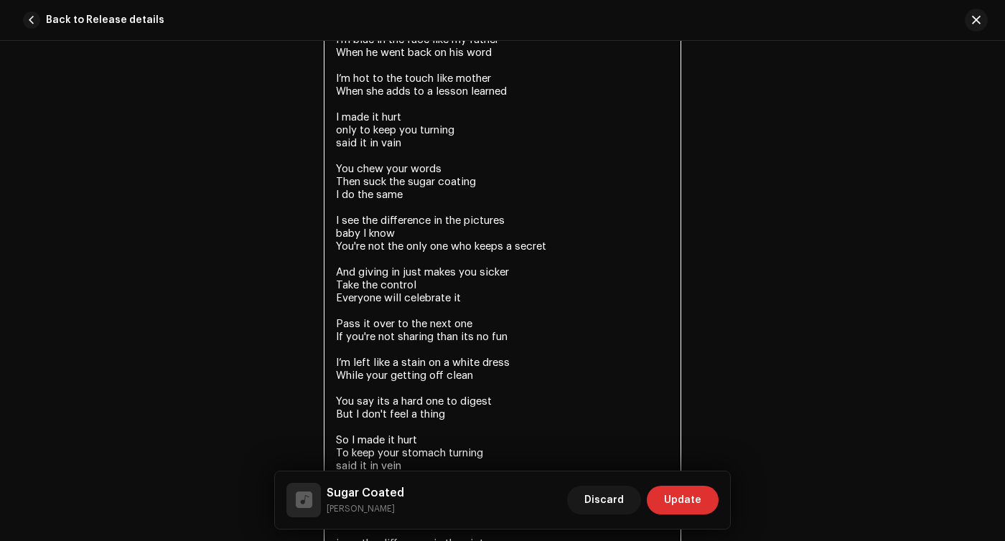
scroll to position [2982, 0]
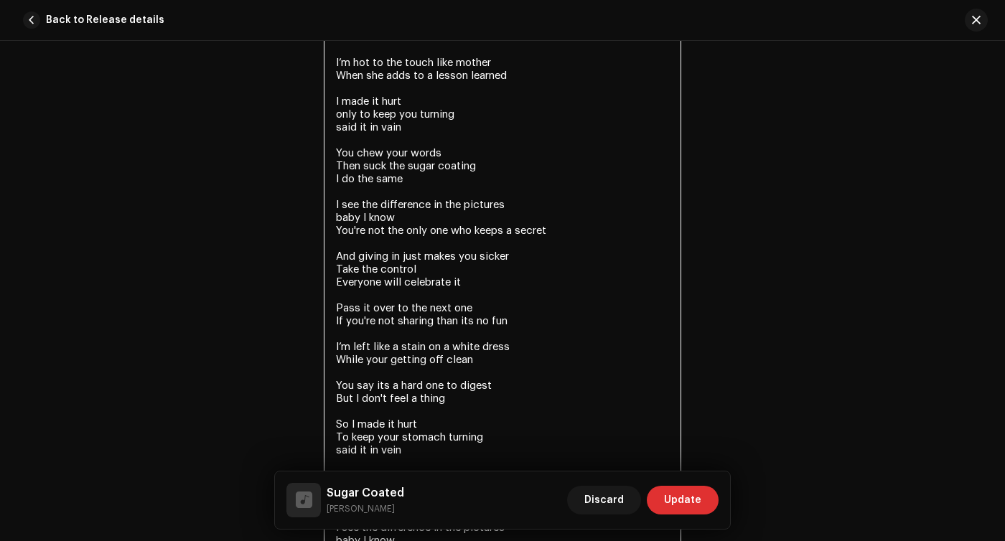
click at [384, 277] on textarea "I’m blue in the face like my father When he went back on his word I’m hot to th…" at bounding box center [502, 334] width 357 height 650
click at [446, 321] on textarea "I’m blue in the face like my father When he went back on his word I’m hot to th…" at bounding box center [502, 334] width 357 height 650
click at [460, 327] on textarea at bounding box center [502, 334] width 357 height 650
click at [464, 330] on textarea at bounding box center [502, 334] width 357 height 650
click at [468, 328] on textarea at bounding box center [502, 334] width 357 height 650
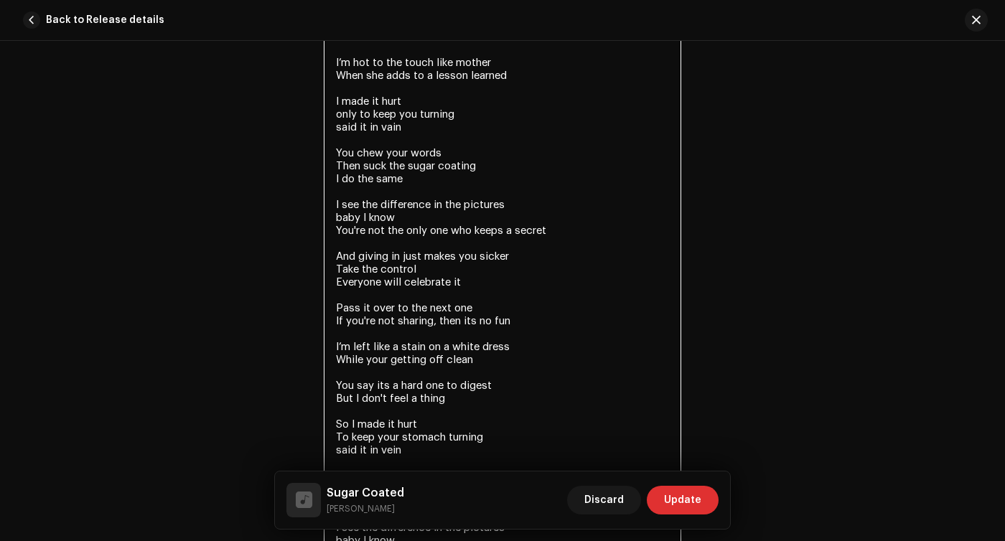
click at [520, 330] on textarea at bounding box center [502, 334] width 357 height 650
click at [471, 328] on textarea at bounding box center [502, 334] width 357 height 650
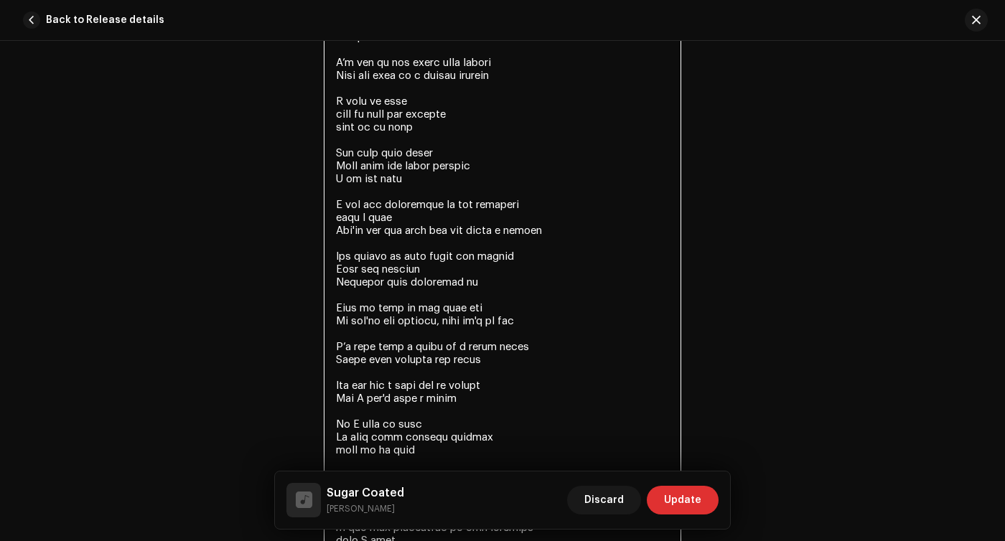
click at [375, 359] on textarea at bounding box center [502, 334] width 357 height 650
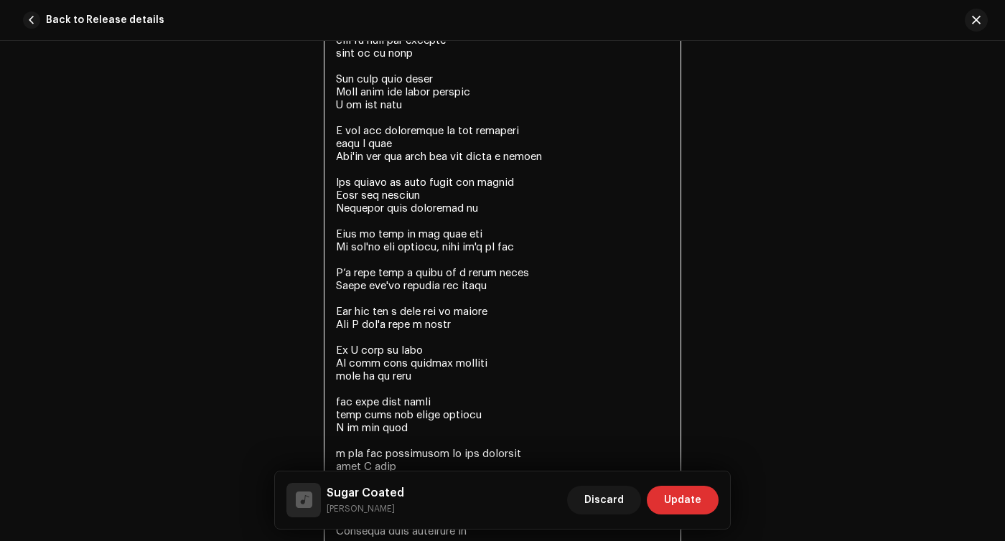
click at [380, 321] on textarea at bounding box center [502, 260] width 357 height 650
click at [380, 315] on textarea at bounding box center [502, 260] width 357 height 650
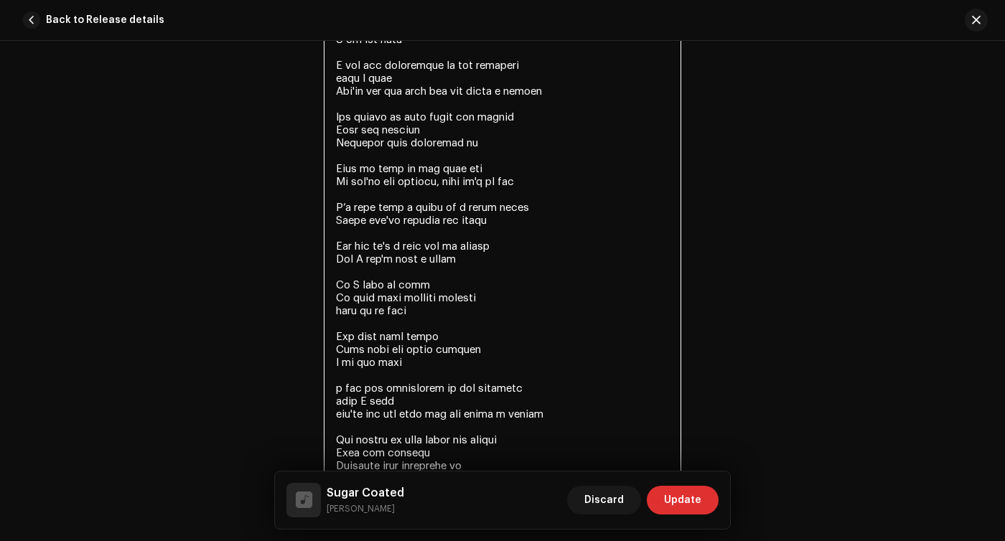
scroll to position [3163, 0]
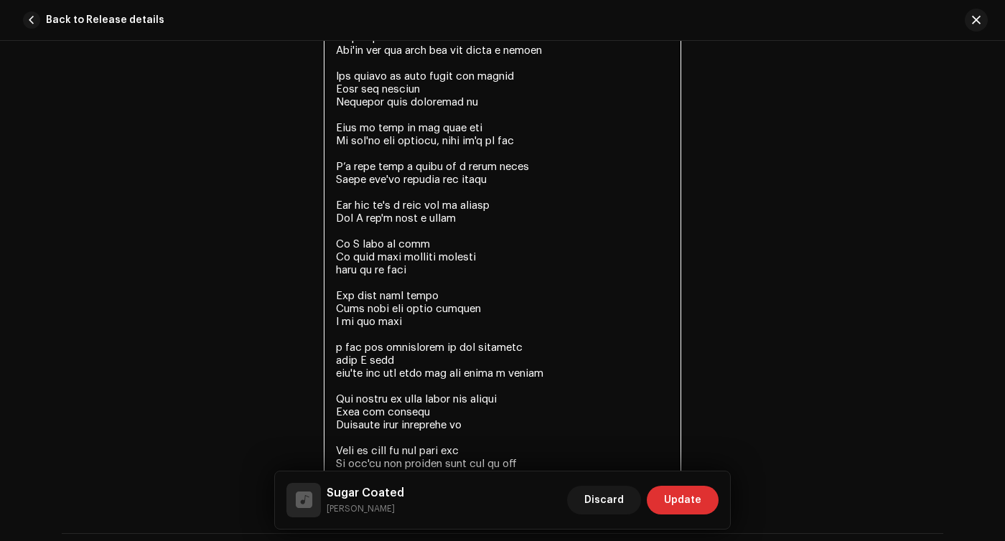
click at [334, 352] on textarea at bounding box center [502, 153] width 357 height 650
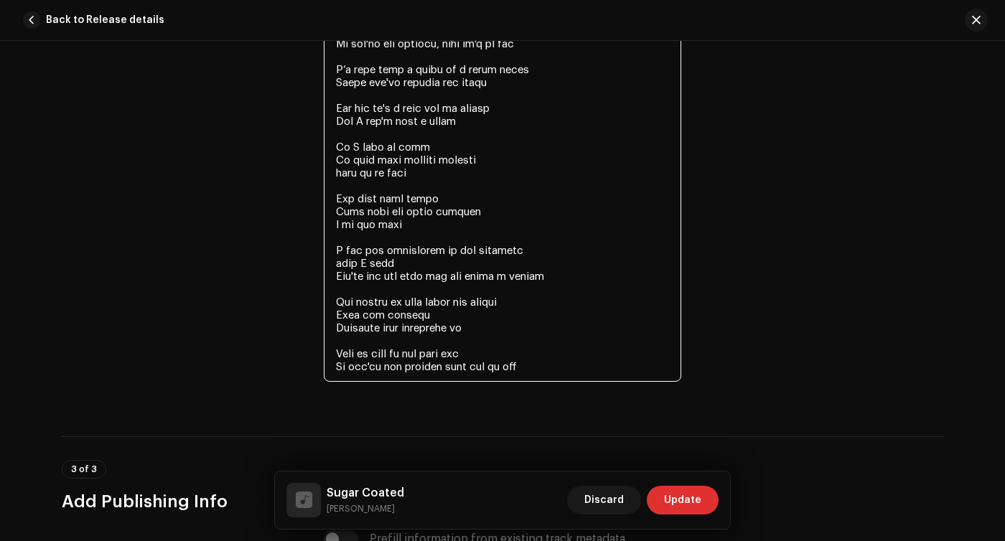
scroll to position [3264, 0]
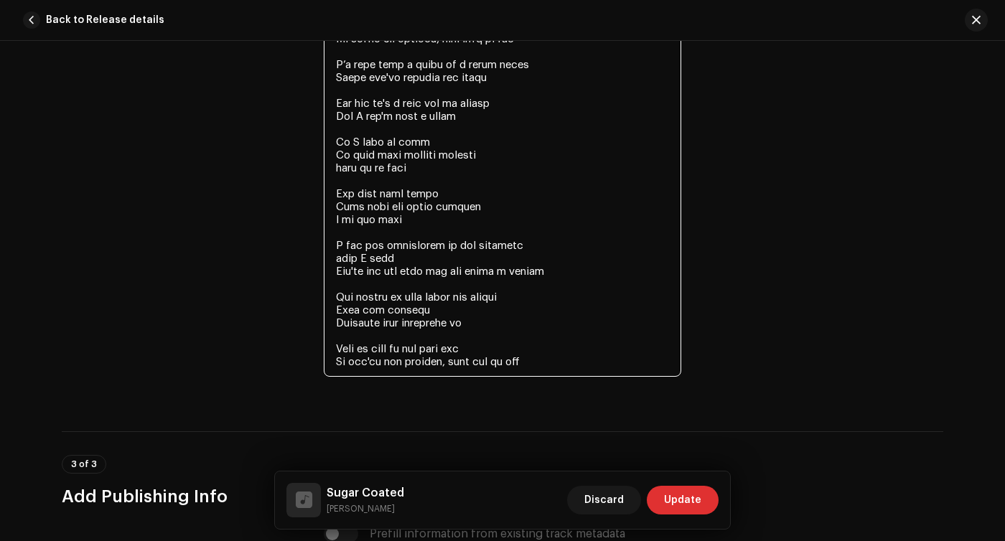
click at [459, 365] on textarea at bounding box center [502, 52] width 357 height 650
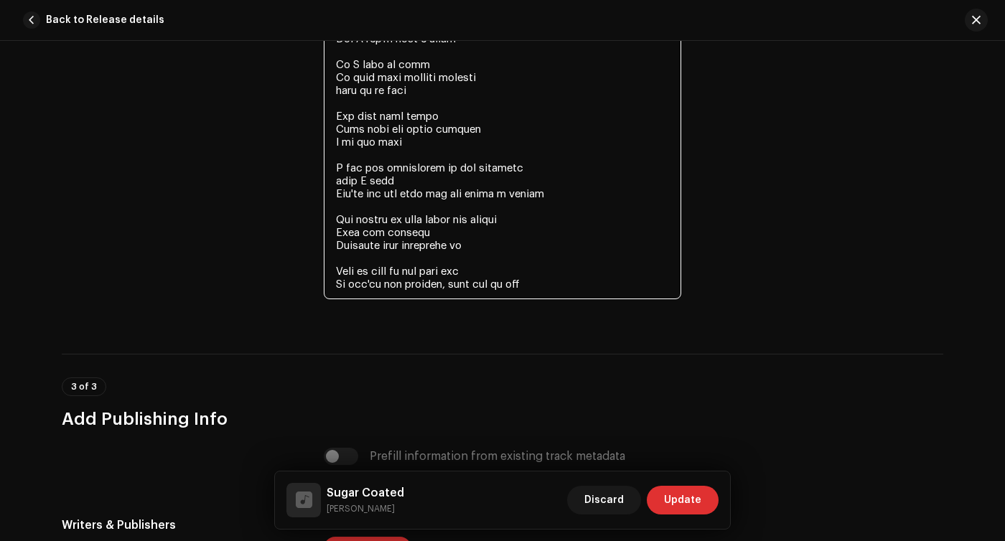
scroll to position [3356, 0]
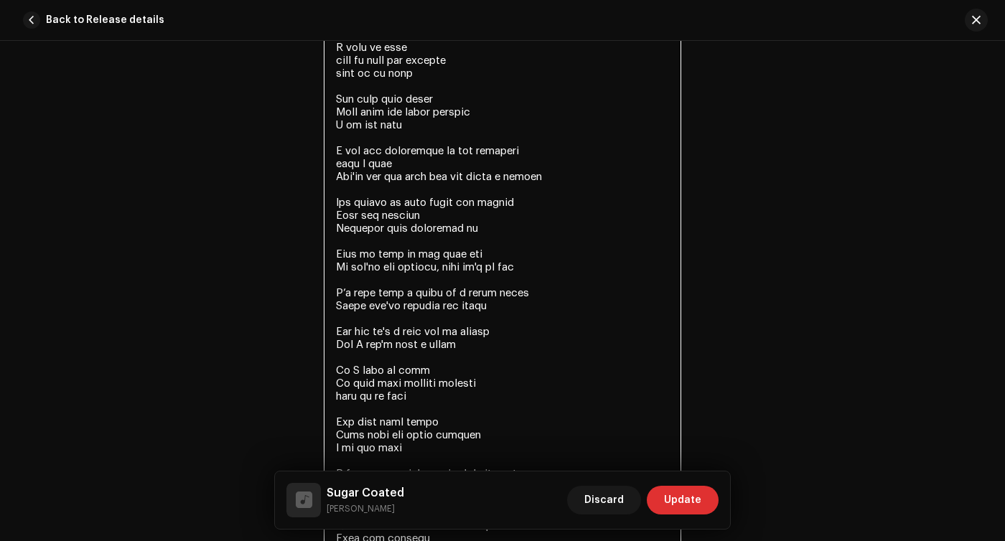
type textarea "L’i dolo si ame cons adip el seddoe Temp in utla etdo ma ali enim A’m ven qu no…"
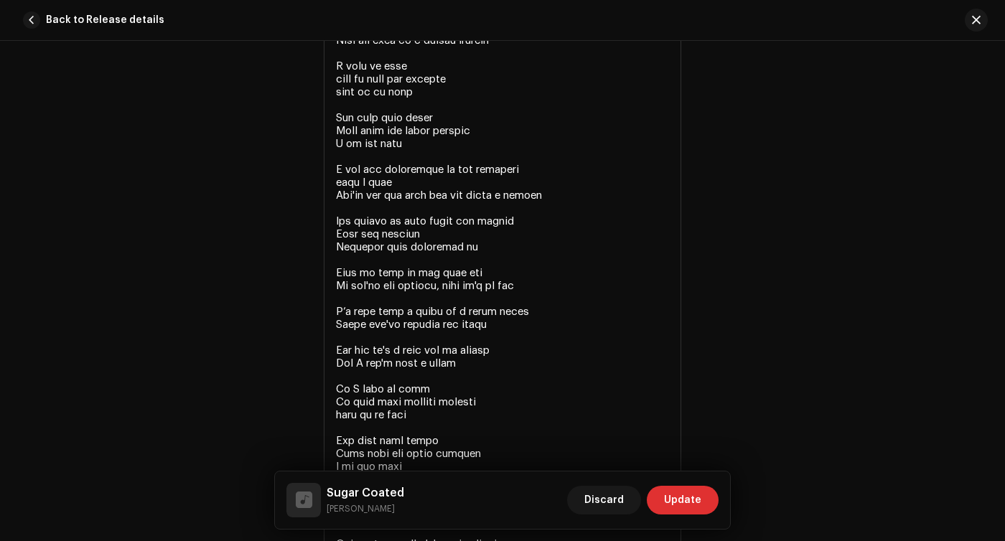
click at [785, 327] on div "Lyrics Lyrics" at bounding box center [502, 299] width 881 height 687
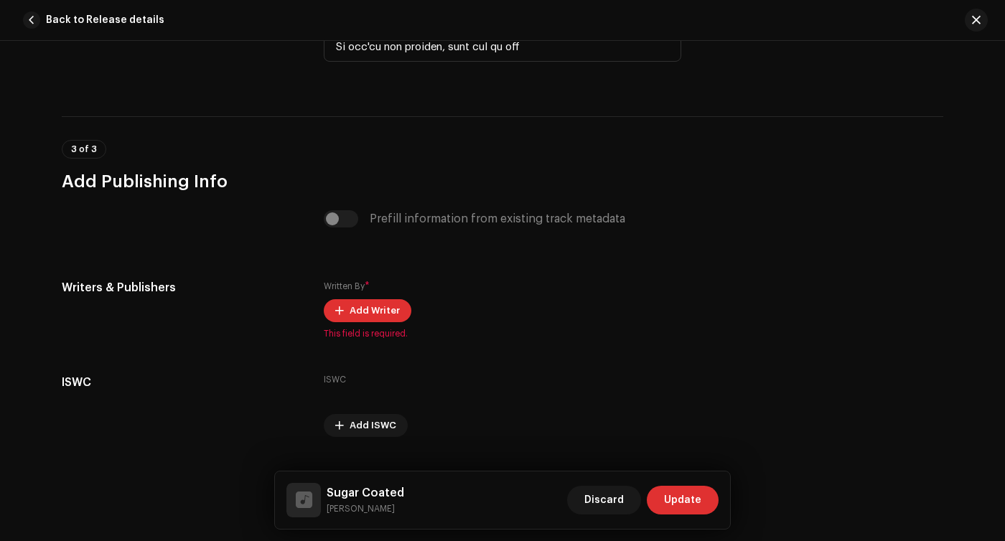
scroll to position [3612, 0]
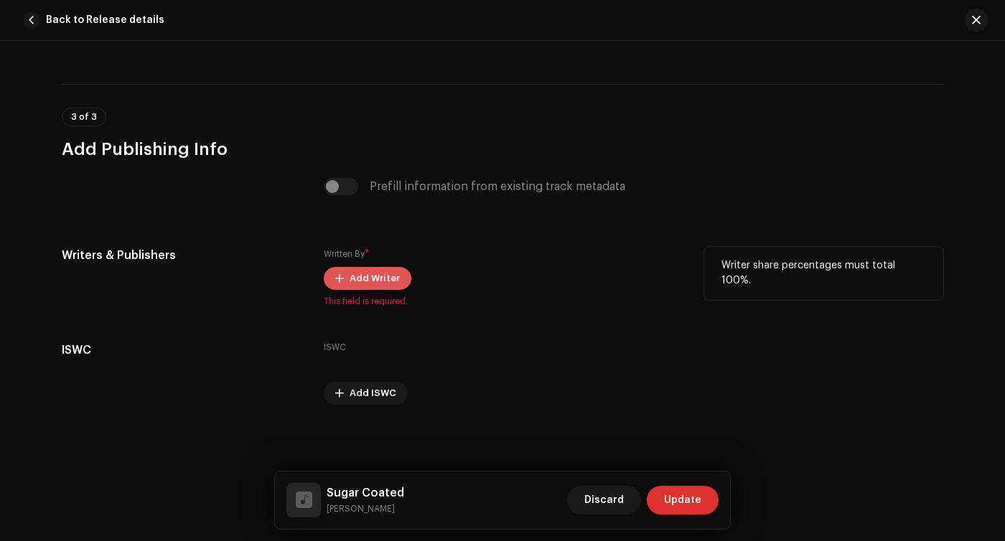
click at [344, 287] on button "Add Writer" at bounding box center [368, 278] width 88 height 23
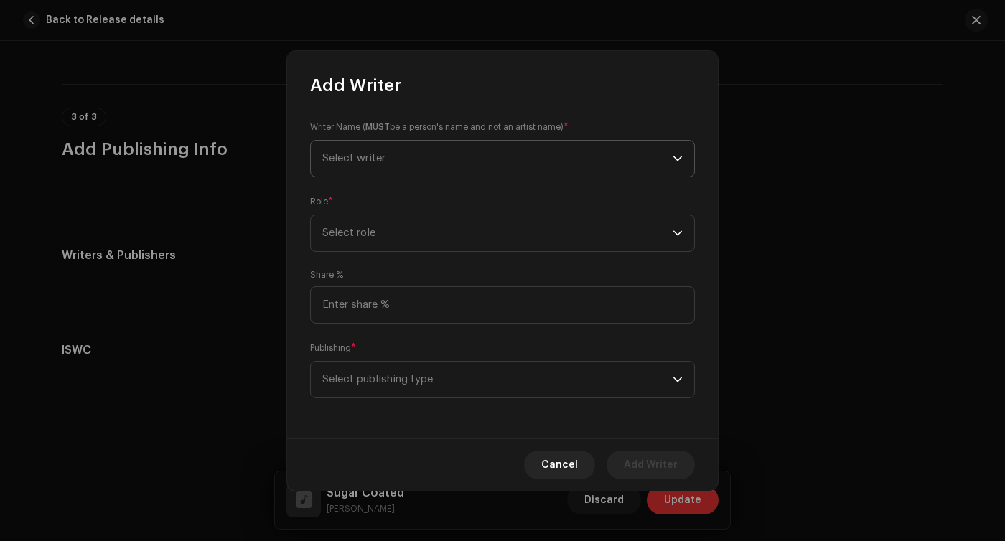
click at [464, 154] on span "Select writer" at bounding box center [497, 159] width 350 height 36
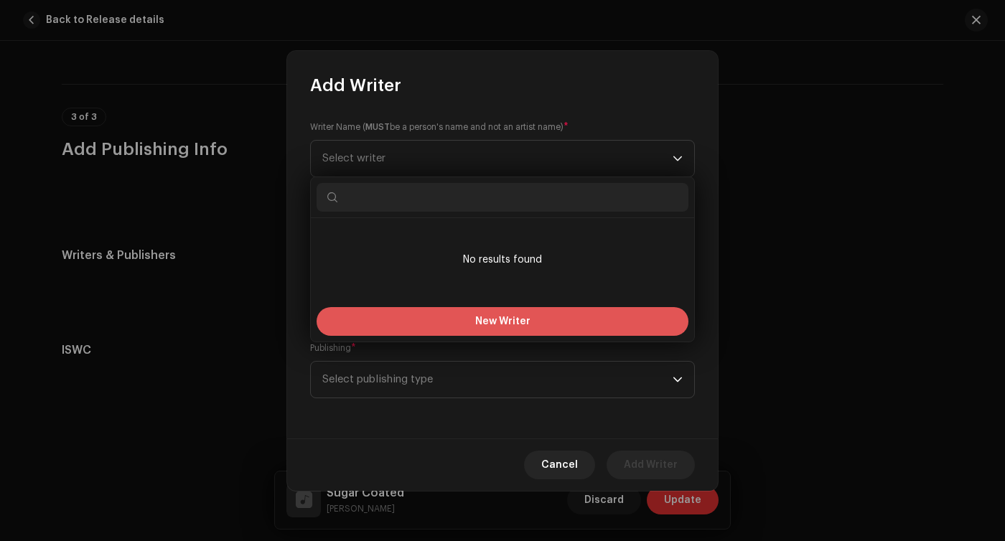
click at [479, 319] on span "New Writer" at bounding box center [502, 321] width 55 height 10
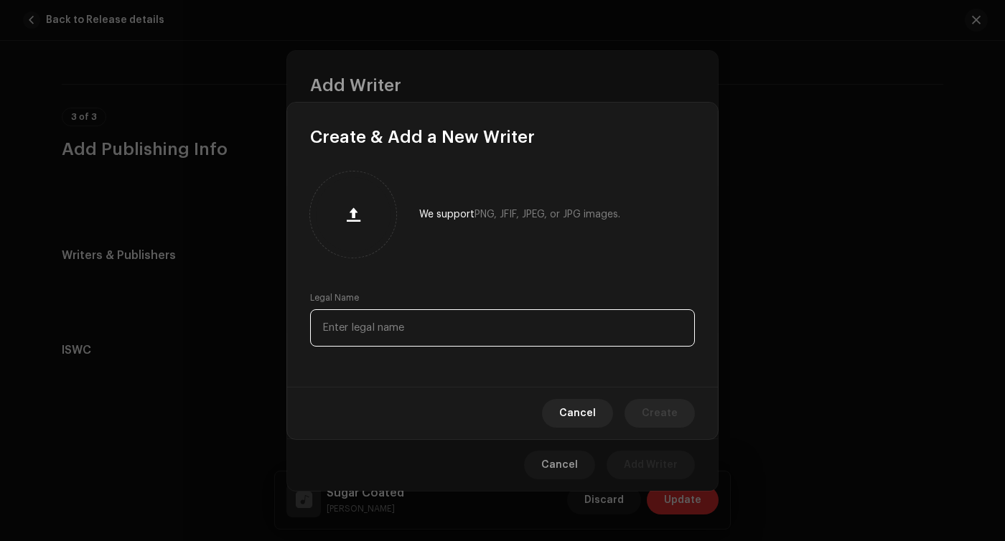
click at [467, 328] on input "text" at bounding box center [502, 327] width 385 height 37
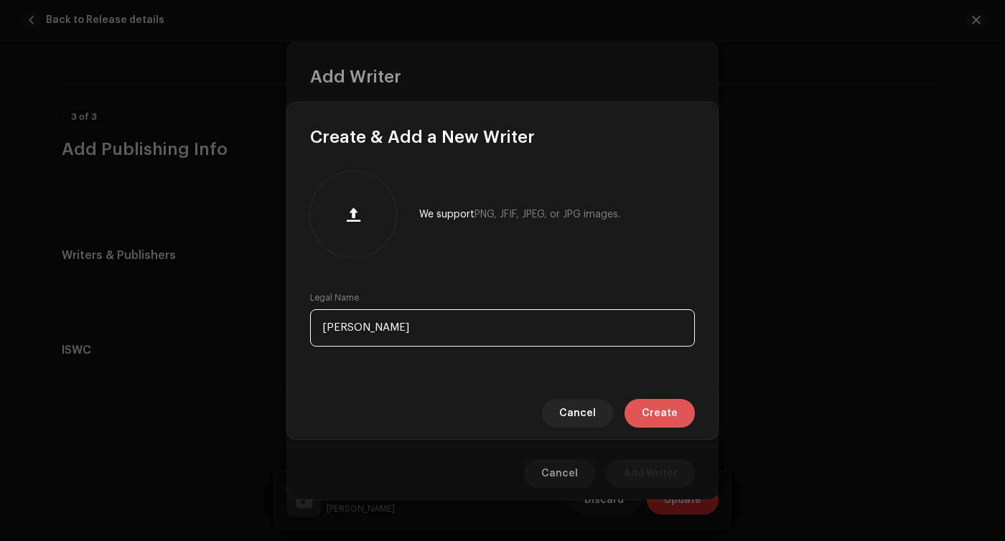
type input "[PERSON_NAME]"
click at [657, 421] on span "Create" at bounding box center [660, 413] width 36 height 29
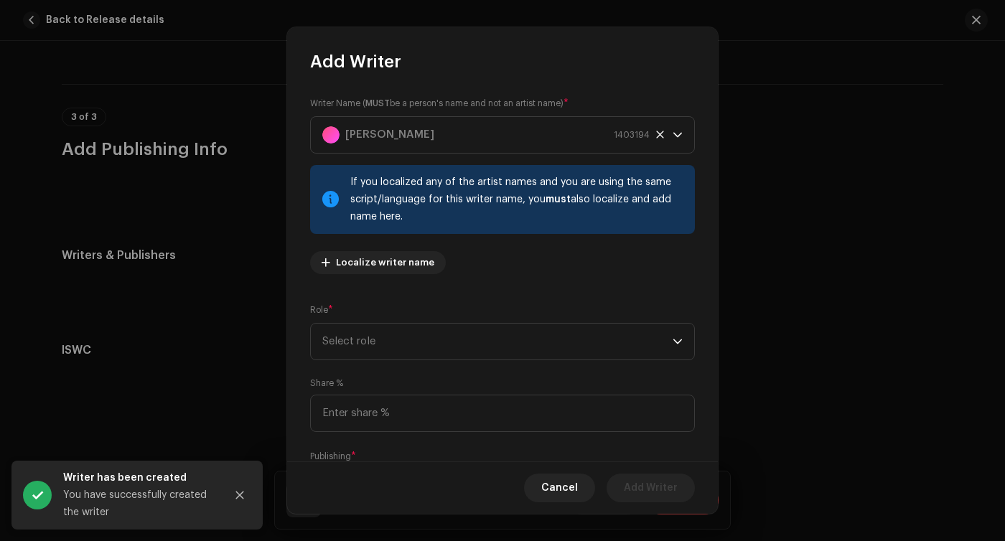
click at [569, 262] on div "Writer Name ( MUST be a person's name and not an artist name) * [PERSON_NAME] 1…" at bounding box center [502, 267] width 431 height 389
click at [485, 337] on span "Select role" at bounding box center [497, 342] width 350 height 36
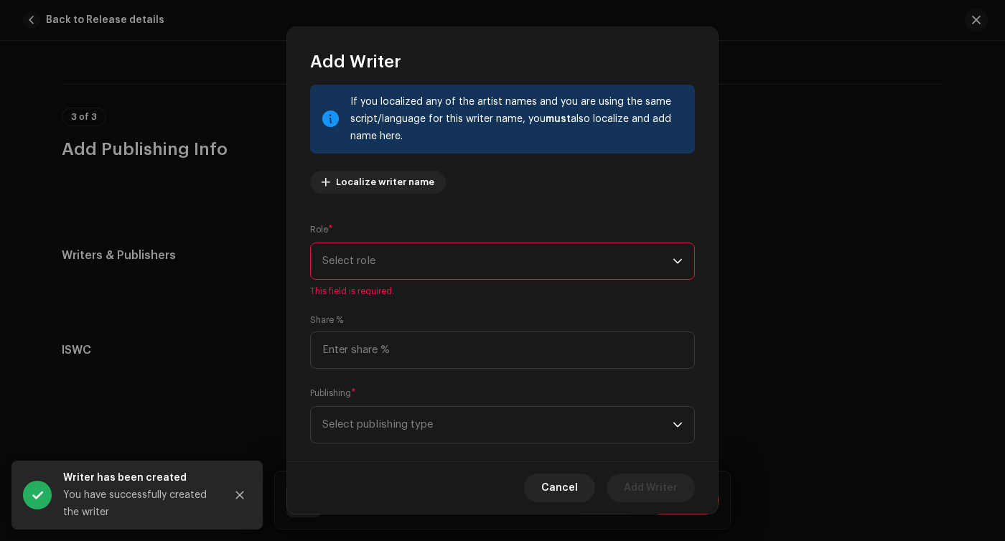
scroll to position [87, 0]
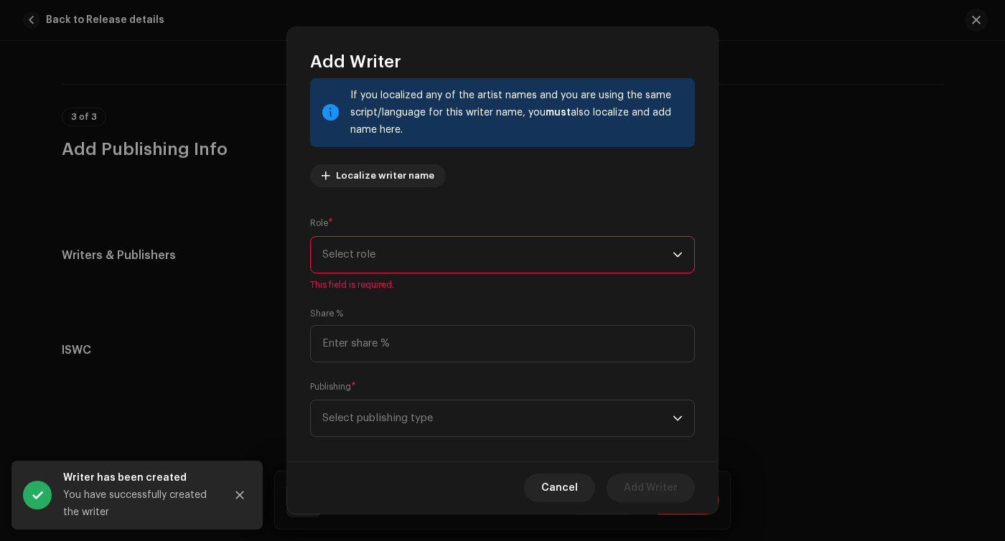
click at [483, 246] on span "Select role" at bounding box center [497, 255] width 350 height 36
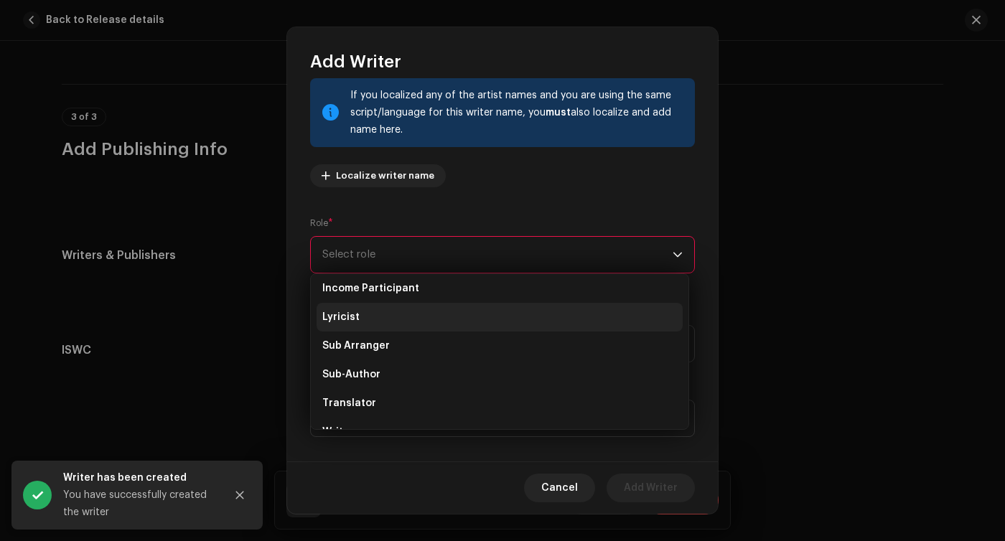
click at [360, 311] on li "Lyricist" at bounding box center [499, 317] width 366 height 29
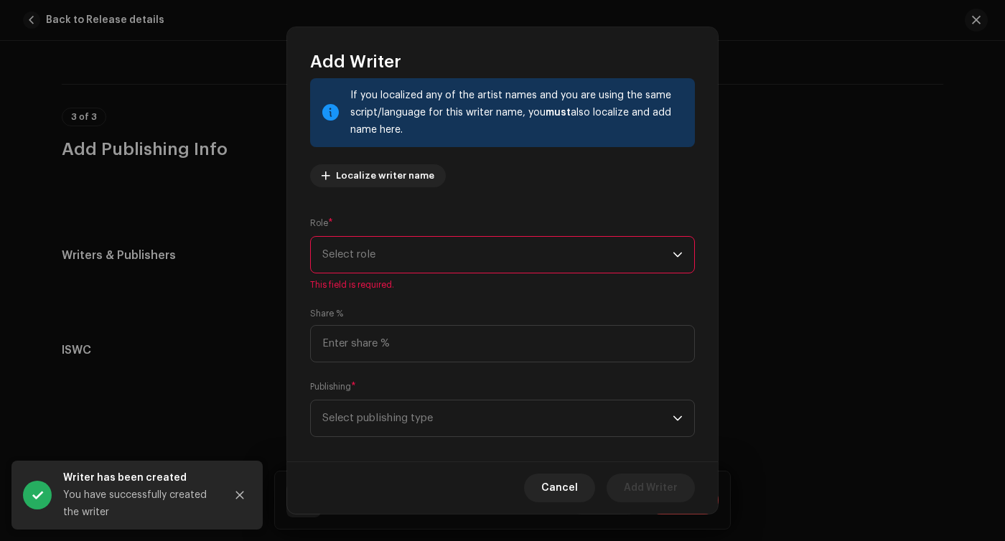
scroll to position [85, 0]
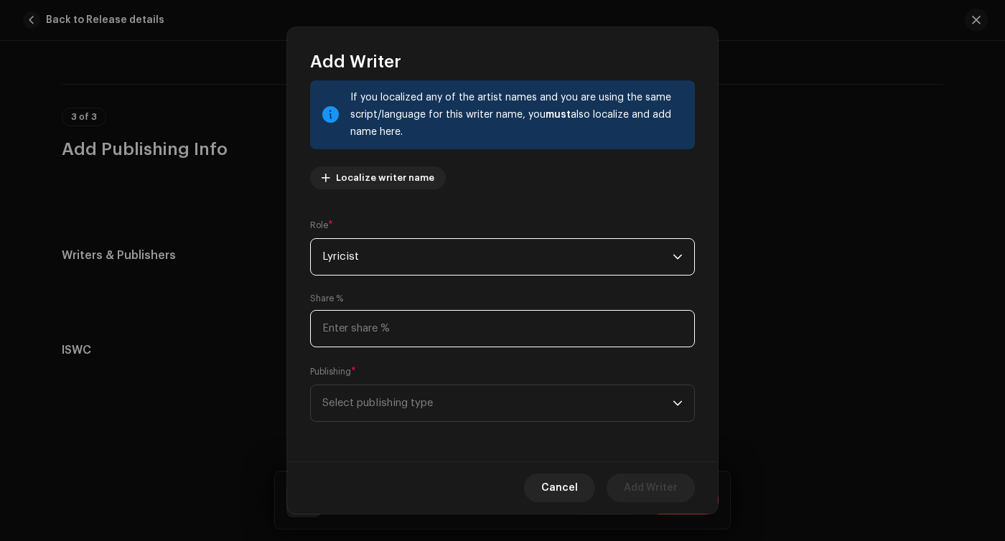
click at [377, 324] on input at bounding box center [502, 328] width 385 height 37
type input "50.00"
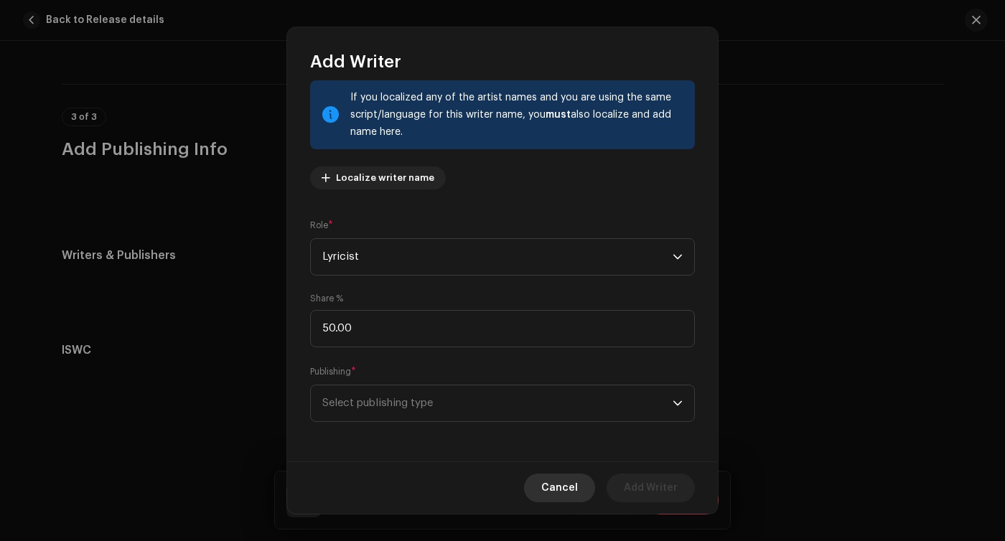
click at [563, 487] on span "Cancel" at bounding box center [559, 488] width 37 height 29
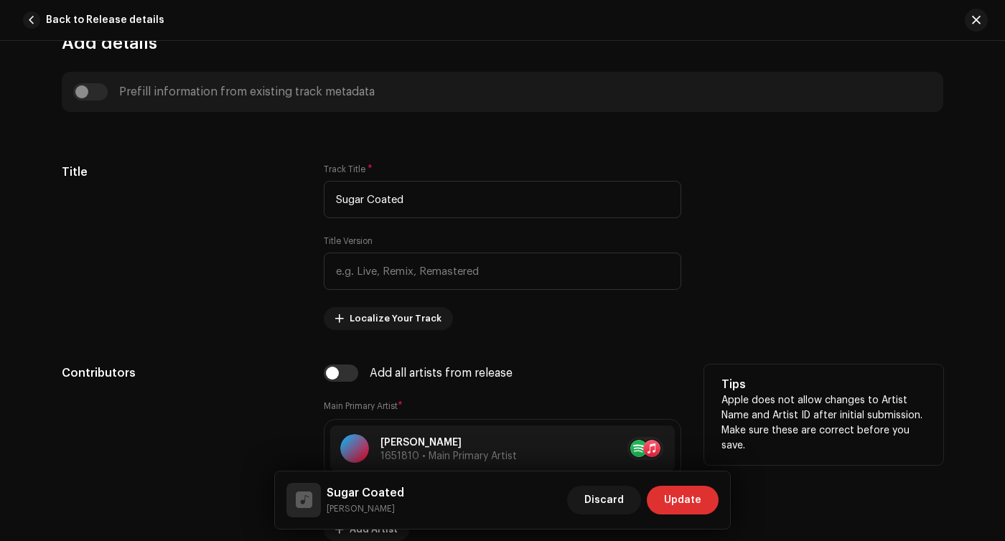
scroll to position [627, 0]
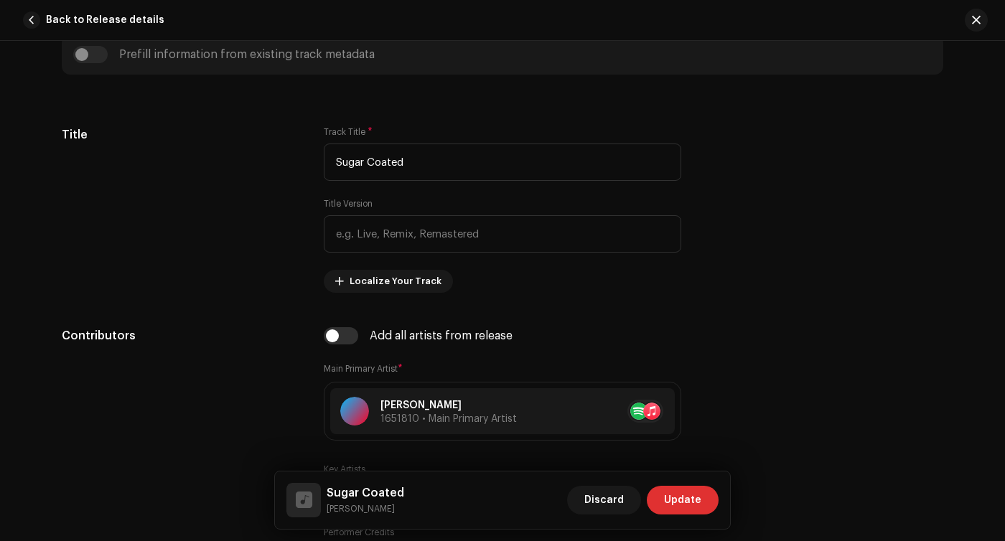
click at [301, 500] on div at bounding box center [304, 500] width 17 height 0
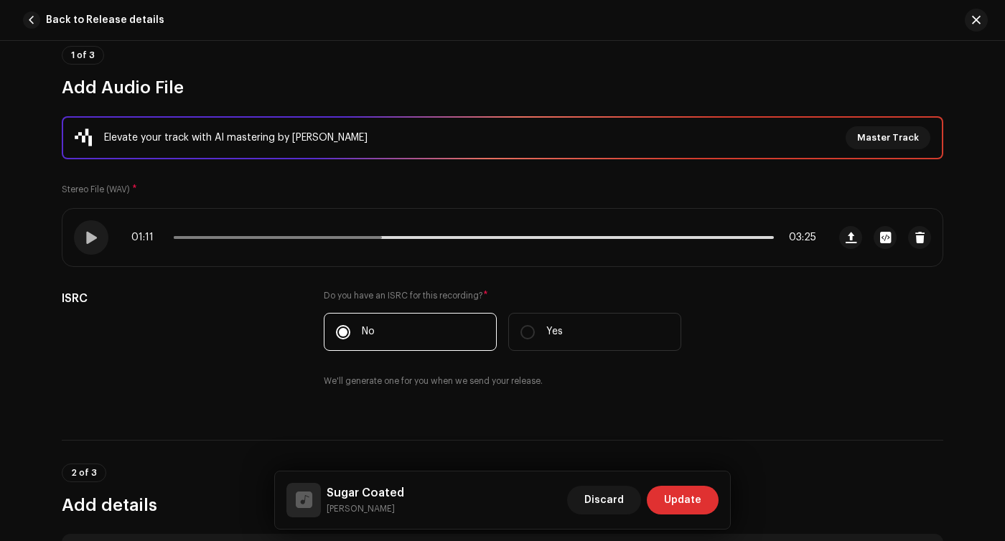
scroll to position [0, 0]
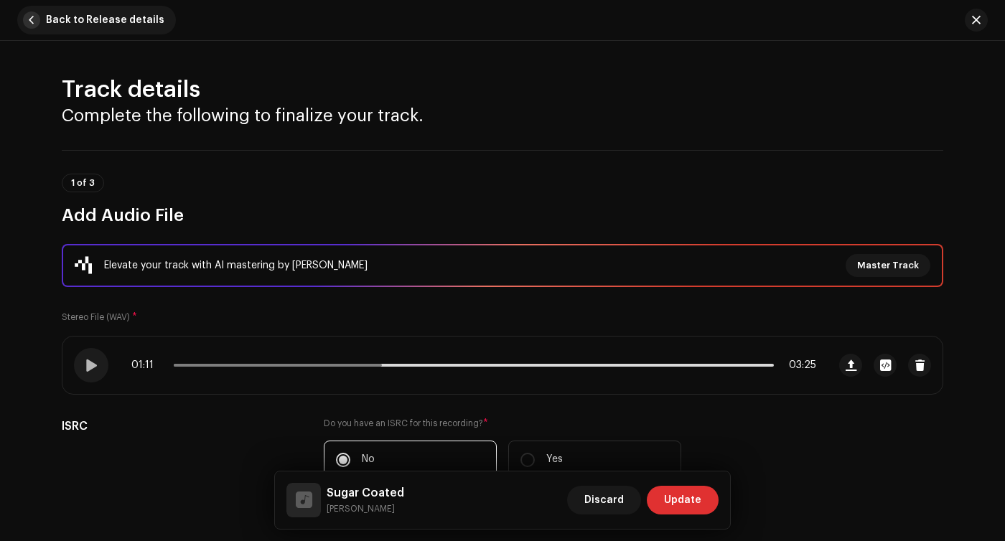
click at [39, 16] on span "button" at bounding box center [31, 19] width 17 height 17
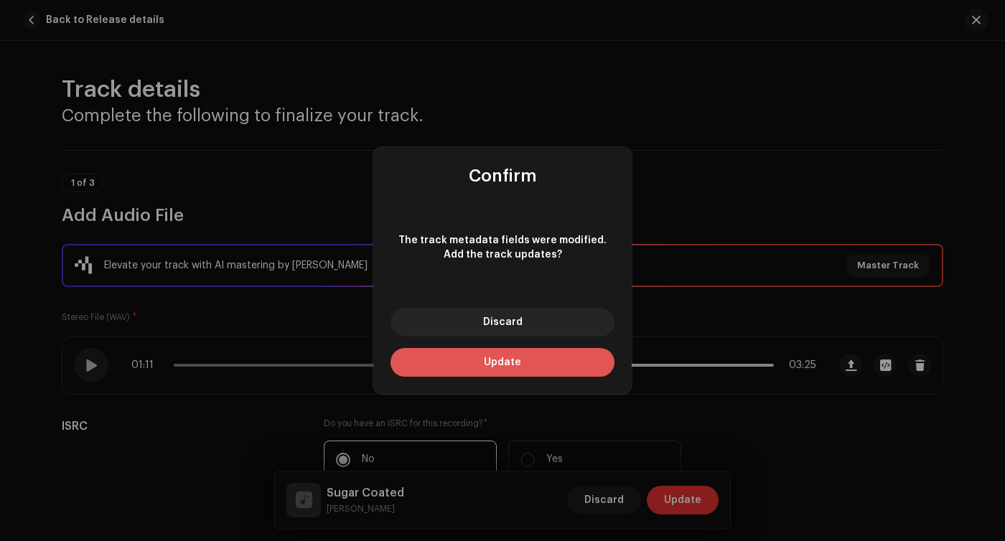
click at [453, 359] on button "Update" at bounding box center [502, 362] width 224 height 29
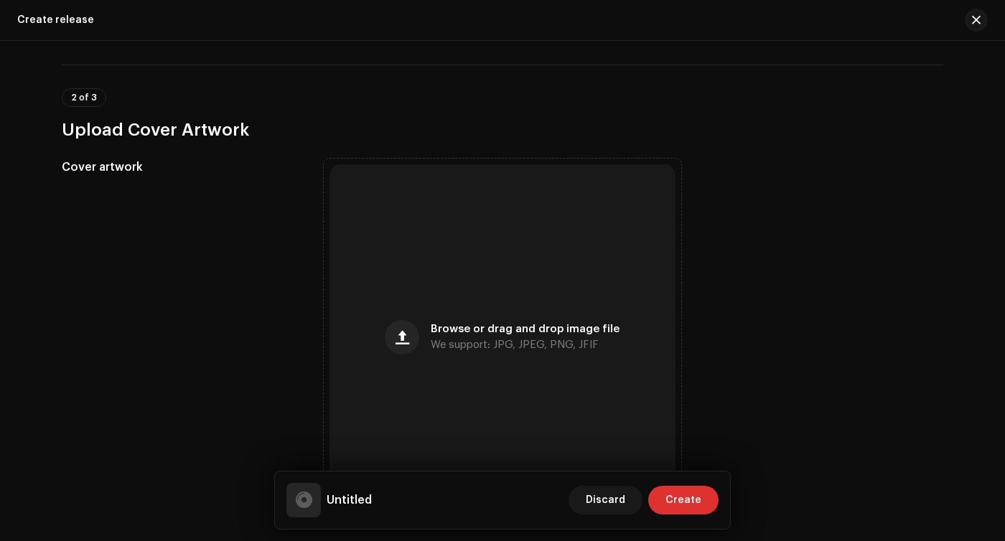
scroll to position [448, 0]
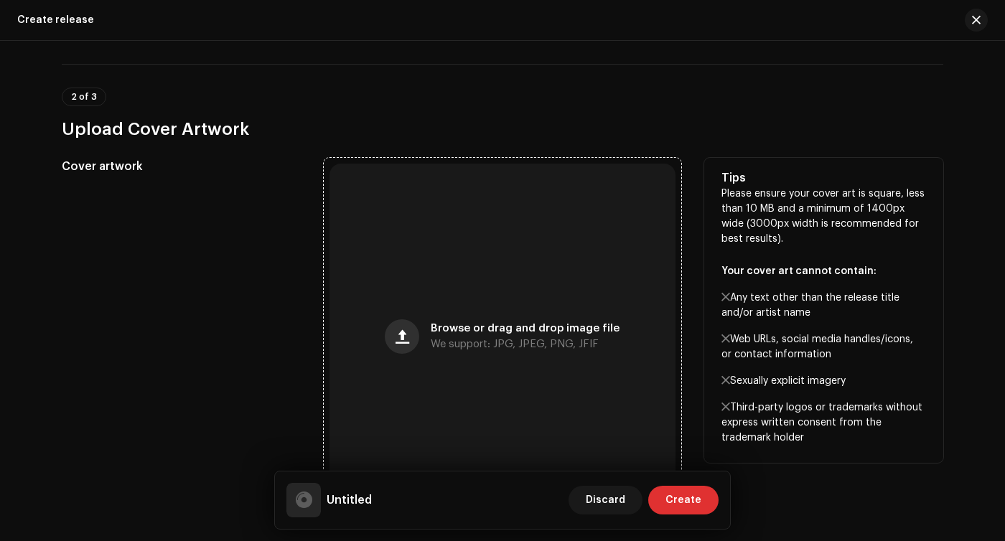
click at [402, 342] on span "button" at bounding box center [402, 336] width 14 height 11
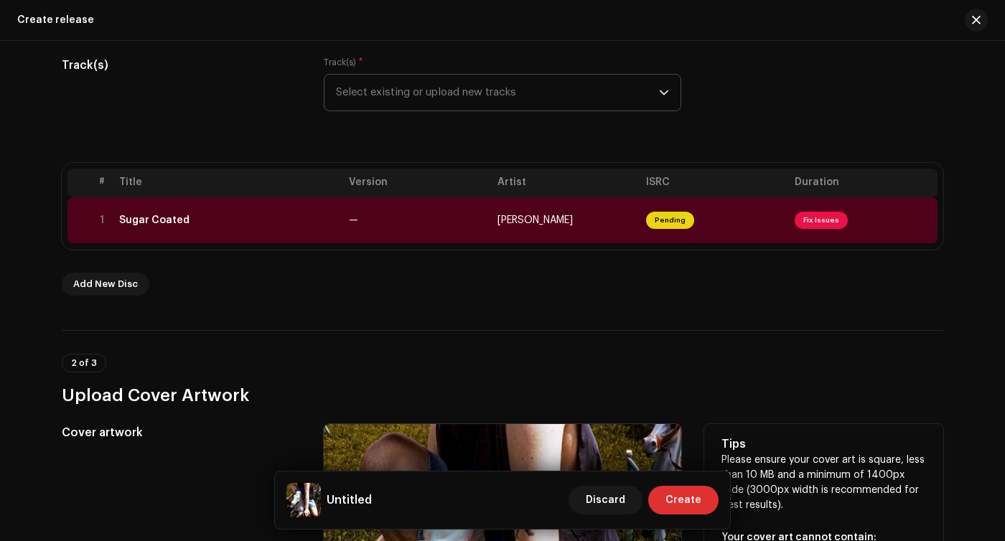
scroll to position [0, 0]
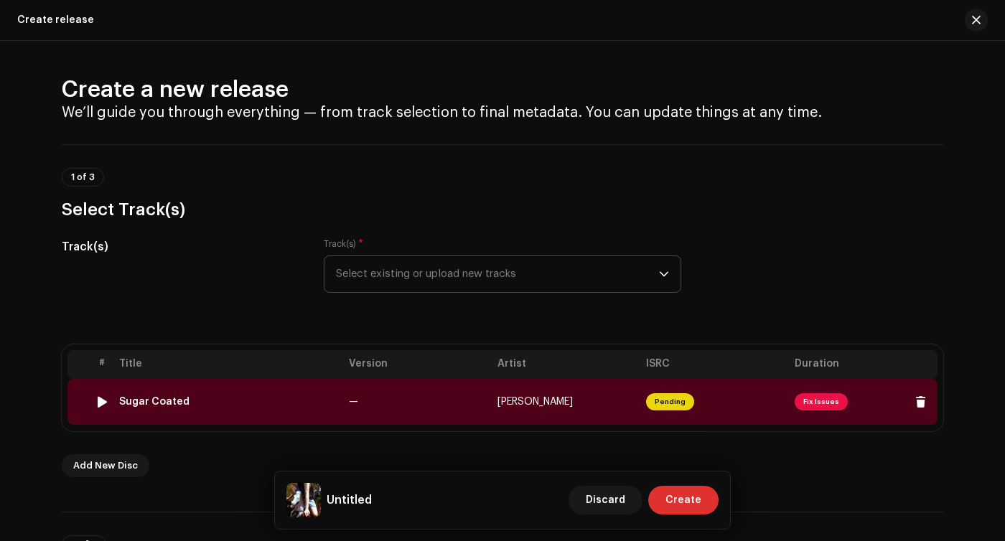
click at [335, 422] on td "Sugar Coated" at bounding box center [228, 402] width 230 height 46
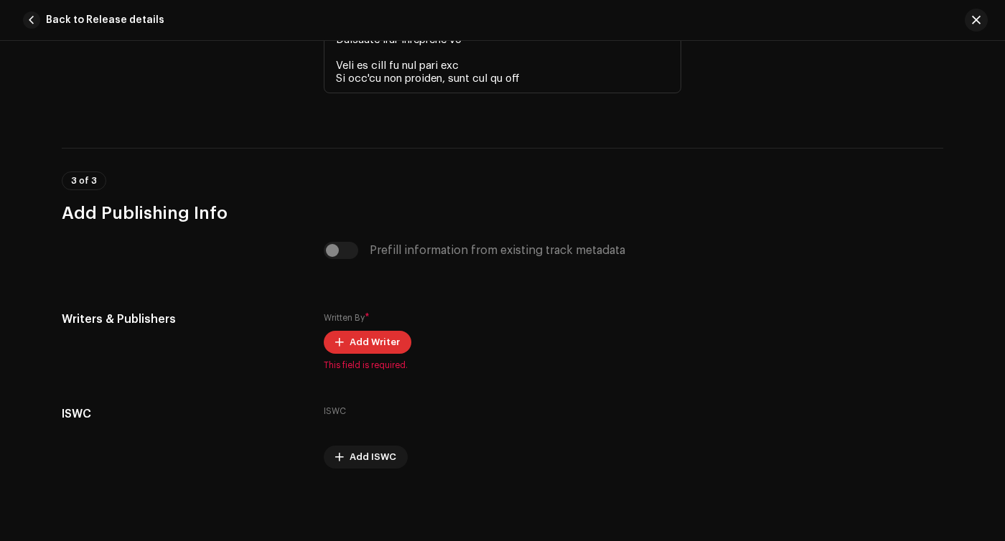
scroll to position [3541, 0]
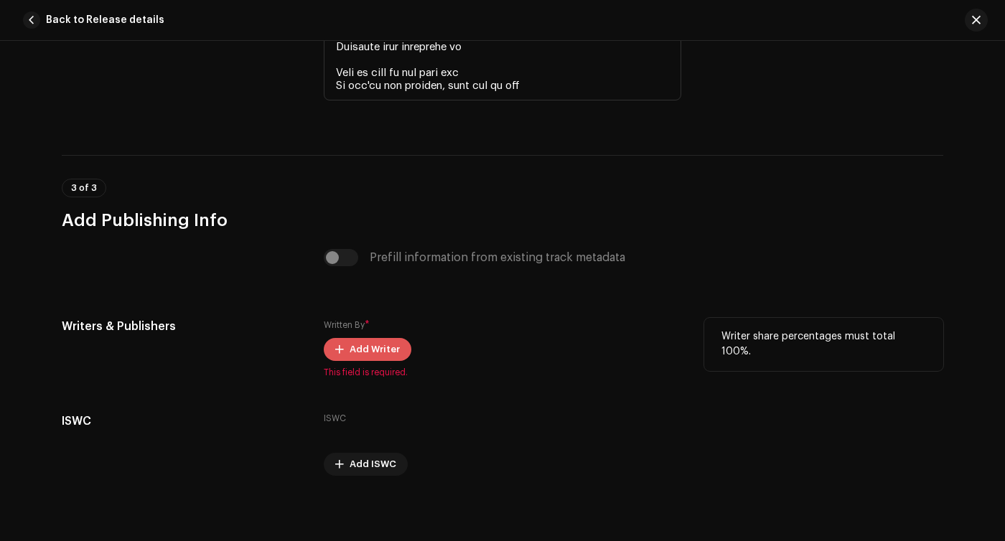
click at [379, 352] on span "Add Writer" at bounding box center [374, 349] width 50 height 29
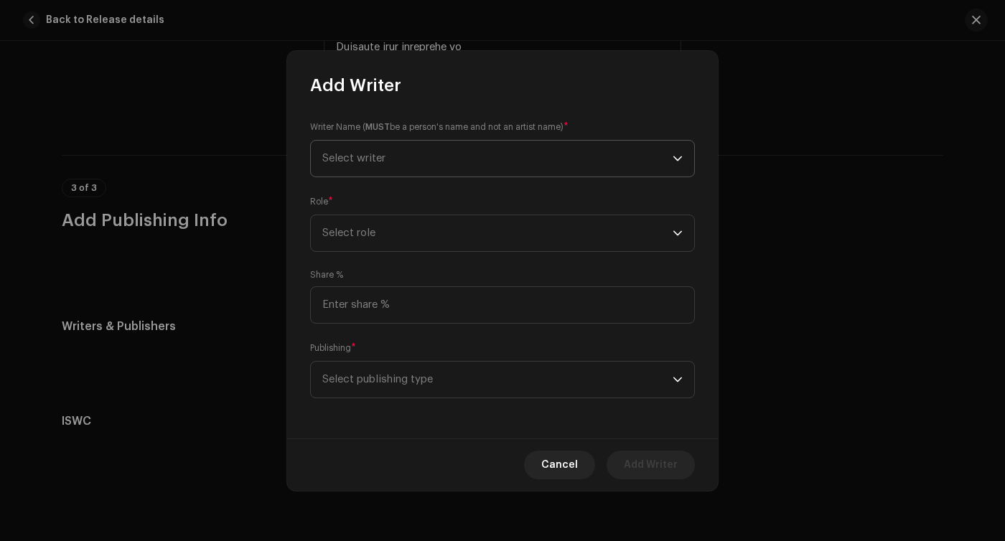
click at [454, 159] on span "Select writer" at bounding box center [497, 159] width 350 height 36
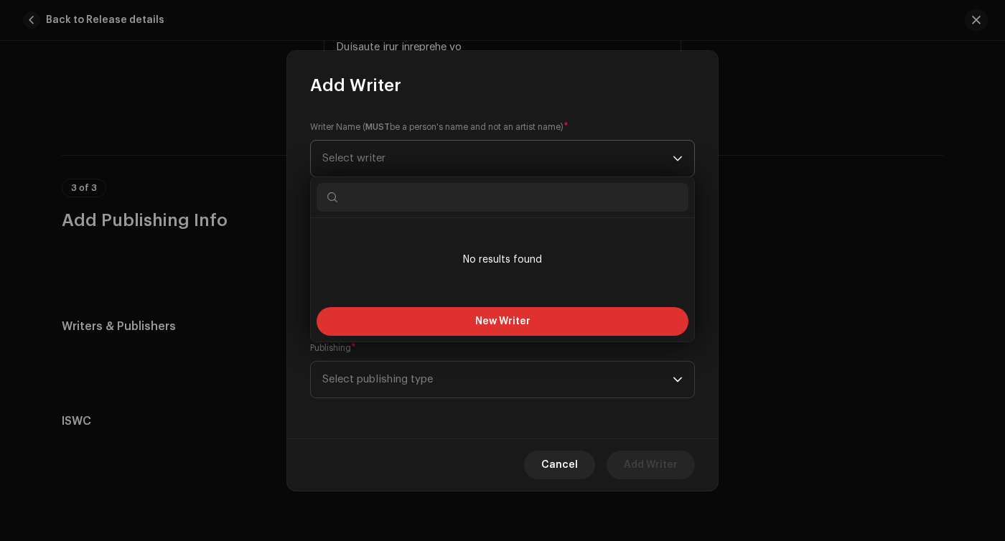
type input "M"
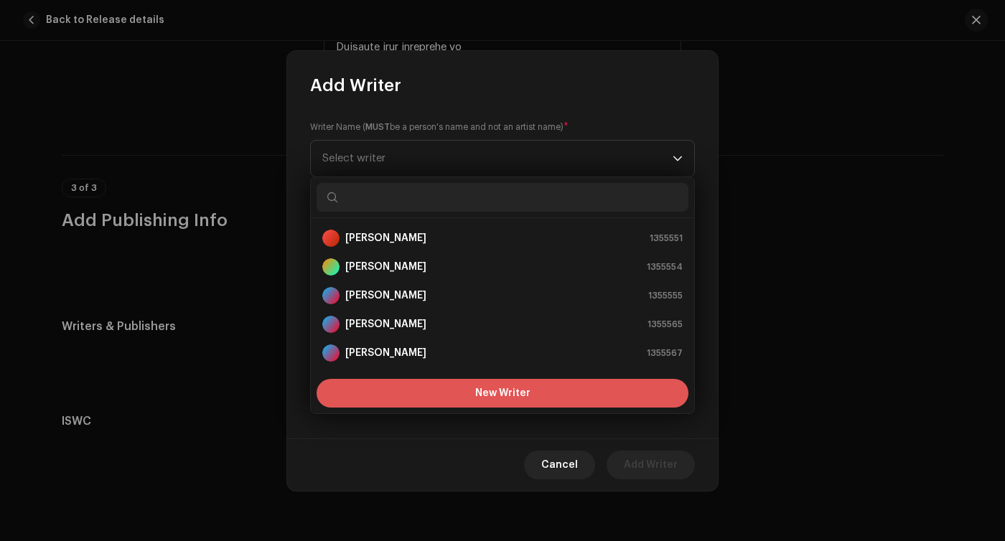
click at [512, 402] on button "New Writer" at bounding box center [502, 393] width 372 height 29
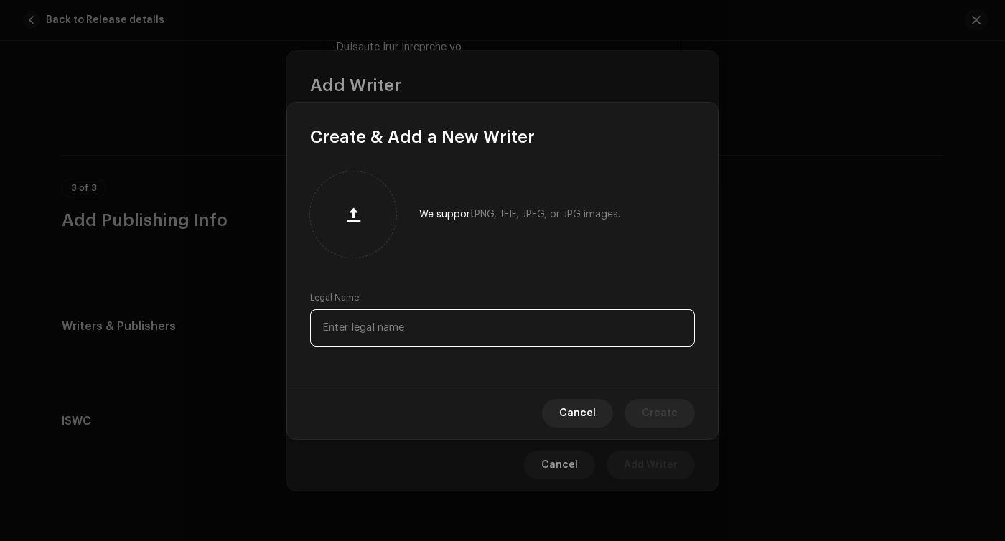
click at [423, 341] on input "text" at bounding box center [502, 327] width 385 height 37
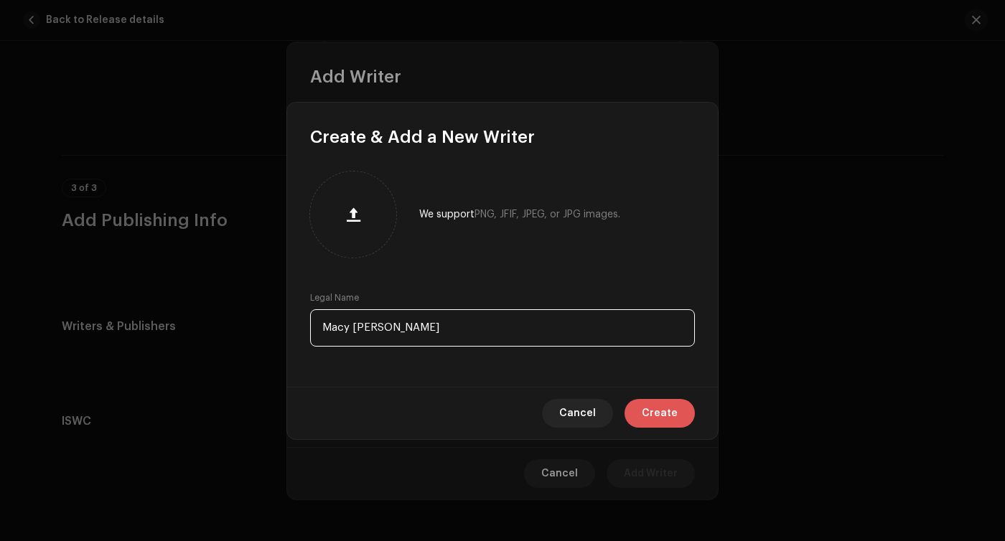
type input "Macy [PERSON_NAME]"
click at [657, 410] on span "Create" at bounding box center [660, 413] width 36 height 29
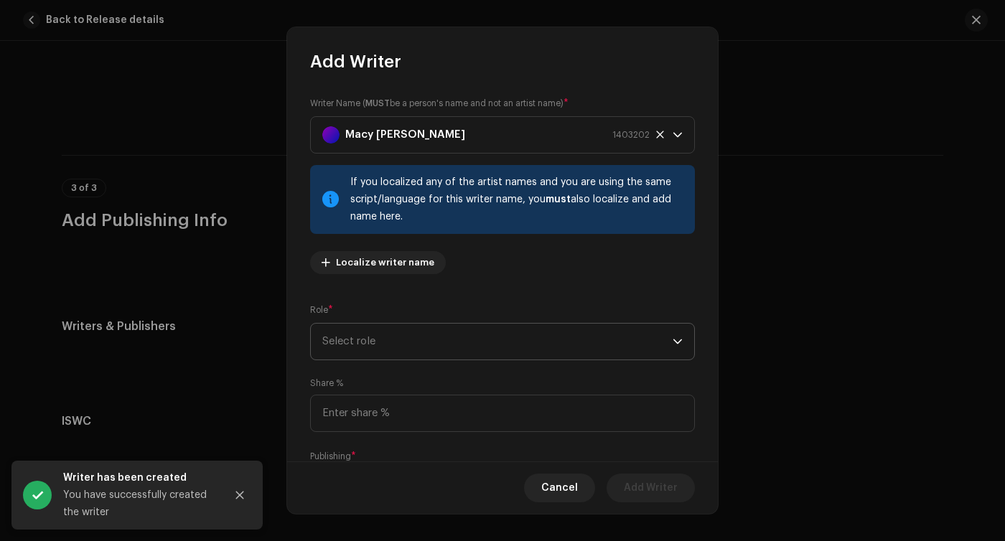
click at [431, 338] on span "Select role" at bounding box center [497, 342] width 350 height 36
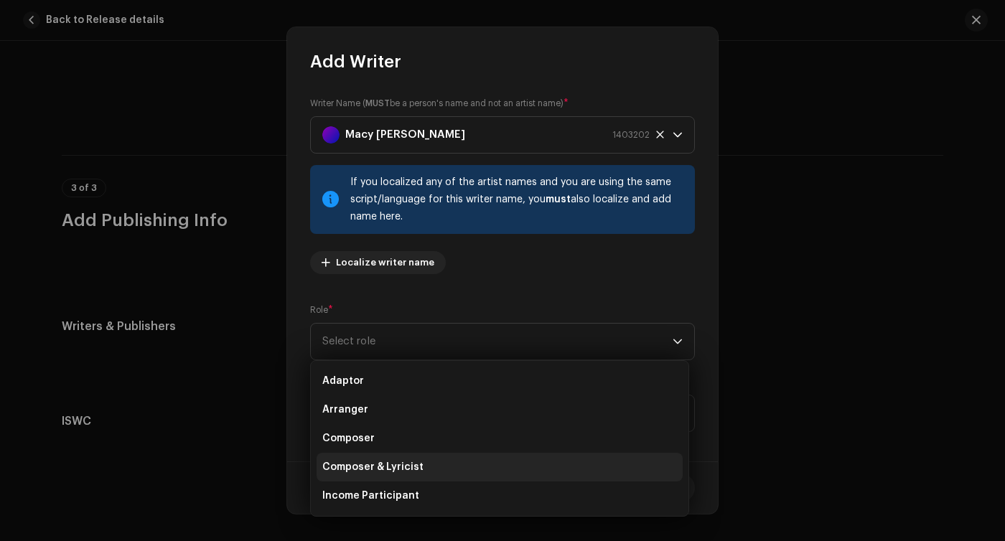
click at [376, 462] on span "Composer & Lyricist" at bounding box center [372, 467] width 101 height 14
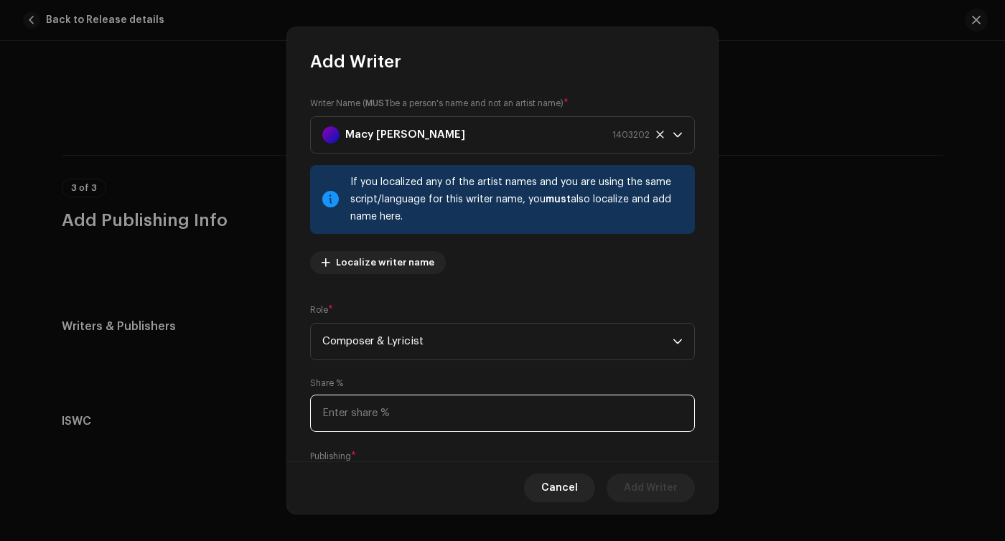
click at [388, 410] on input at bounding box center [502, 413] width 385 height 37
type input "50.00"
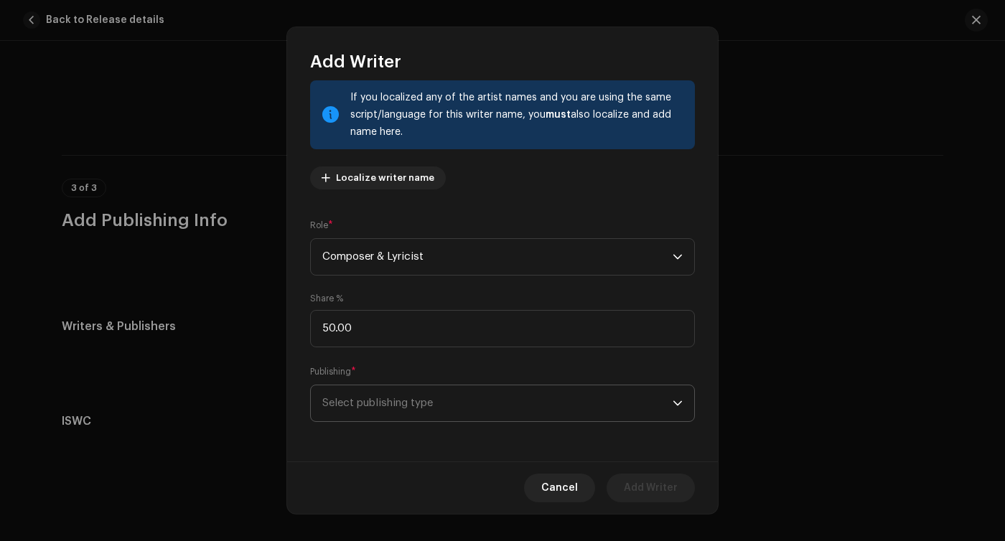
click at [415, 399] on span "Select publishing type" at bounding box center [497, 403] width 350 height 36
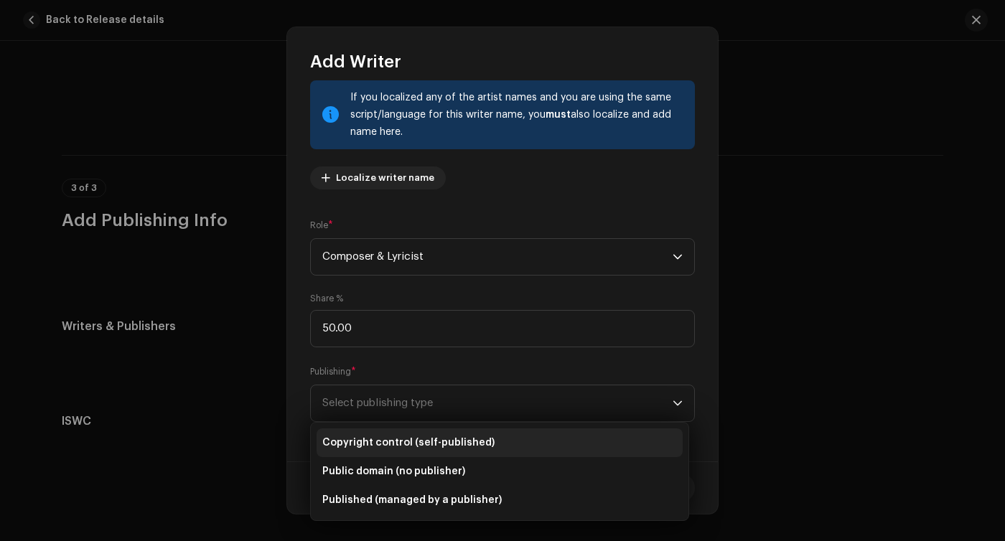
click at [403, 450] on li "Copyright control (self-published)" at bounding box center [499, 442] width 366 height 29
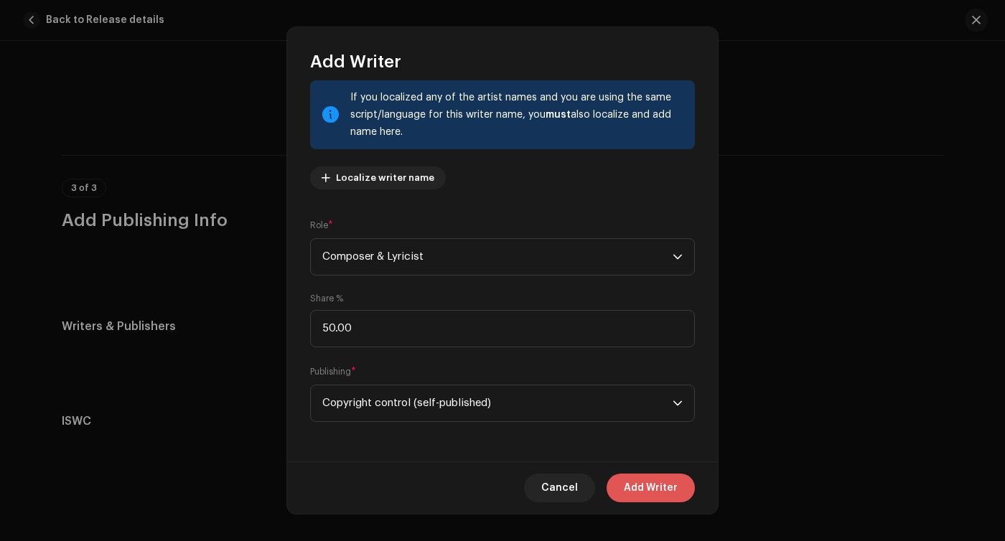
click at [625, 486] on span "Add Writer" at bounding box center [651, 488] width 54 height 29
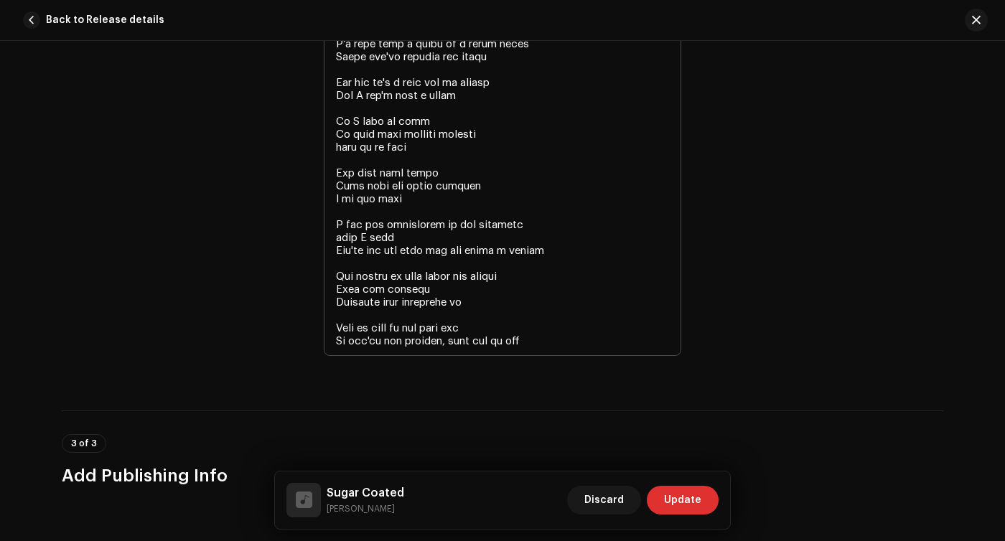
scroll to position [3676, 0]
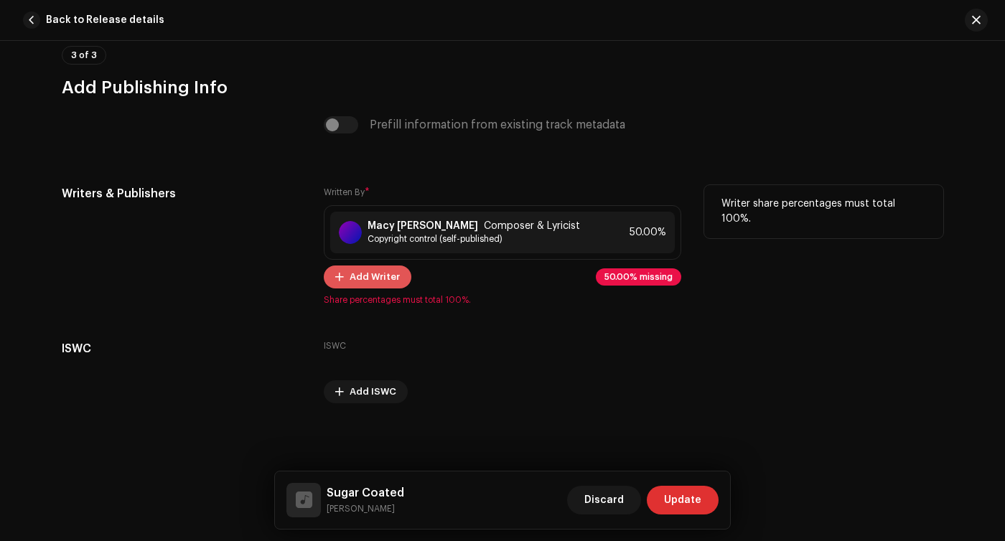
click at [375, 278] on span "Add Writer" at bounding box center [374, 277] width 50 height 29
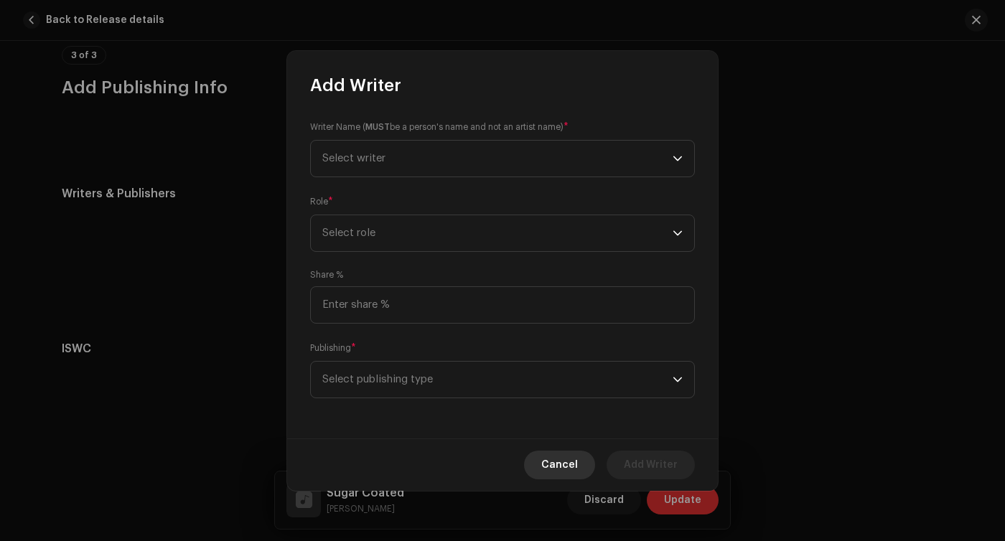
click at [565, 454] on span "Cancel" at bounding box center [559, 465] width 37 height 29
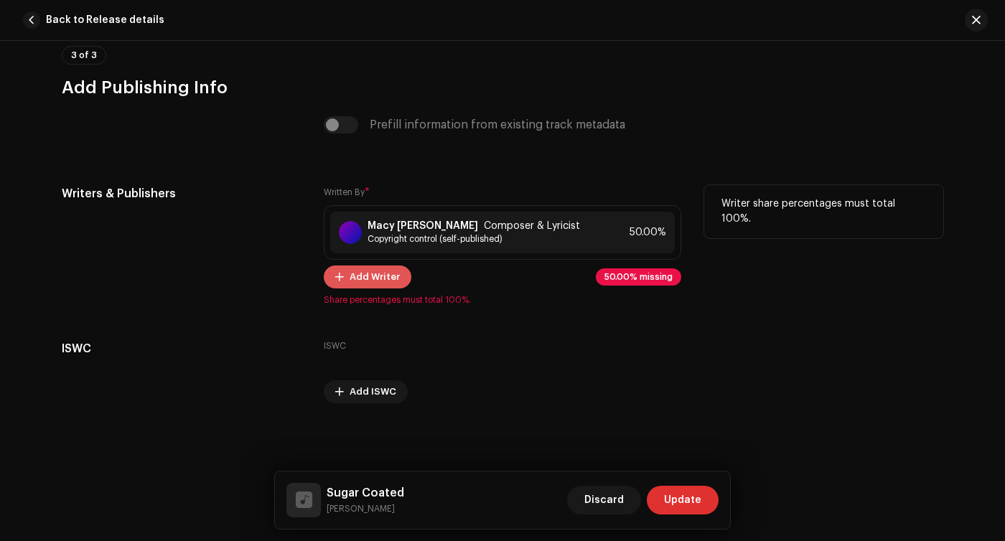
click at [355, 265] on span "Add Writer" at bounding box center [374, 277] width 50 height 29
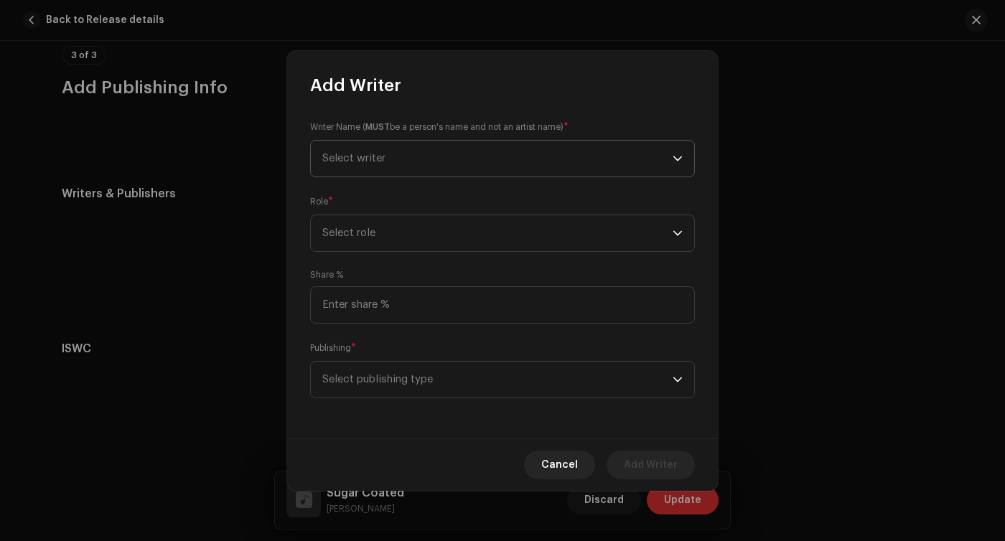
click at [444, 162] on span "Select writer" at bounding box center [497, 159] width 350 height 36
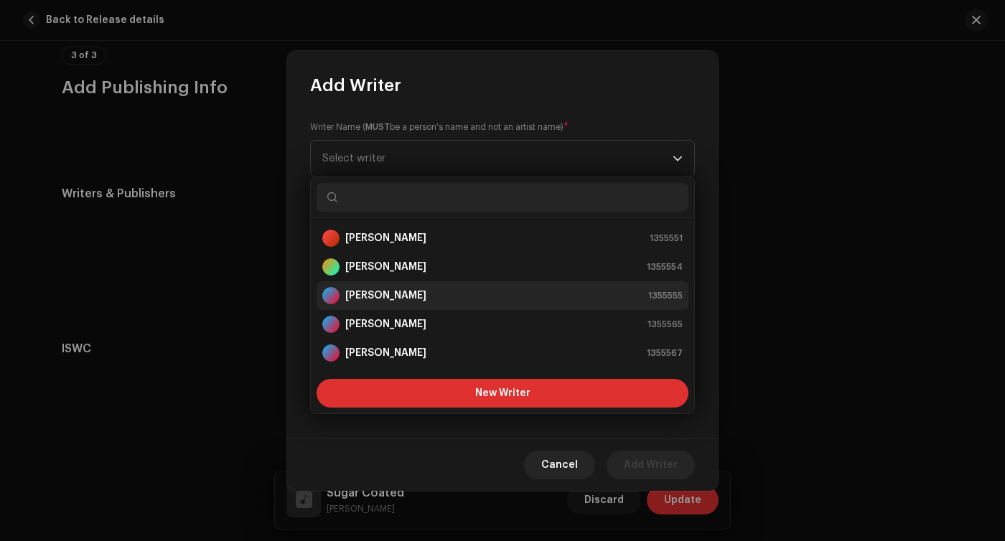
click at [400, 290] on strong "[PERSON_NAME]" at bounding box center [385, 295] width 81 height 14
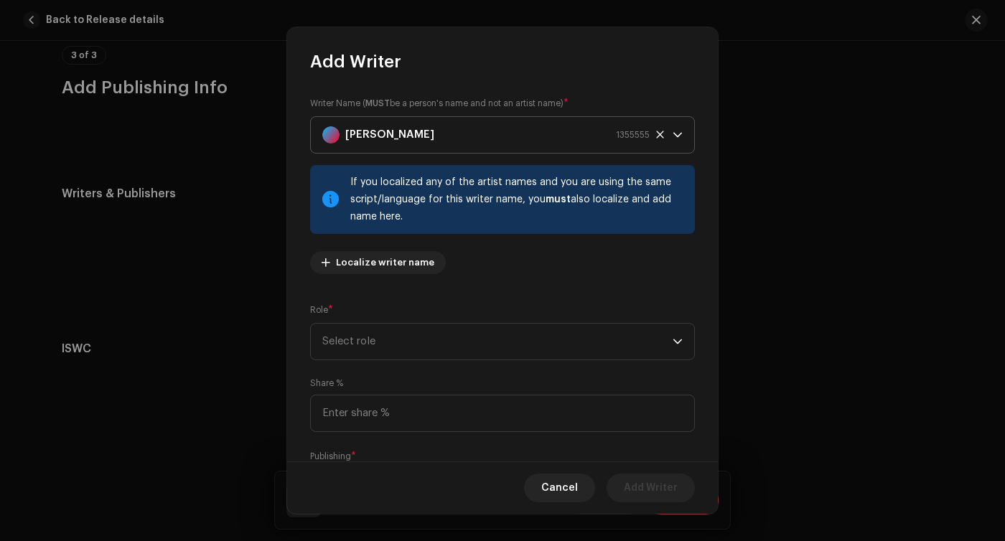
click at [657, 133] on icon at bounding box center [659, 134] width 9 height 9
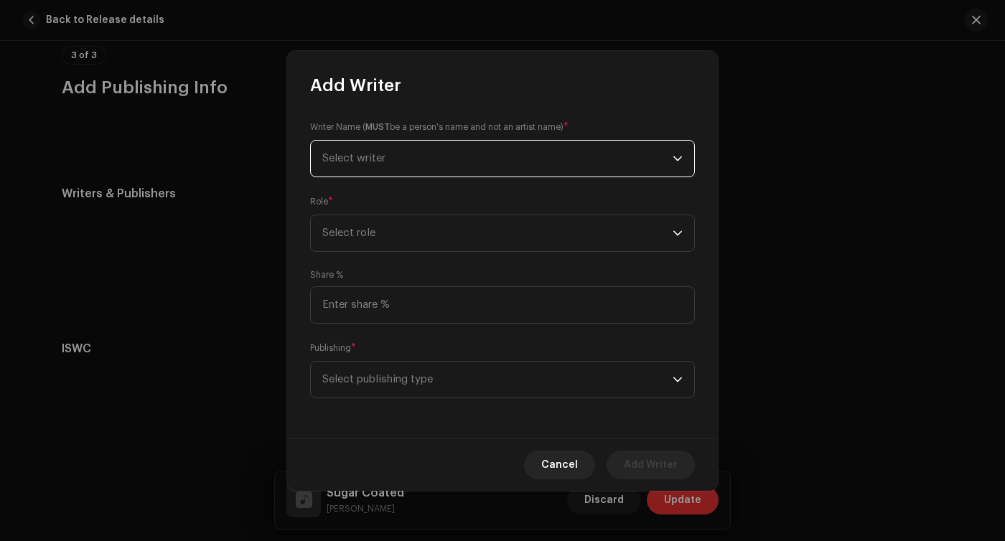
click at [604, 155] on span "Select writer" at bounding box center [497, 159] width 350 height 36
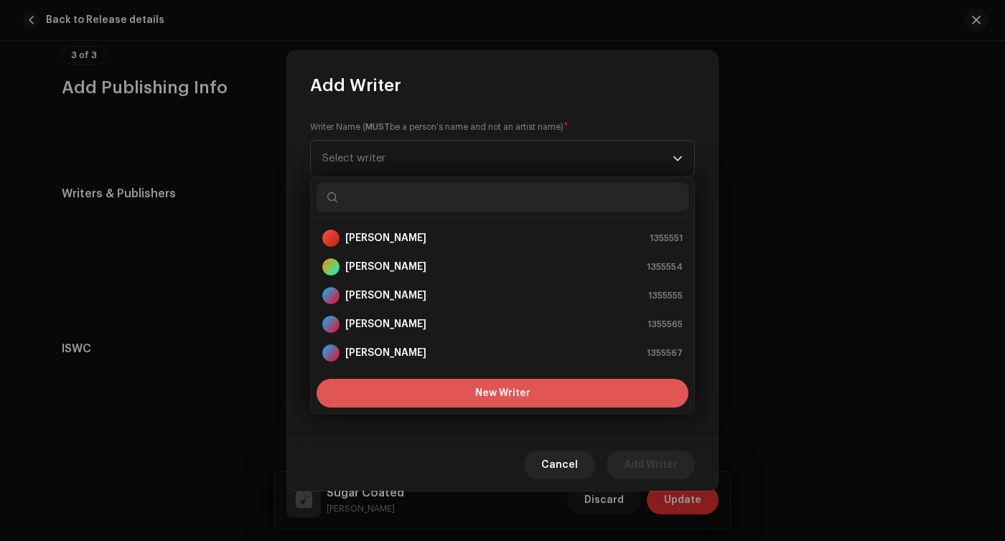
scroll to position [23, 0]
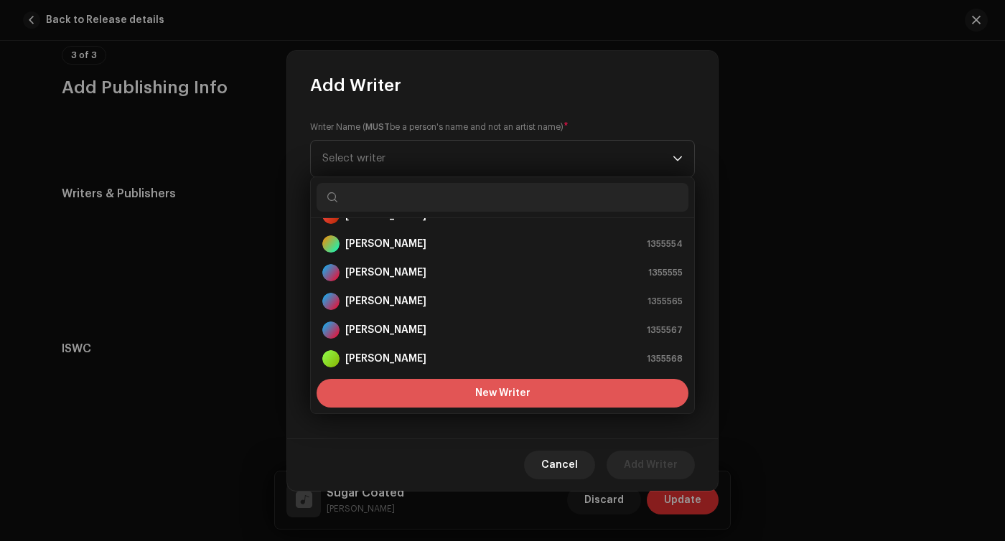
click at [454, 391] on button "New Writer" at bounding box center [502, 393] width 372 height 29
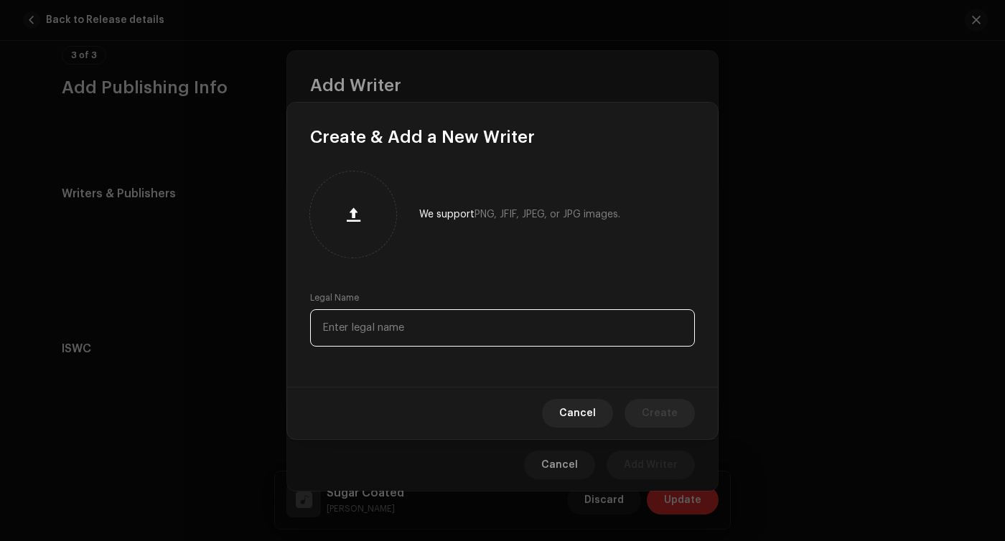
click at [428, 311] on input "text" at bounding box center [502, 327] width 385 height 37
type input "c"
type input "[PERSON_NAME]"
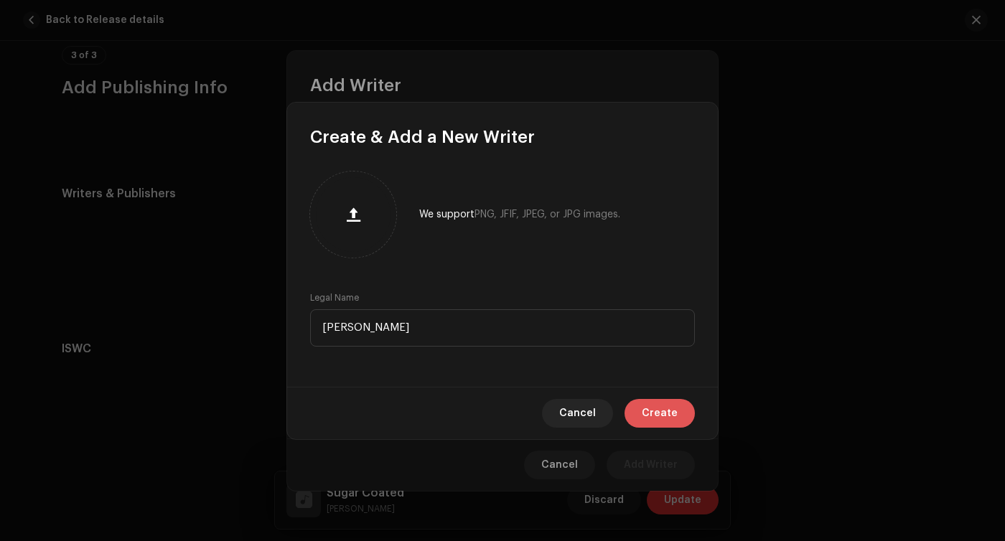
click at [665, 420] on span "Create" at bounding box center [660, 413] width 36 height 29
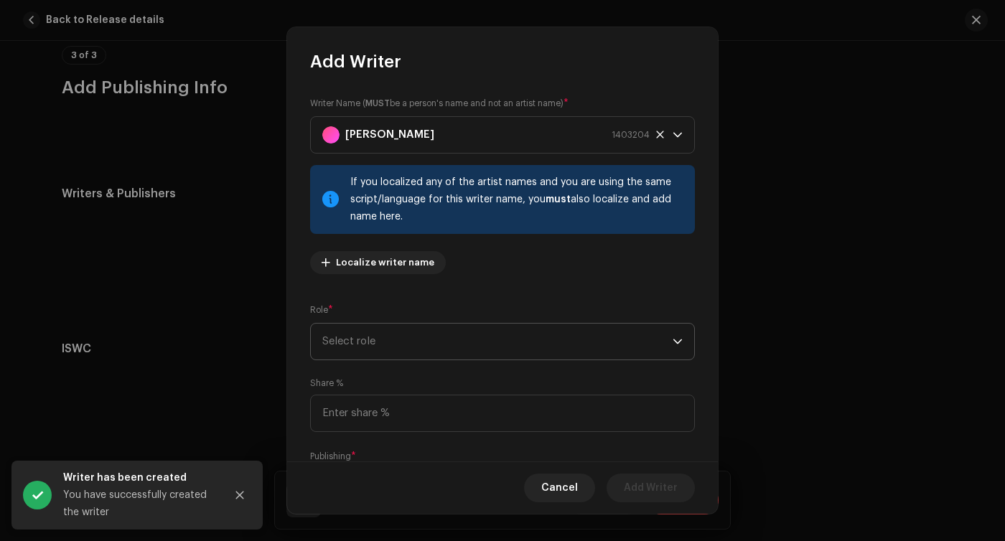
click at [540, 347] on span "Select role" at bounding box center [497, 342] width 350 height 36
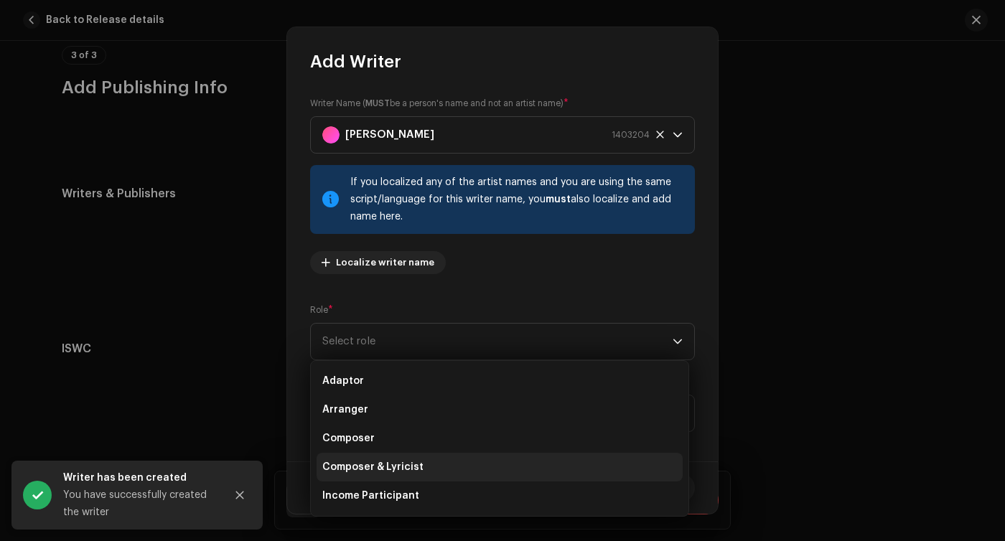
click at [409, 466] on span "Composer & Lyricist" at bounding box center [372, 467] width 101 height 14
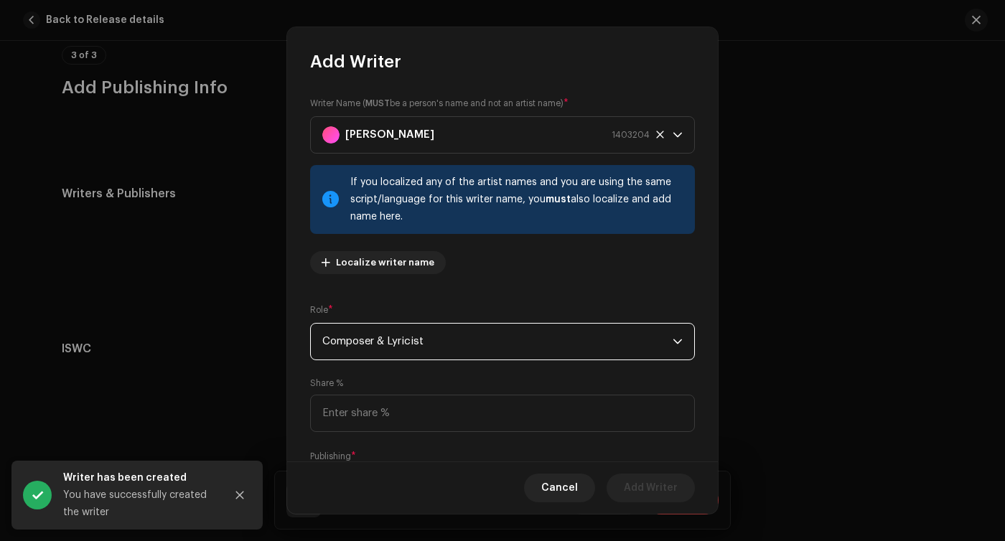
click at [413, 433] on div "Writer Name ( MUST be a person's name and not an artist name) * [PERSON_NAME] 1…" at bounding box center [502, 267] width 431 height 389
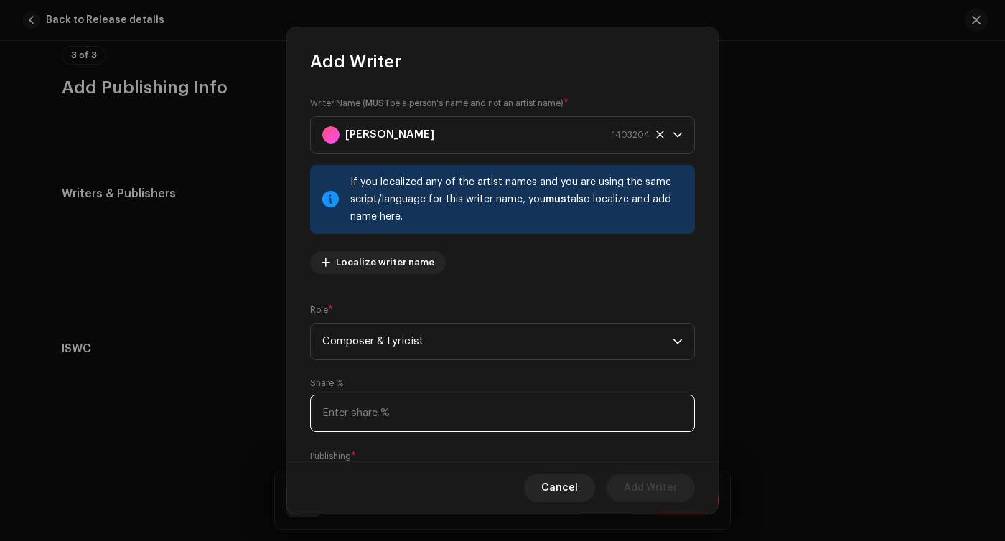
click at [410, 415] on input at bounding box center [502, 413] width 385 height 37
type input "50.00"
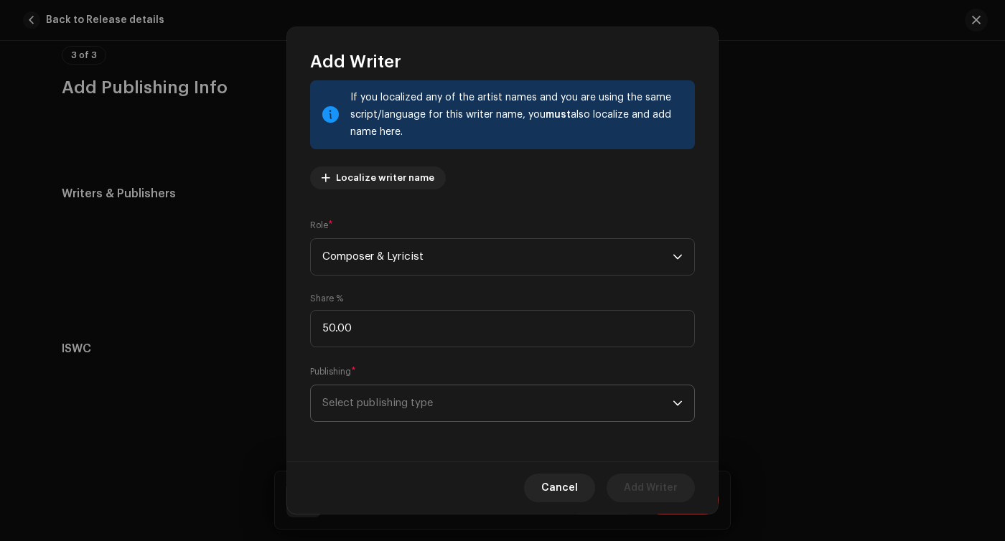
click at [425, 390] on span "Select publishing type" at bounding box center [497, 403] width 350 height 36
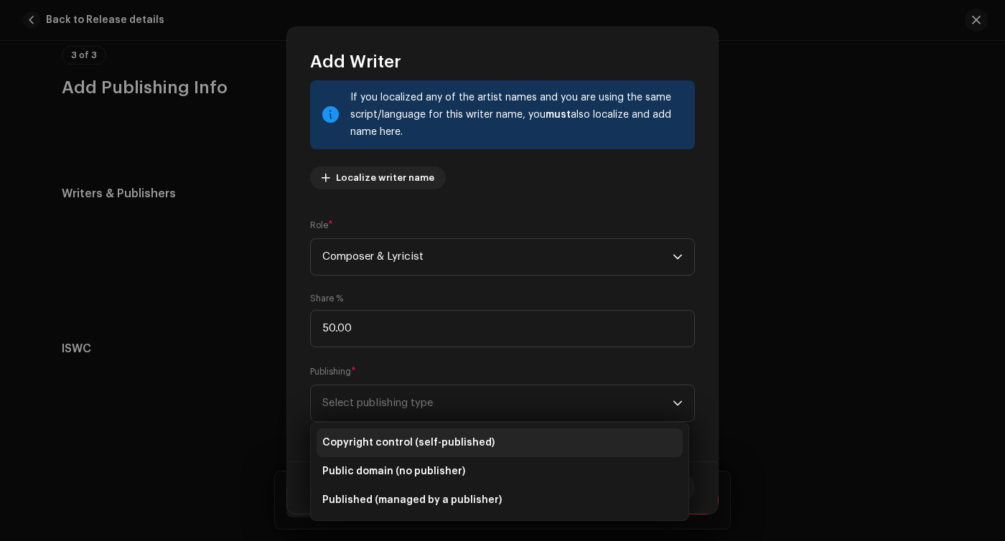
click at [418, 445] on span "Copyright control (self-published)" at bounding box center [408, 443] width 172 height 14
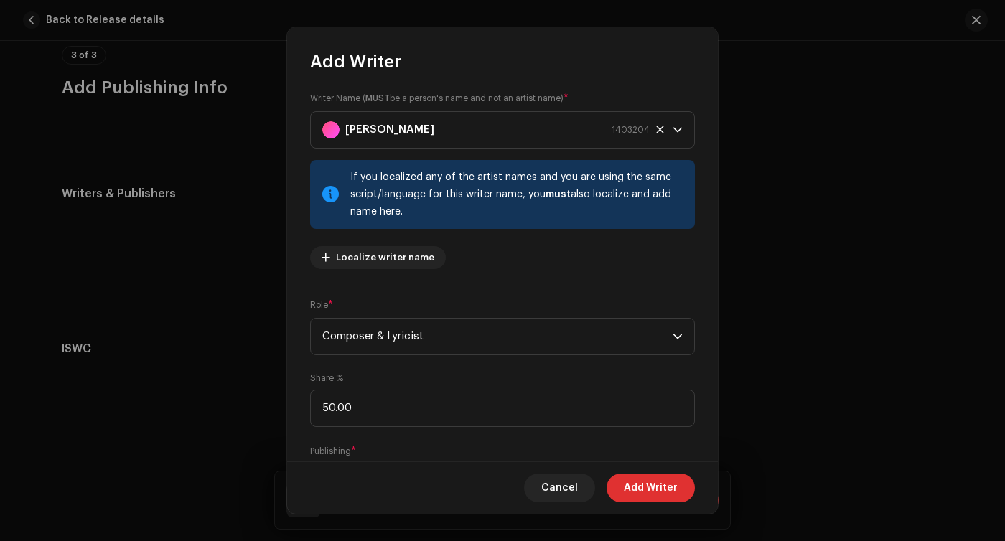
scroll to position [0, 0]
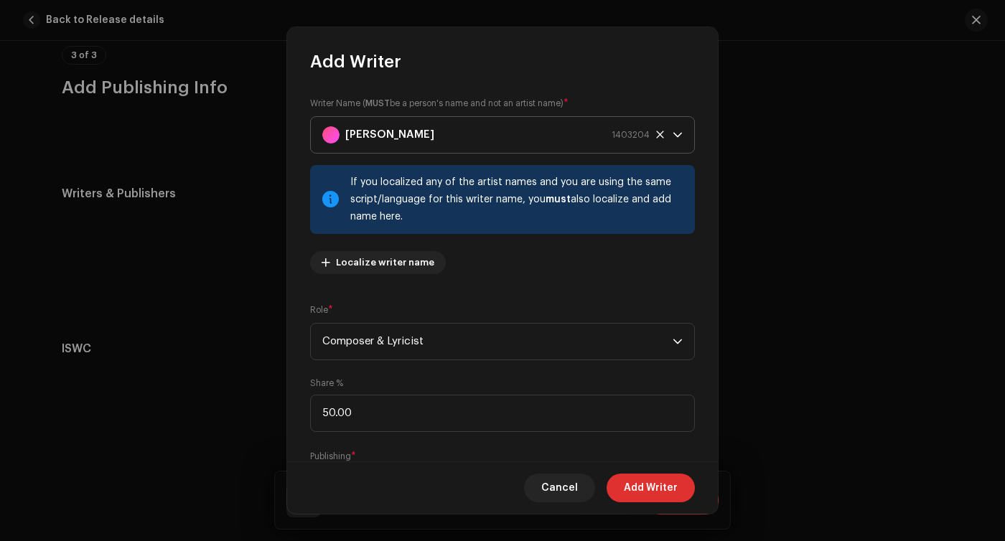
click at [655, 133] on icon at bounding box center [659, 134] width 9 height 9
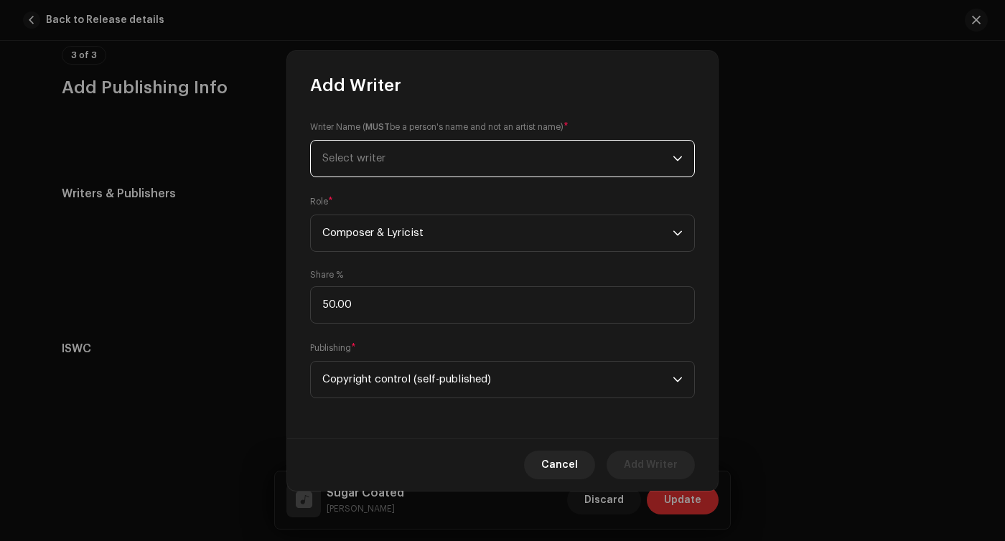
click at [609, 144] on span "Select writer" at bounding box center [497, 159] width 350 height 36
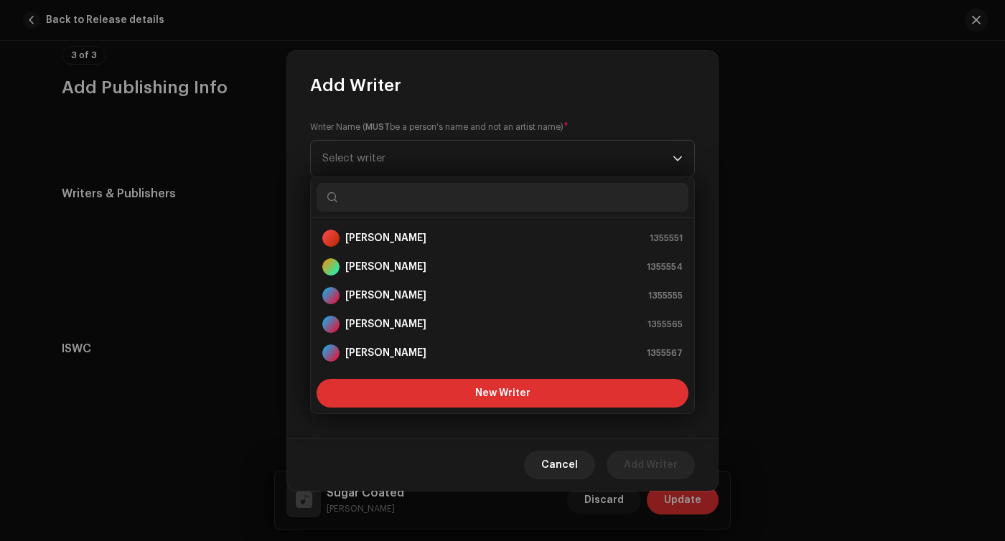
scroll to position [23, 0]
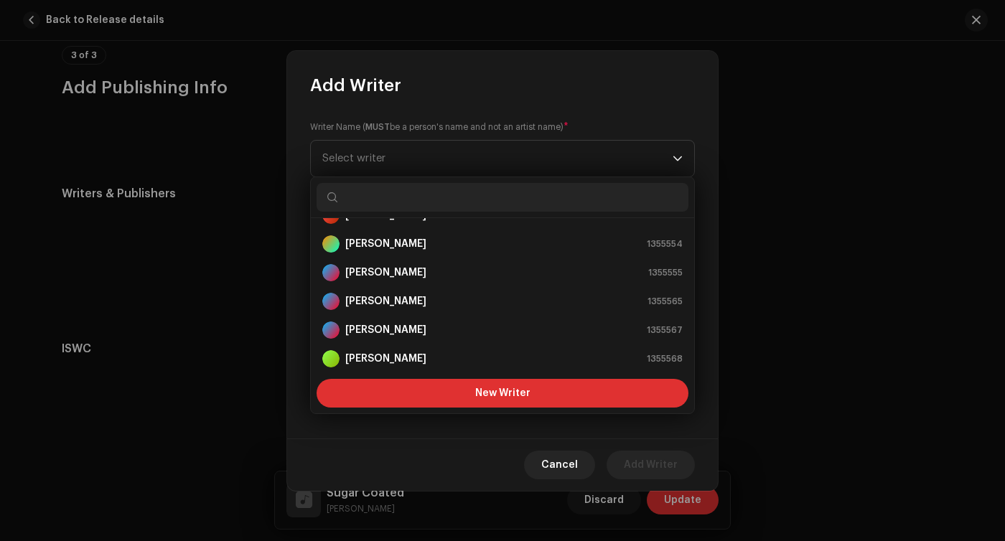
click at [436, 378] on div "New Writer" at bounding box center [502, 393] width 383 height 40
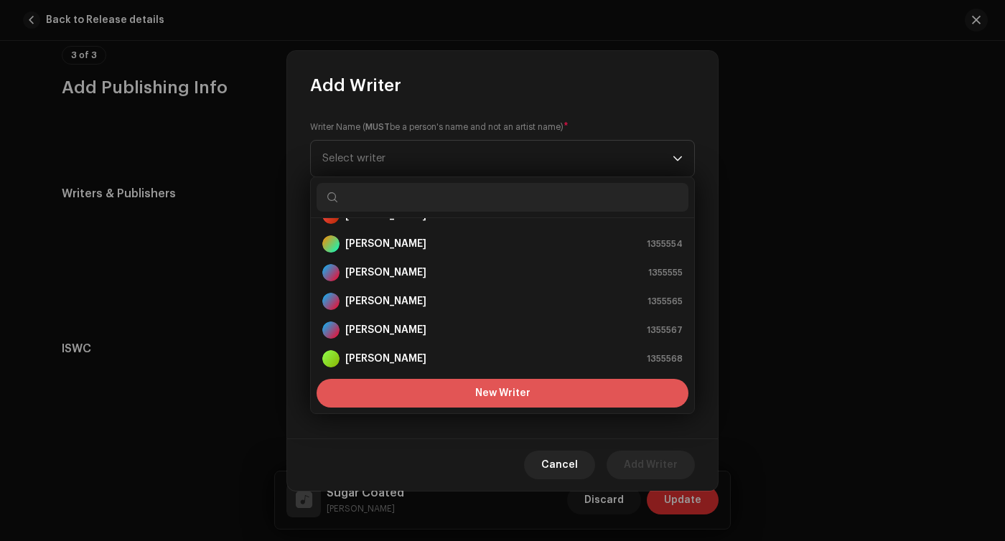
click at [424, 398] on button "New Writer" at bounding box center [502, 393] width 372 height 29
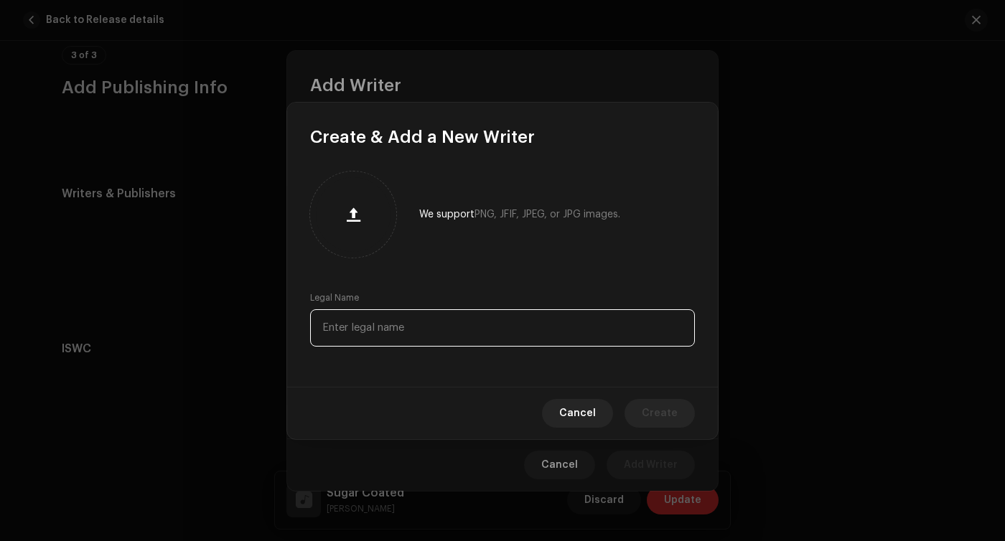
click at [433, 324] on input "text" at bounding box center [502, 327] width 385 height 37
type input "[PERSON_NAME]"
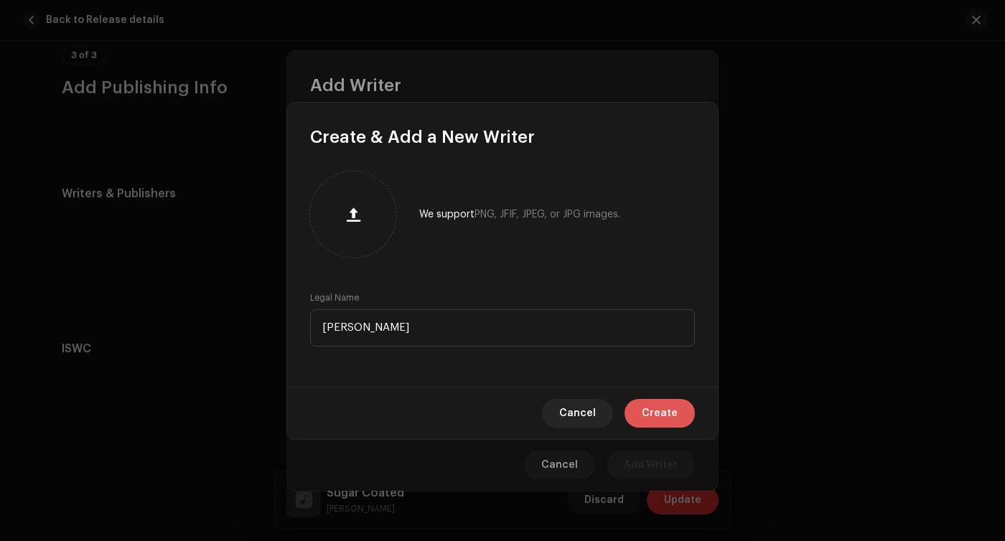
click at [675, 415] on span "Create" at bounding box center [660, 413] width 36 height 29
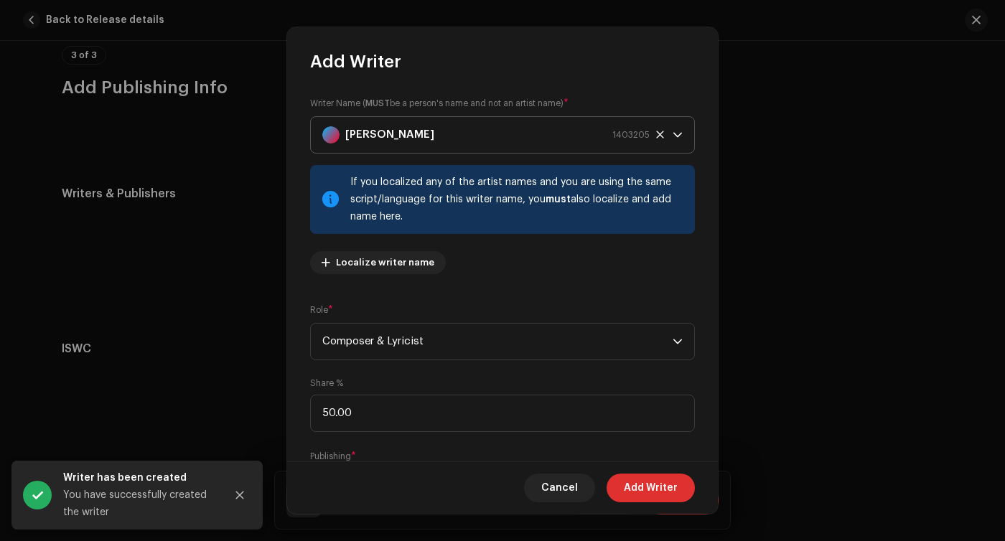
click at [616, 136] on span "1403205" at bounding box center [630, 135] width 37 height 36
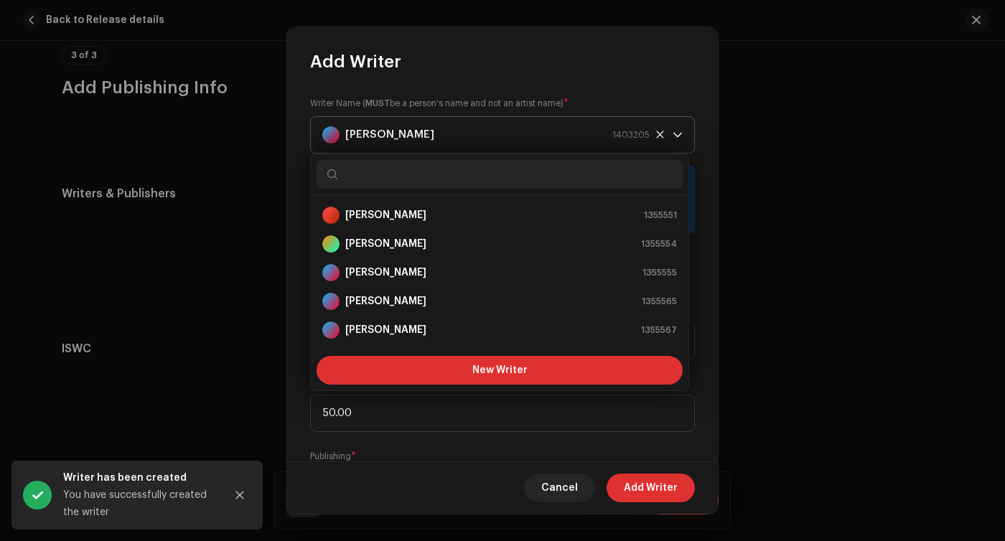
scroll to position [310, 0]
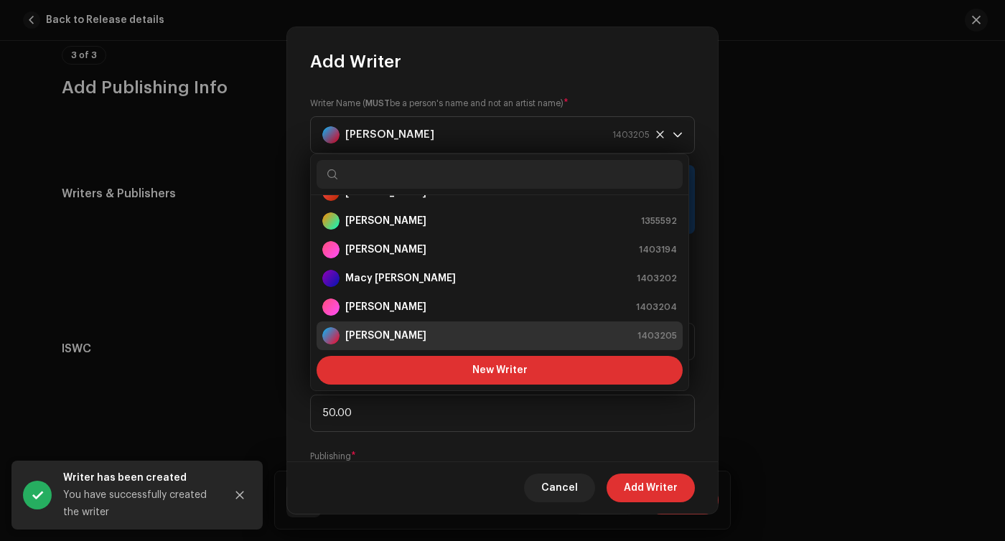
click at [635, 73] on div "Writer Name ( MUST be a person's name and not an artist name) * [PERSON_NAME] 1…" at bounding box center [502, 267] width 431 height 389
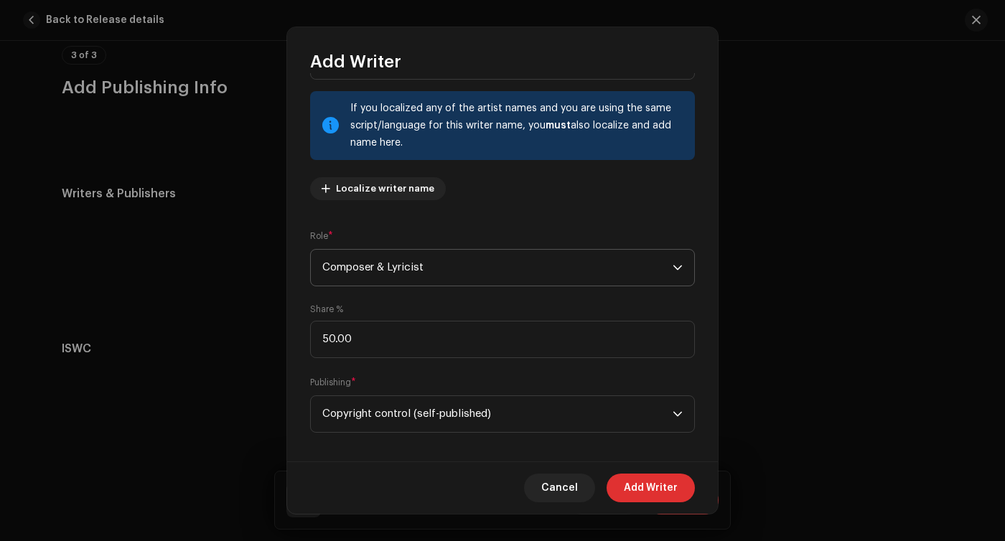
scroll to position [85, 0]
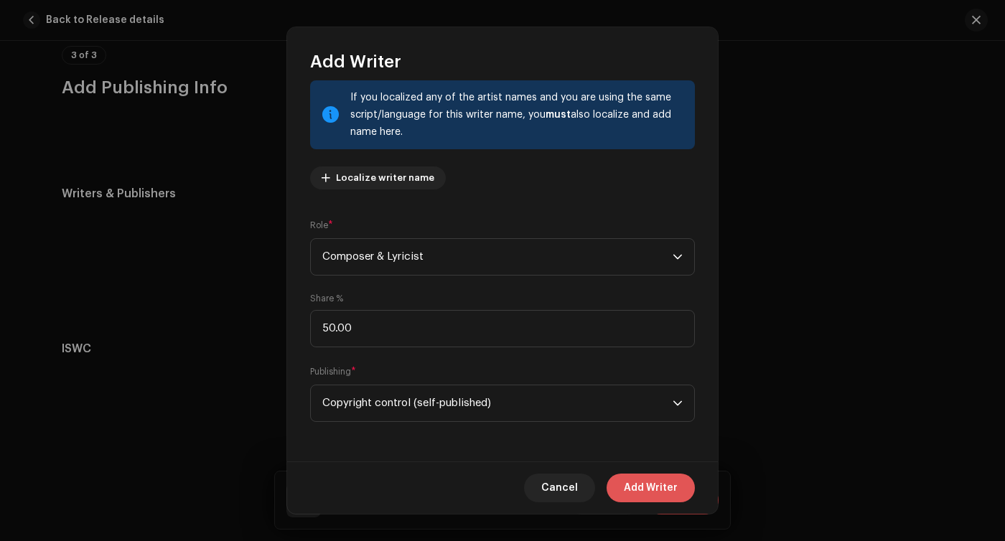
click at [639, 492] on span "Add Writer" at bounding box center [651, 488] width 54 height 29
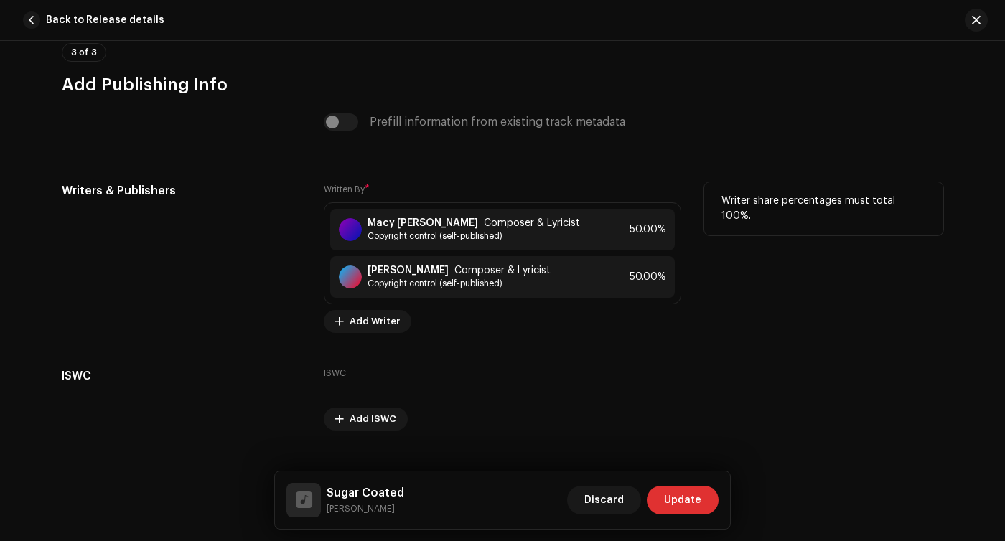
scroll to position [3706, 0]
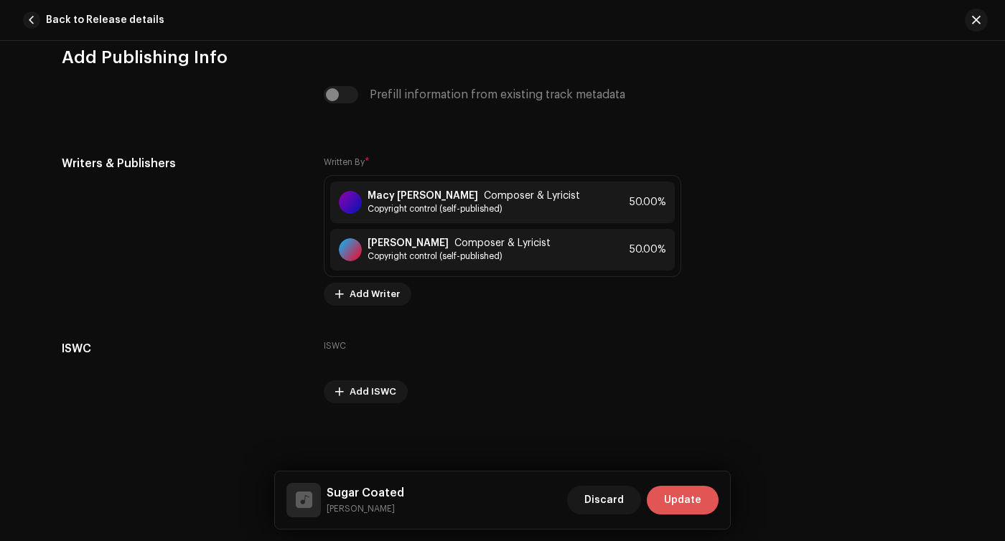
click at [678, 497] on span "Update" at bounding box center [682, 500] width 37 height 29
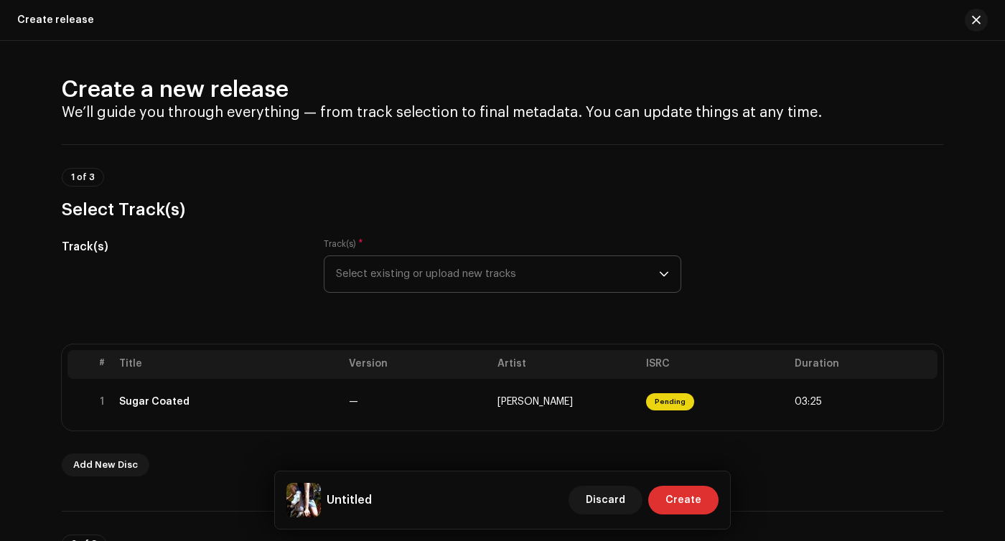
scroll to position [68, 0]
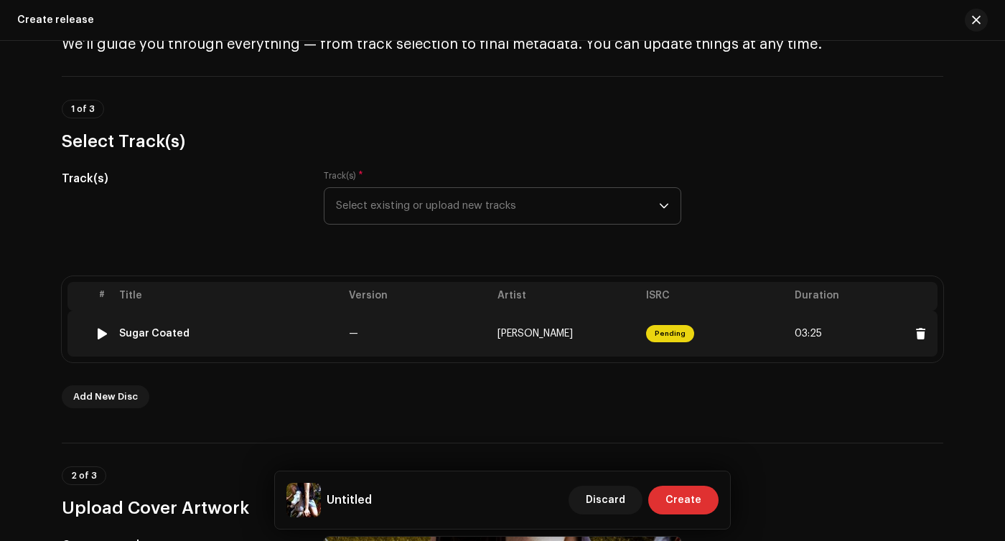
click at [99, 331] on div at bounding box center [102, 333] width 11 height 11
click at [97, 335] on div at bounding box center [102, 333] width 11 height 11
click at [105, 334] on img at bounding box center [102, 333] width 19 height 19
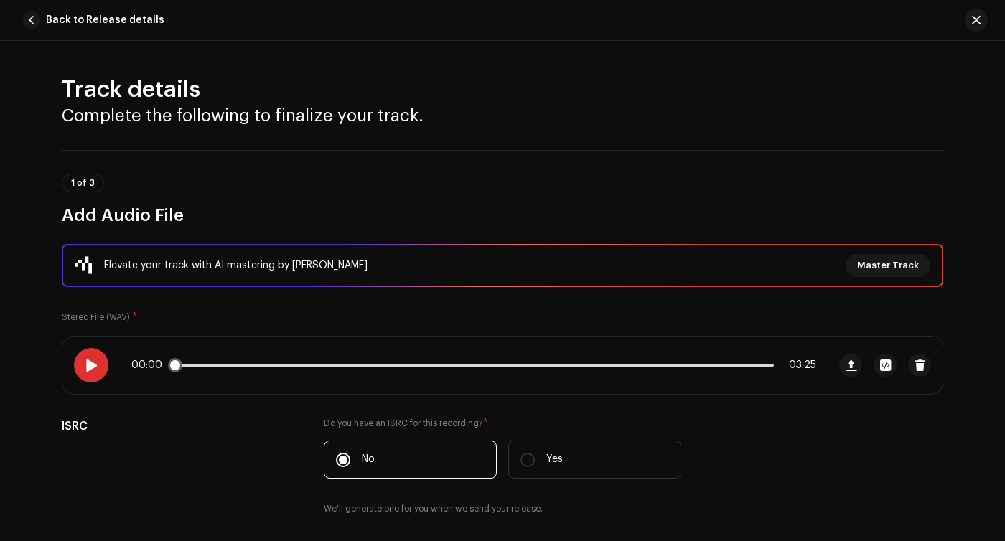
click at [101, 361] on div at bounding box center [91, 365] width 34 height 34
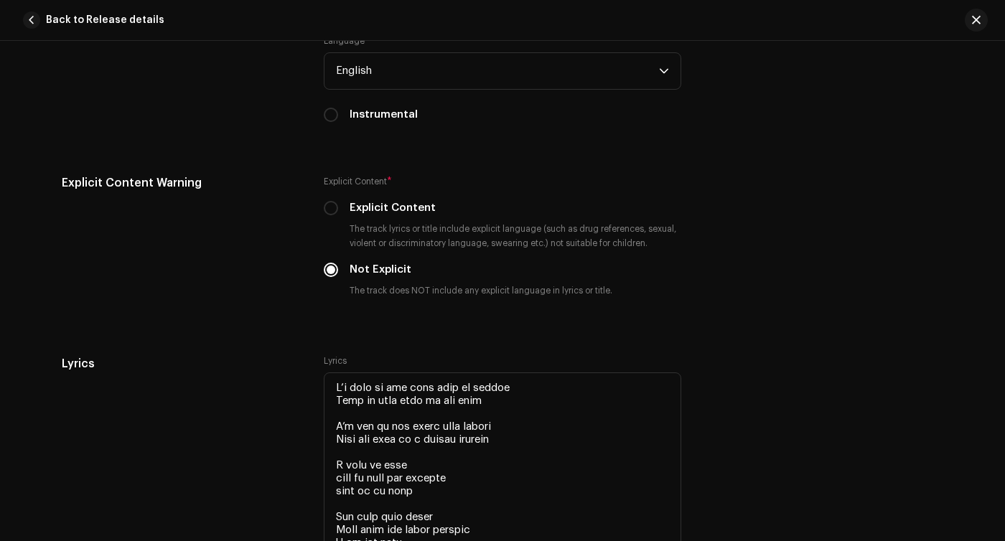
scroll to position [2615, 0]
